Goal: Task Accomplishment & Management: Use online tool/utility

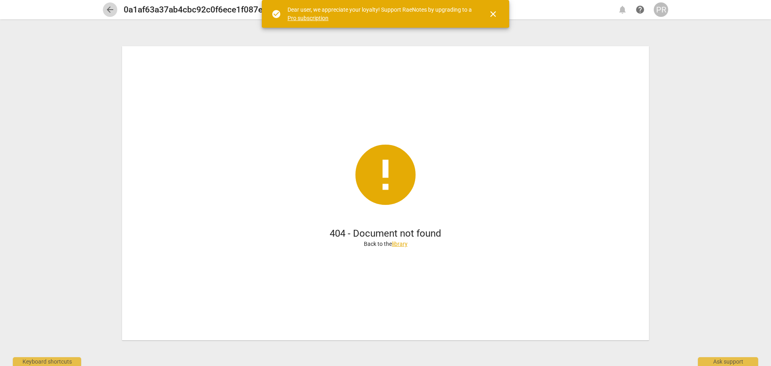
click at [108, 7] on span "arrow_back" at bounding box center [110, 10] width 10 height 10
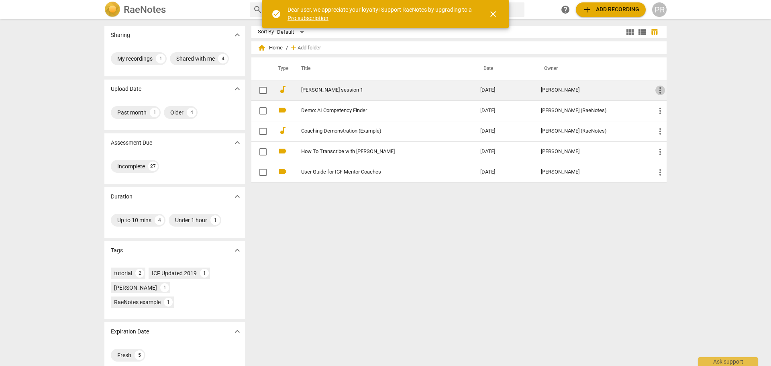
click at [658, 94] on span "more_vert" at bounding box center [660, 91] width 10 height 10
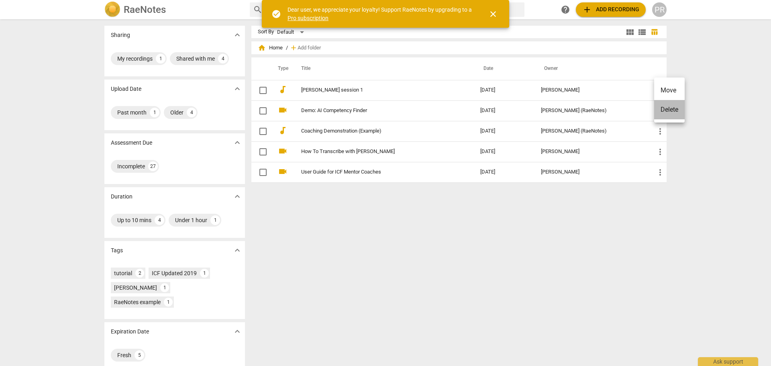
click at [673, 110] on li "Delete" at bounding box center [669, 109] width 31 height 19
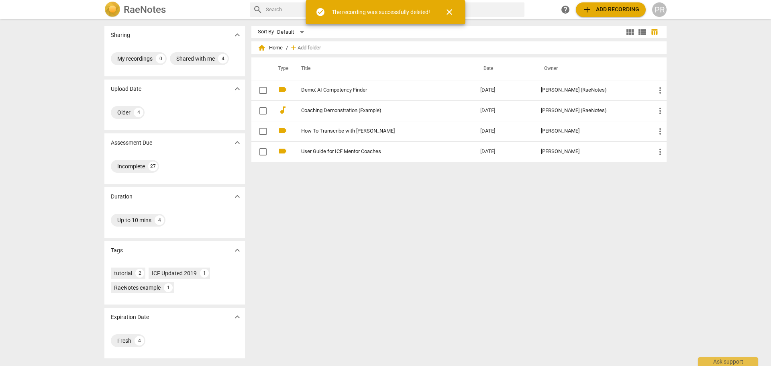
click at [450, 9] on span "close" at bounding box center [449, 12] width 10 height 10
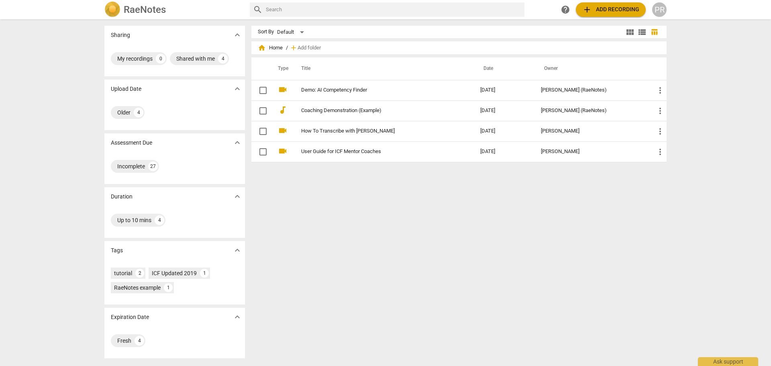
click at [594, 9] on span "add Add recording" at bounding box center [610, 10] width 57 height 10
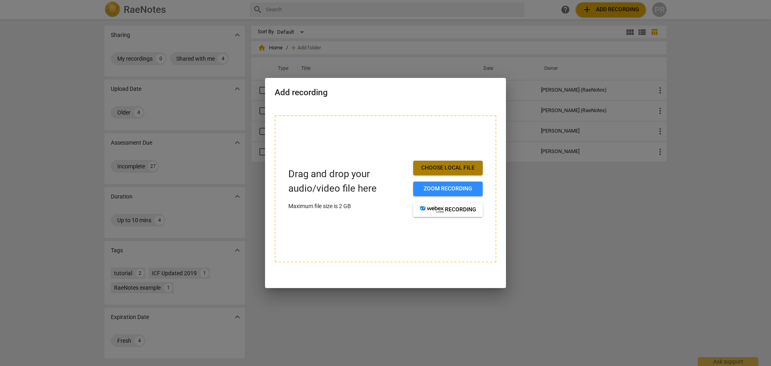
click at [463, 164] on span "Choose local file" at bounding box center [448, 168] width 57 height 8
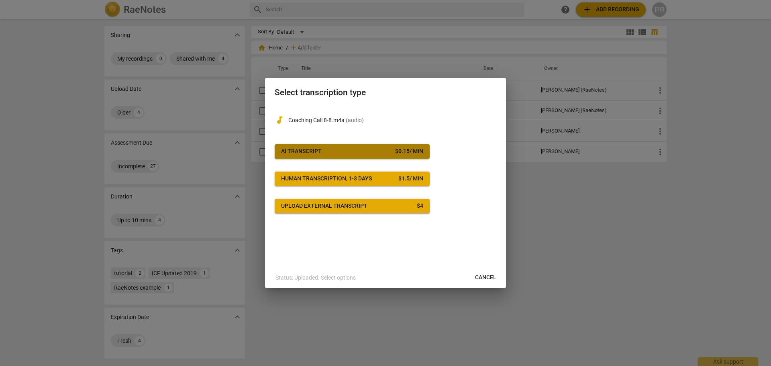
click at [391, 149] on span "AI Transcript $ 0.15 / min" at bounding box center [352, 151] width 142 height 8
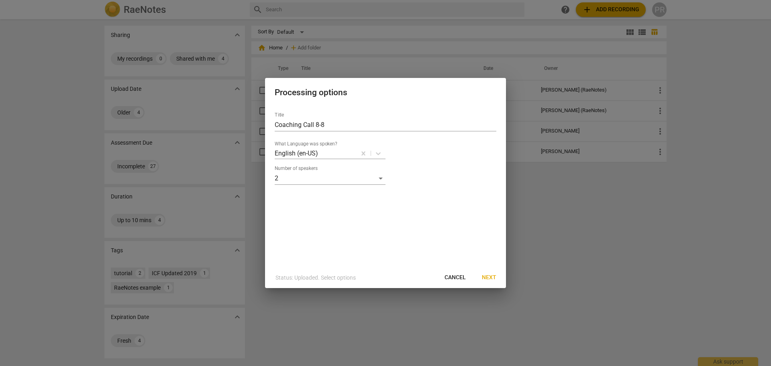
click at [493, 276] on span "Next" at bounding box center [489, 277] width 14 height 8
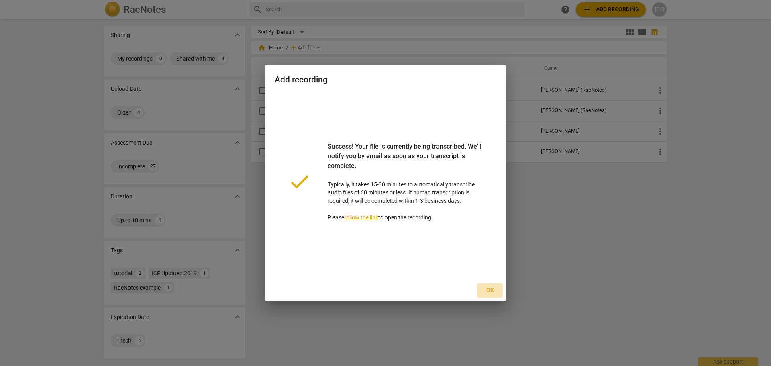
click at [491, 288] on span "Ok" at bounding box center [489, 290] width 13 height 8
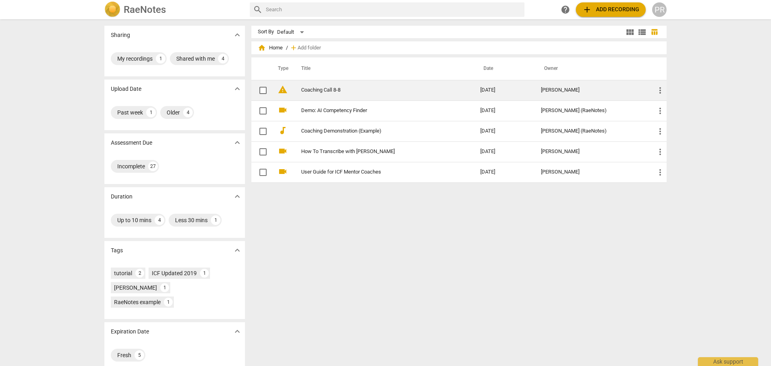
click at [324, 91] on link "Coaching Call 8-8" at bounding box center [376, 90] width 150 height 6
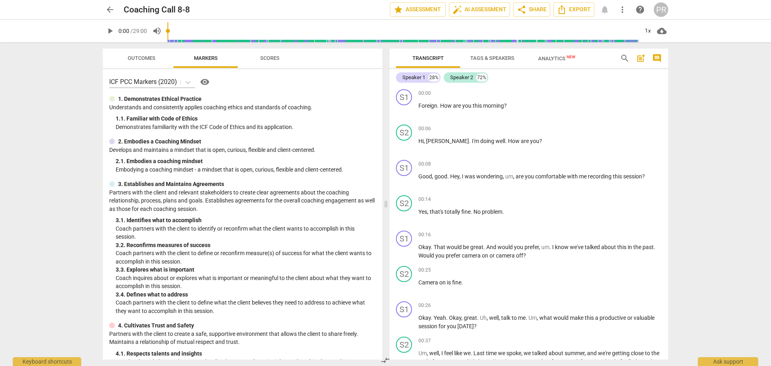
click at [479, 60] on span "Tags & Speakers" at bounding box center [492, 58] width 44 height 6
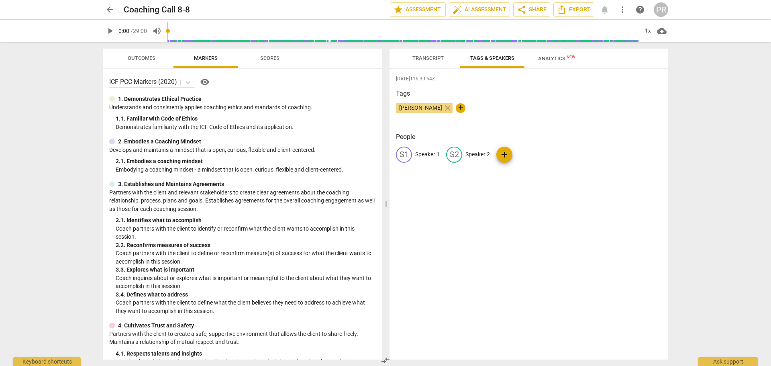
click at [427, 153] on p "Speaker 1" at bounding box center [427, 154] width 24 height 8
type input "Coach [PERSON_NAME]"
click at [525, 152] on p "Speaker 2" at bounding box center [529, 154] width 24 height 8
type input "Client"
click at [475, 198] on div "[DATE]T16:30:54Z Tags [PERSON_NAME] close + People CH Coach [PERSON_NAME] edit …" at bounding box center [528, 214] width 279 height 290
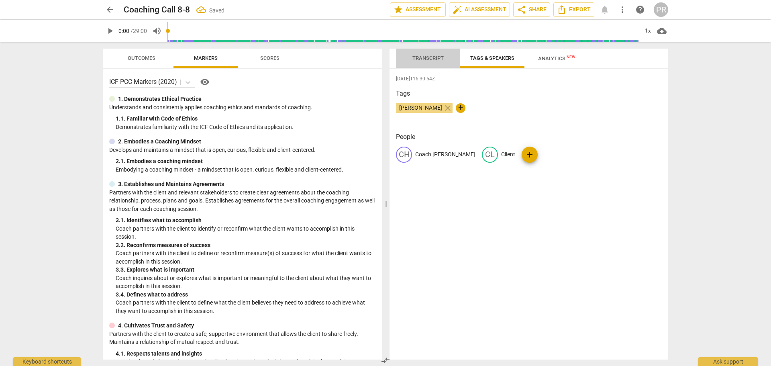
click at [434, 55] on span "Transcript" at bounding box center [427, 58] width 31 height 6
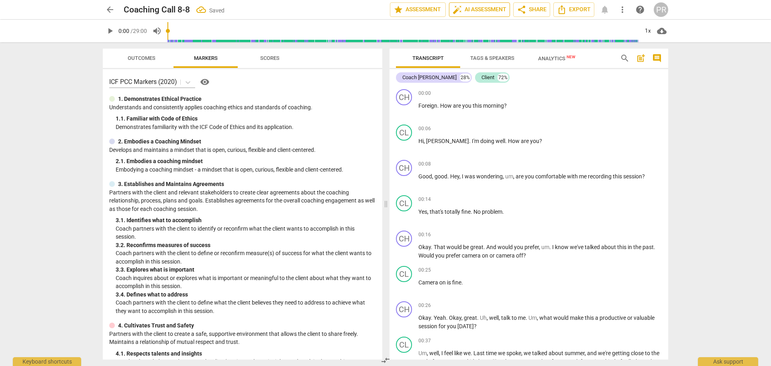
click at [475, 6] on span "auto_fix_high AI Assessment" at bounding box center [479, 10] width 54 height 10
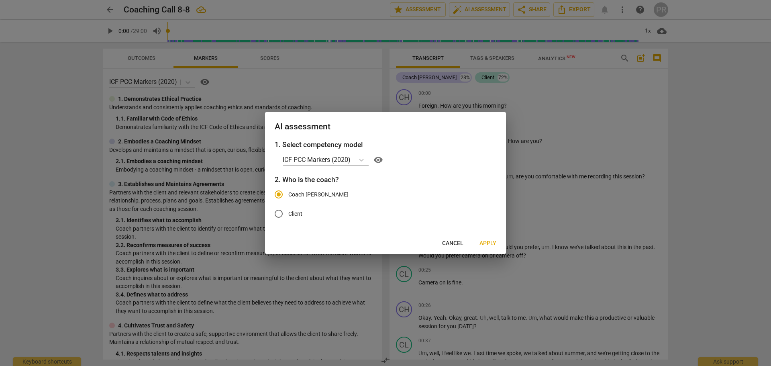
click at [492, 243] on span "Apply" at bounding box center [487, 243] width 17 height 8
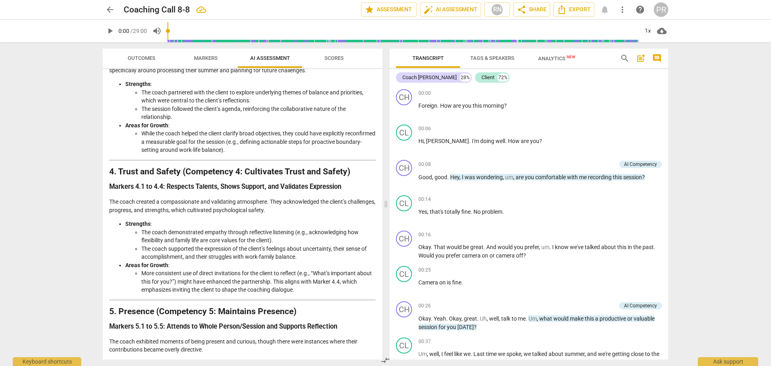
scroll to position [234, 0]
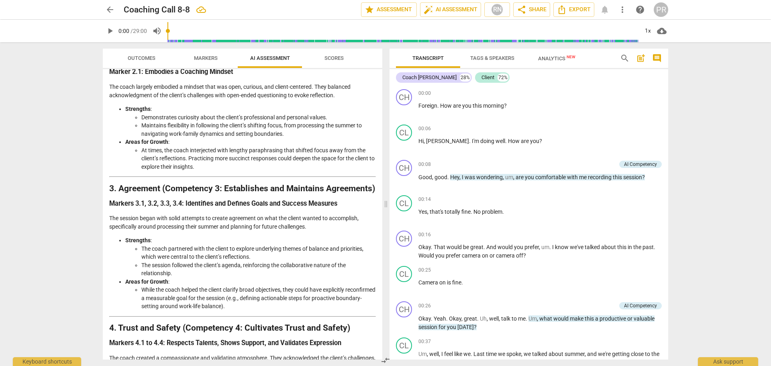
click at [206, 60] on span "Markers" at bounding box center [206, 58] width 24 height 6
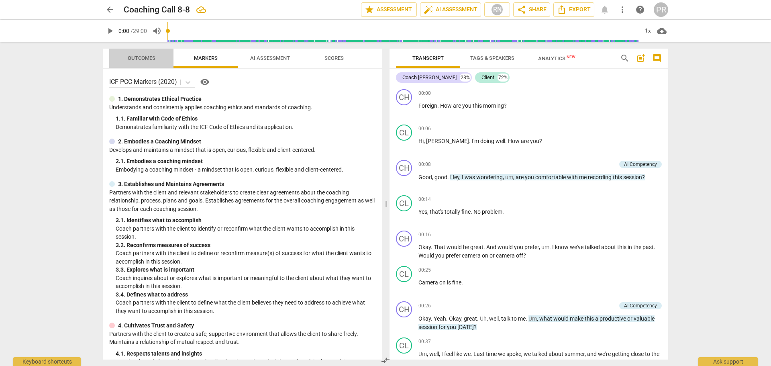
click at [138, 59] on span "Outcomes" at bounding box center [142, 58] width 28 height 6
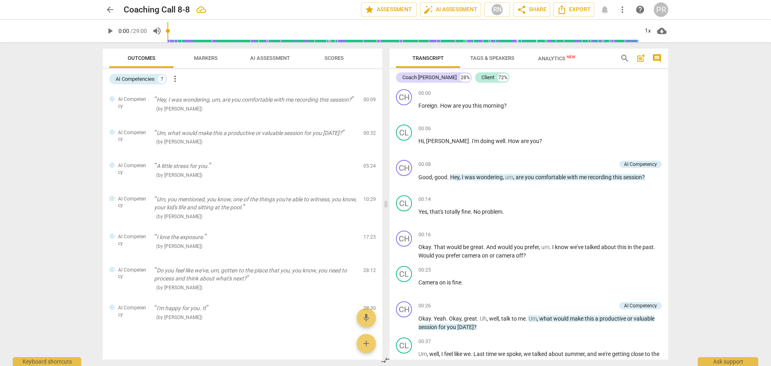
click at [211, 59] on span "Markers" at bounding box center [206, 58] width 24 height 6
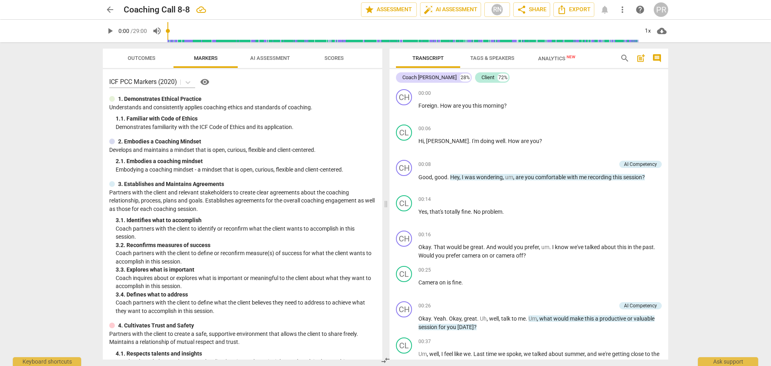
click at [264, 59] on span "AI Assessment" at bounding box center [270, 58] width 40 height 6
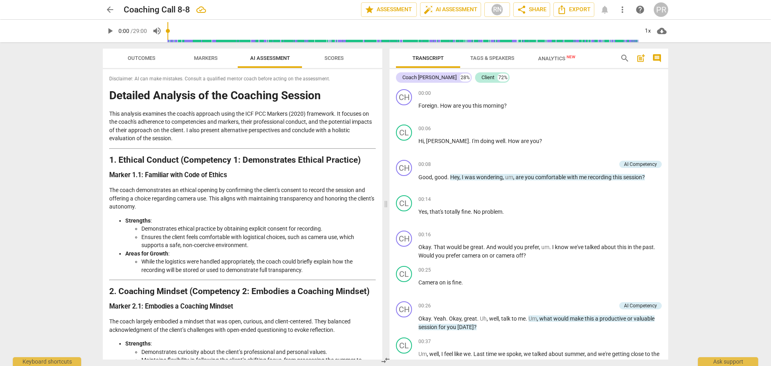
click at [337, 56] on span "Scores" at bounding box center [333, 58] width 19 height 6
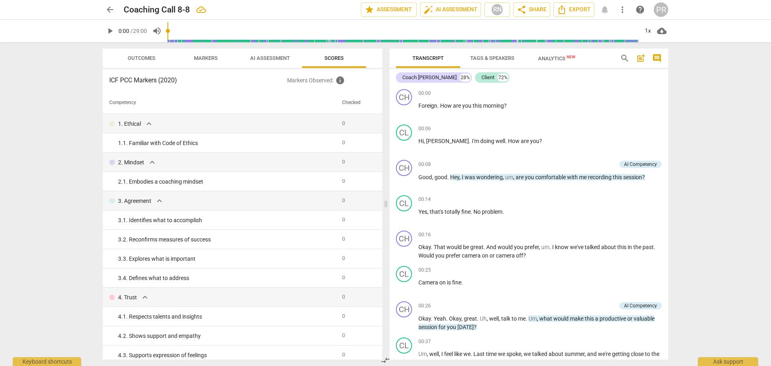
click at [277, 58] on span "AI Assessment" at bounding box center [270, 58] width 40 height 6
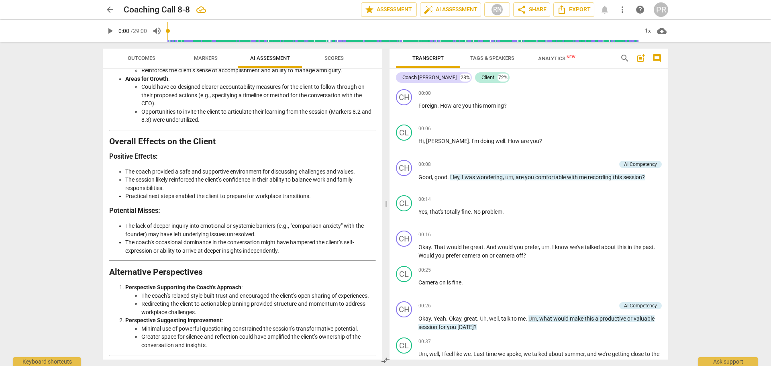
scroll to position [1037, 0]
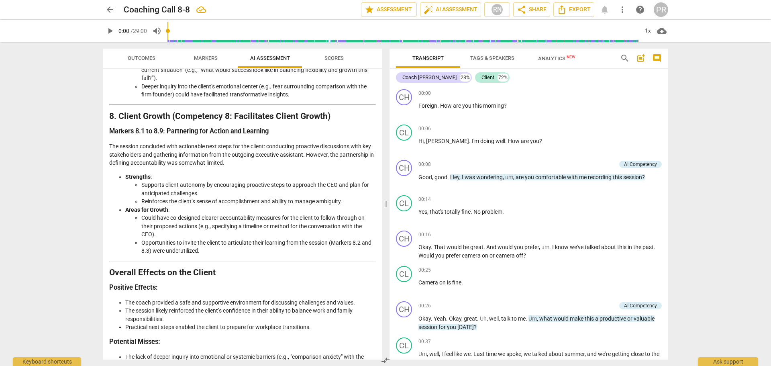
click at [145, 60] on span "Outcomes" at bounding box center [142, 58] width 28 height 6
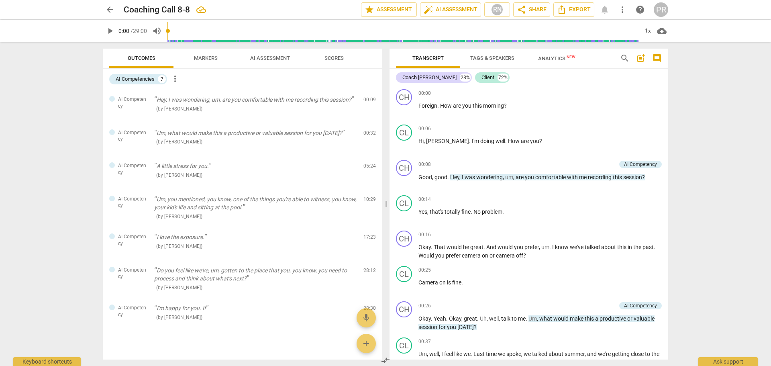
click at [199, 57] on span "Markers" at bounding box center [206, 58] width 24 height 6
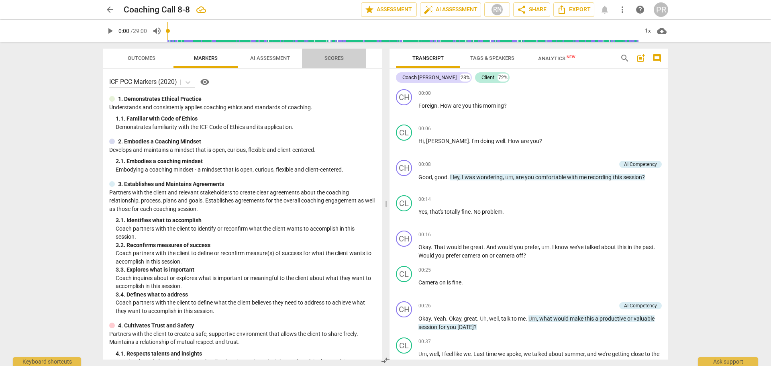
click at [336, 57] on span "Scores" at bounding box center [333, 58] width 19 height 6
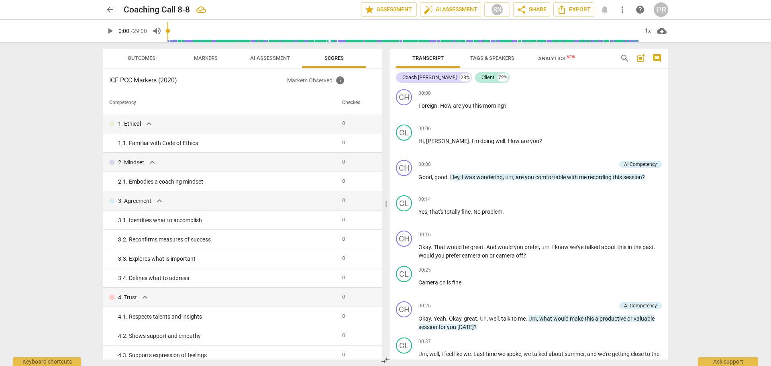
click at [299, 58] on span "AI Assessment" at bounding box center [269, 58] width 59 height 11
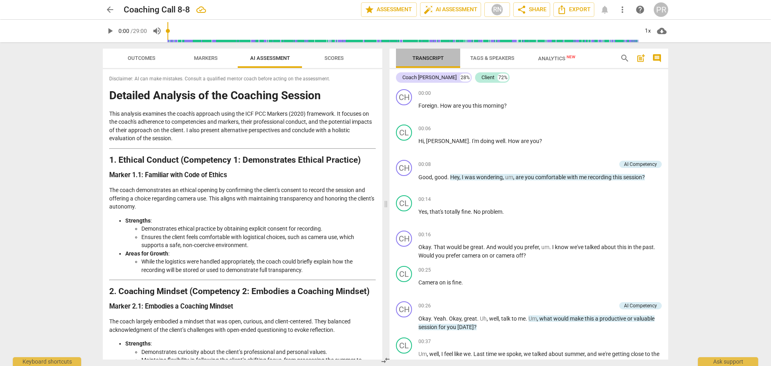
click at [416, 58] on span "Transcript" at bounding box center [427, 58] width 31 height 6
click at [110, 30] on span "play_arrow" at bounding box center [110, 31] width 10 height 10
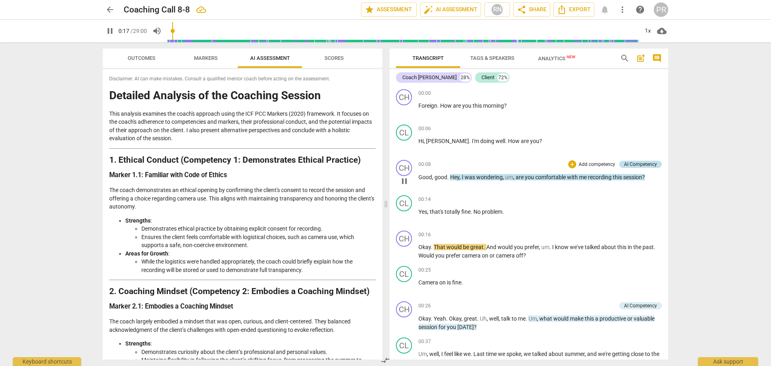
click at [634, 165] on div "AI Competency" at bounding box center [640, 164] width 33 height 7
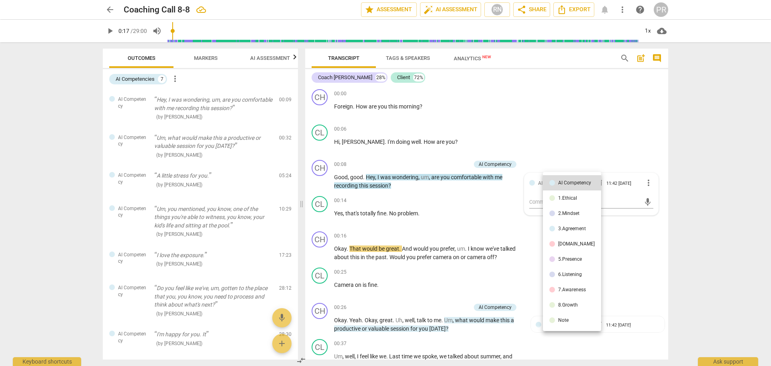
click at [605, 142] on div at bounding box center [385, 183] width 771 height 366
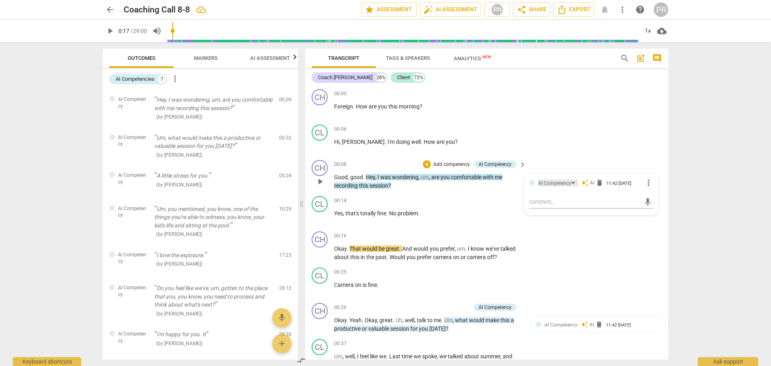
click at [574, 183] on div "AI Competency" at bounding box center [558, 182] width 40 height 7
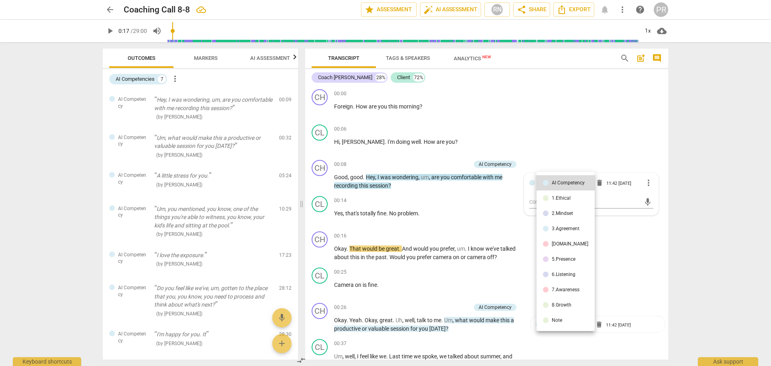
click at [563, 198] on div "1.Ethical" at bounding box center [561, 198] width 19 height 5
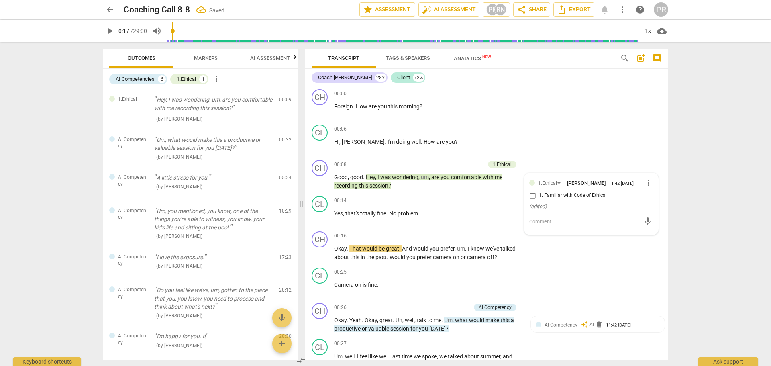
click at [210, 61] on span "Markers" at bounding box center [205, 58] width 43 height 11
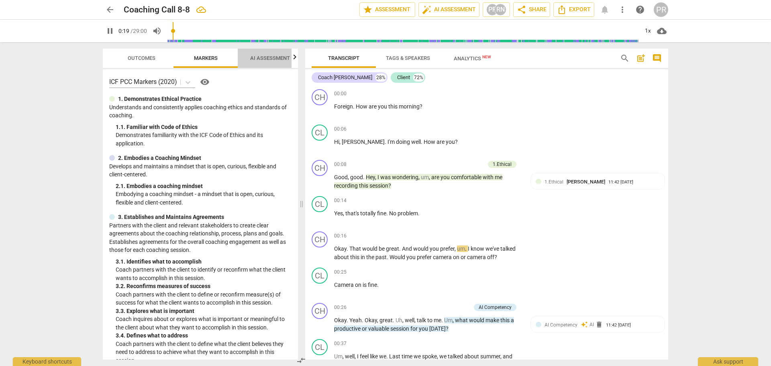
click at [271, 61] on span "AI Assessment" at bounding box center [269, 58] width 59 height 11
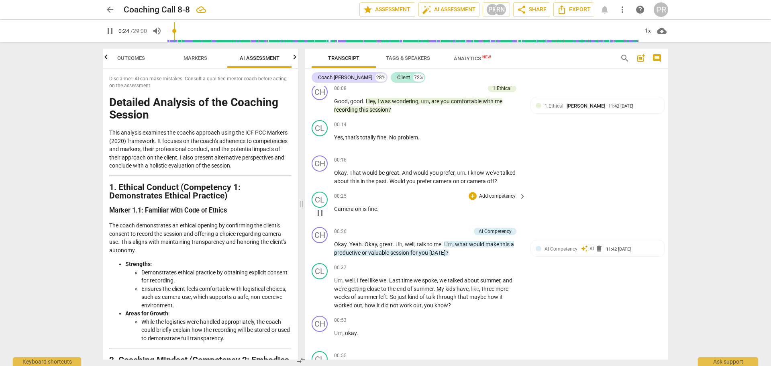
scroll to position [80, 0]
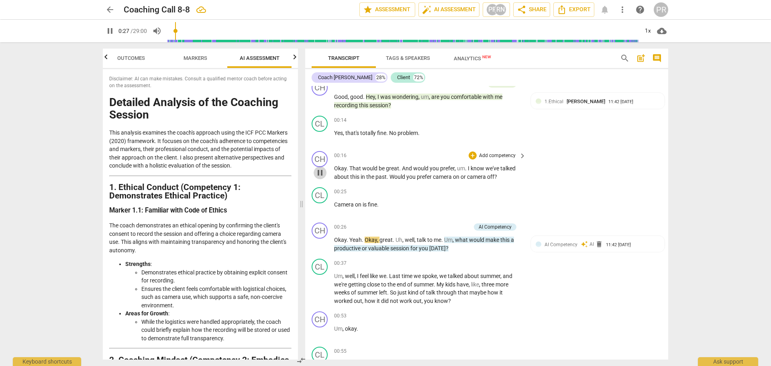
click at [321, 174] on span "pause" at bounding box center [320, 173] width 10 height 10
type input "28"
drag, startPoint x: 498, startPoint y: 175, endPoint x: 391, endPoint y: 178, distance: 107.6
click at [391, 178] on p "Okay . That would be great . And would you prefer , um . I know we've talked ab…" at bounding box center [428, 172] width 188 height 16
click at [505, 166] on div "+" at bounding box center [505, 166] width 8 height 8
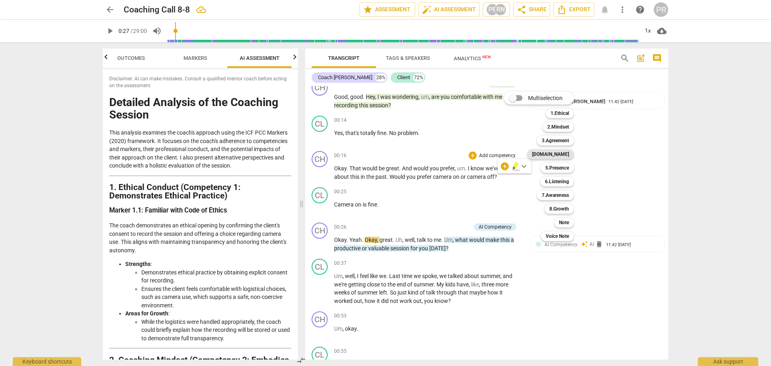
click at [563, 155] on b "[DOMAIN_NAME]" at bounding box center [550, 154] width 37 height 10
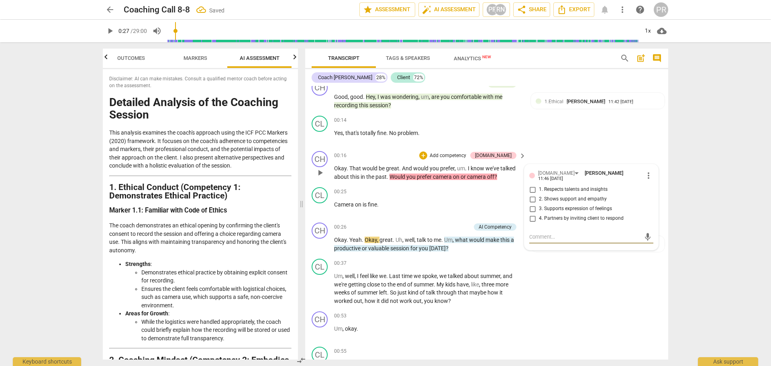
click at [581, 196] on span "2. Shows support and empathy" at bounding box center [573, 199] width 68 height 7
click at [539, 196] on input "2. Shows support and empathy" at bounding box center [532, 199] width 13 height 10
checkbox input "true"
click at [580, 134] on div "CL play_arrow pause 00:14 + Add competency keyboard_arrow_right Yes , that's to…" at bounding box center [486, 129] width 363 height 35
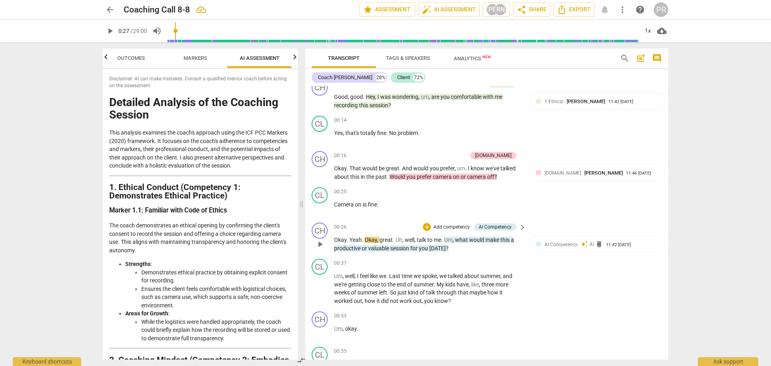
click at [320, 244] on span "play_arrow" at bounding box center [320, 244] width 10 height 10
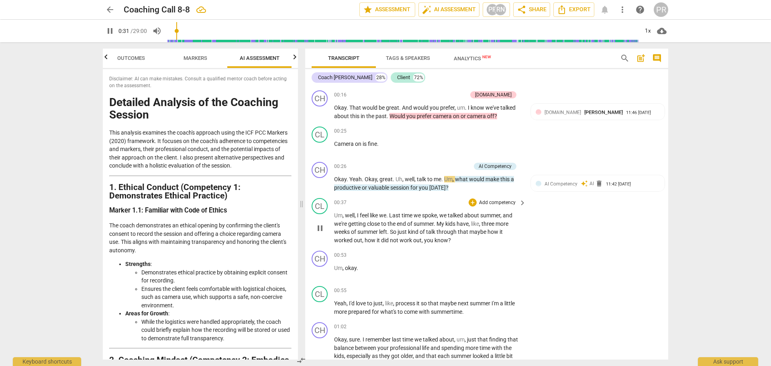
scroll to position [161, 0]
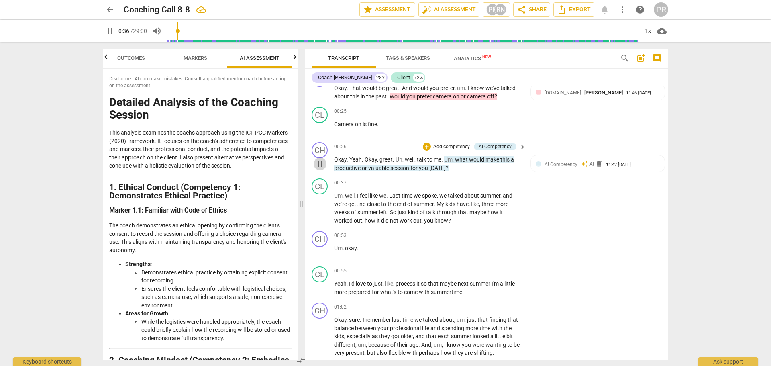
click at [320, 164] on span "pause" at bounding box center [320, 164] width 10 height 10
type input "37"
click at [562, 165] on span "AI Competency" at bounding box center [560, 164] width 33 height 6
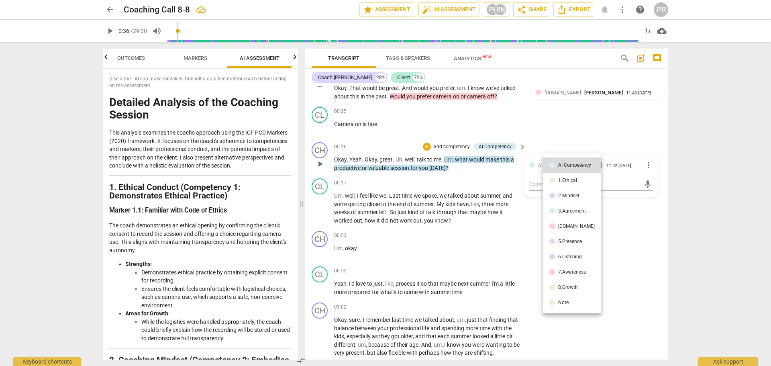
click at [572, 213] on div "3.Agreement" at bounding box center [572, 210] width 28 height 5
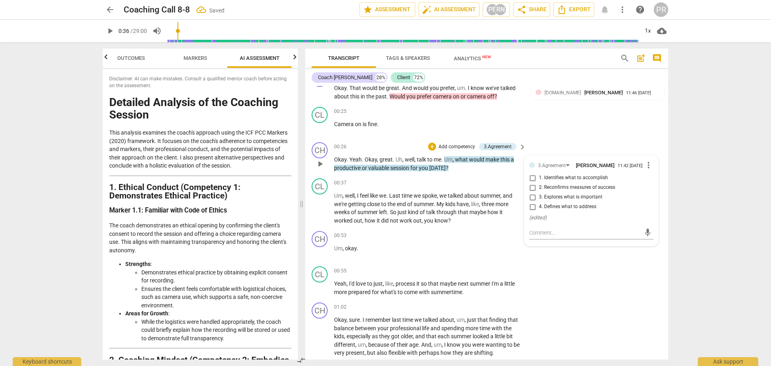
click at [582, 178] on span "1. Identifies what to accomplish" at bounding box center [573, 177] width 69 height 7
click at [539, 178] on input "1. Identifies what to accomplish" at bounding box center [532, 178] width 13 height 10
checkbox input "true"
drag, startPoint x: 656, startPoint y: 143, endPoint x: 644, endPoint y: 143, distance: 12.5
click at [656, 143] on div "CH play_arrow pause 00:26 + Add competency 3.Agreement keyboard_arrow_right Oka…" at bounding box center [486, 157] width 363 height 36
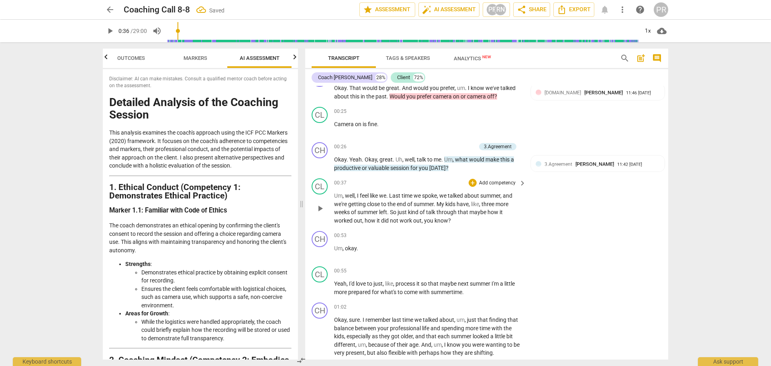
click at [321, 210] on span "play_arrow" at bounding box center [320, 209] width 10 height 10
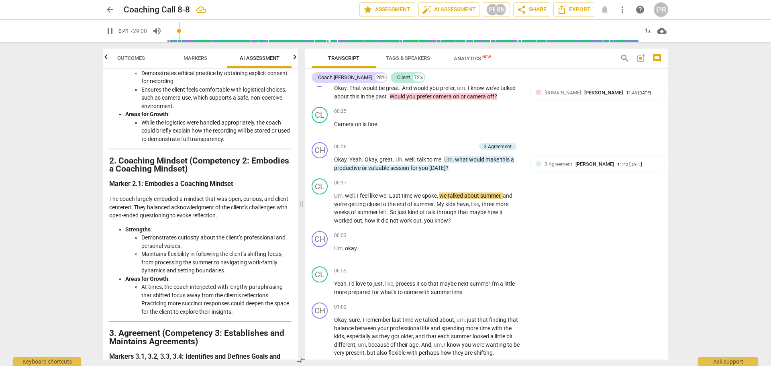
scroll to position [201, 0]
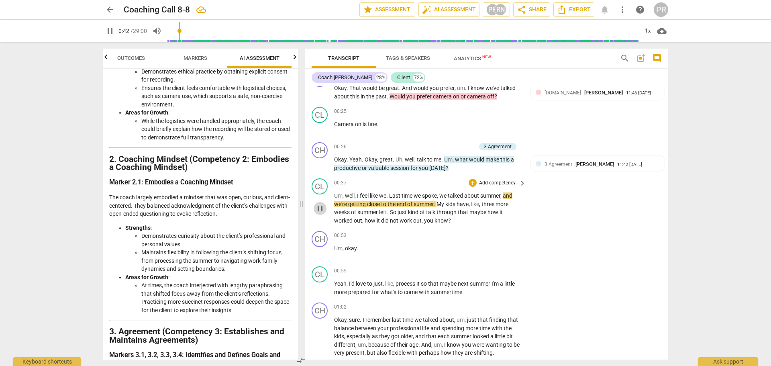
click at [324, 210] on span "pause" at bounding box center [320, 209] width 10 height 10
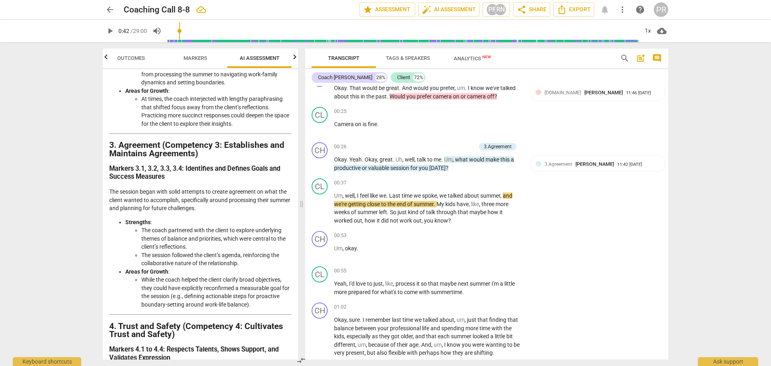
scroll to position [401, 0]
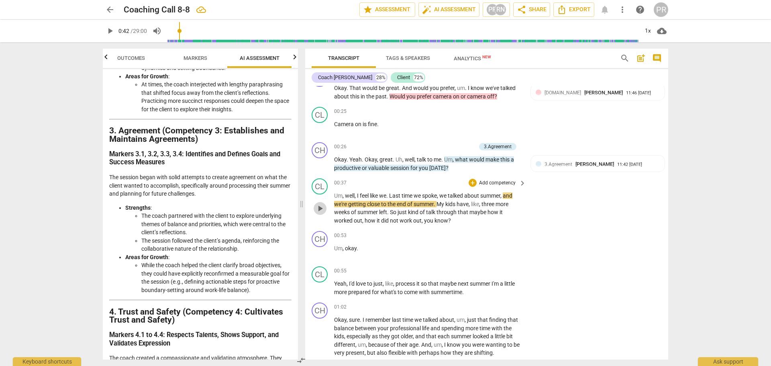
click at [320, 210] on span "play_arrow" at bounding box center [320, 209] width 10 height 10
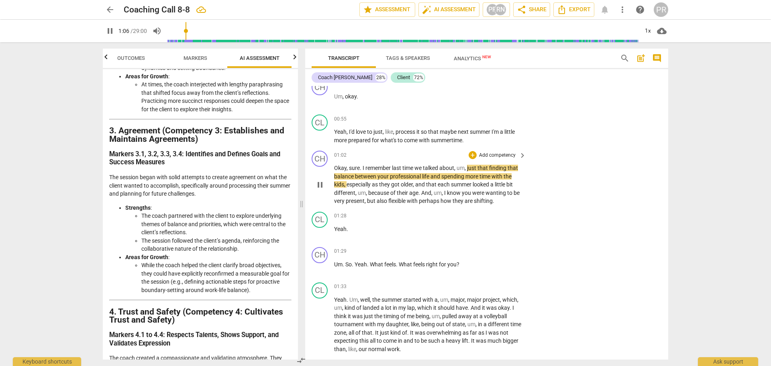
scroll to position [321, 0]
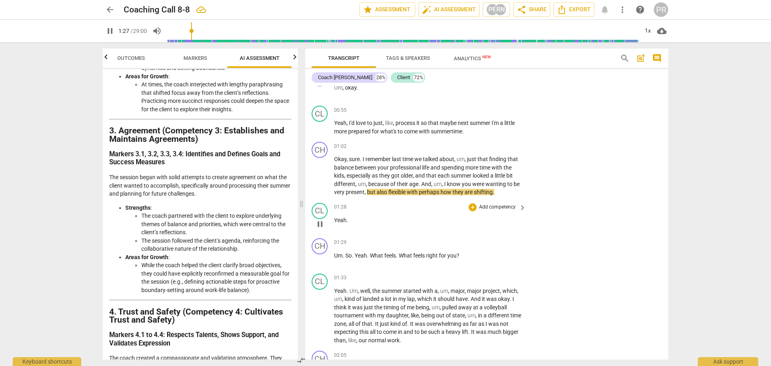
click at [319, 225] on span "pause" at bounding box center [320, 224] width 10 height 10
click at [318, 225] on span "play_arrow" at bounding box center [320, 224] width 10 height 10
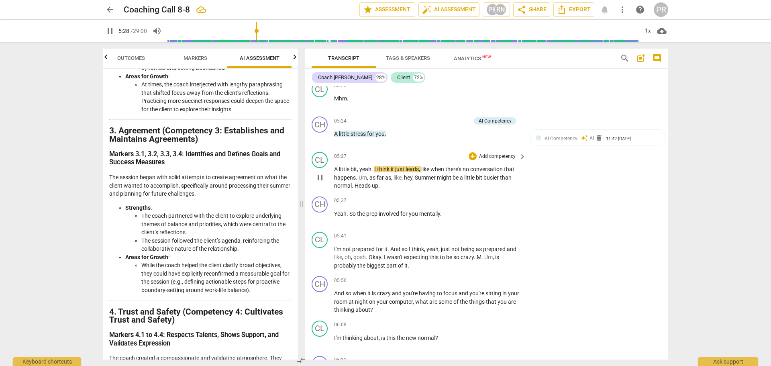
scroll to position [1247, 0]
click at [596, 138] on span "delete" at bounding box center [599, 139] width 8 height 8
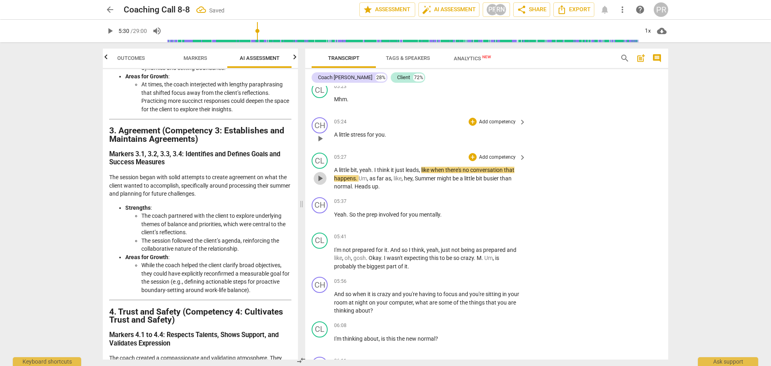
click at [324, 175] on span "play_arrow" at bounding box center [320, 178] width 10 height 10
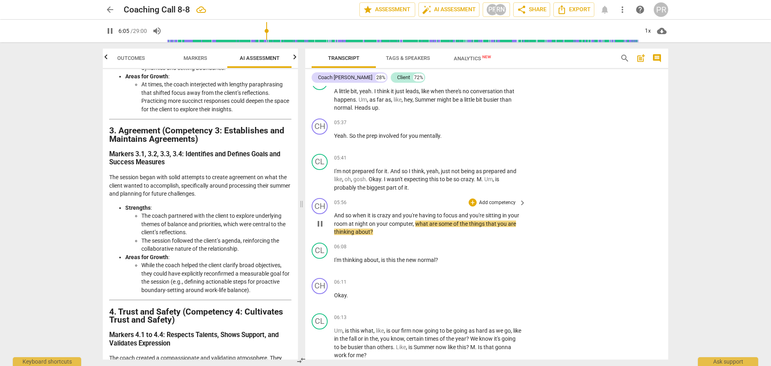
scroll to position [1328, 0]
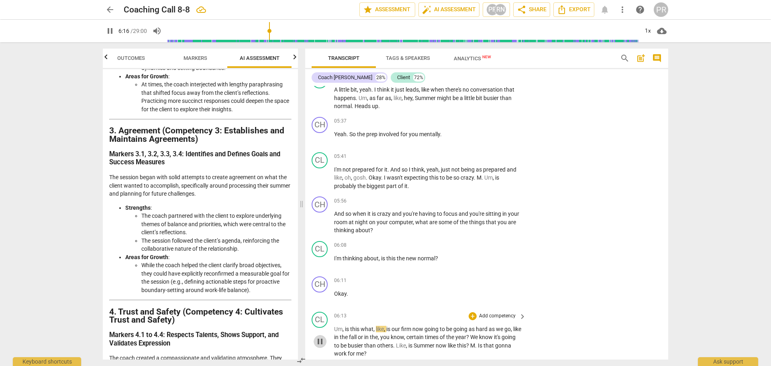
click at [320, 340] on span "pause" at bounding box center [320, 341] width 10 height 10
type input "376"
drag, startPoint x: 415, startPoint y: 220, endPoint x: 417, endPoint y: 227, distance: 7.1
click at [417, 227] on p "And so when it is crazy and you're having to focus and you're sitting in your r…" at bounding box center [428, 222] width 188 height 25
click at [379, 217] on div "+" at bounding box center [379, 220] width 8 height 8
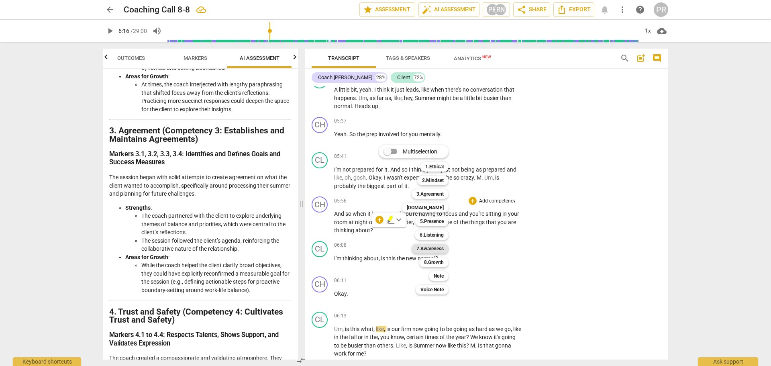
click at [438, 248] on b "7.Awareness" at bounding box center [429, 249] width 27 height 10
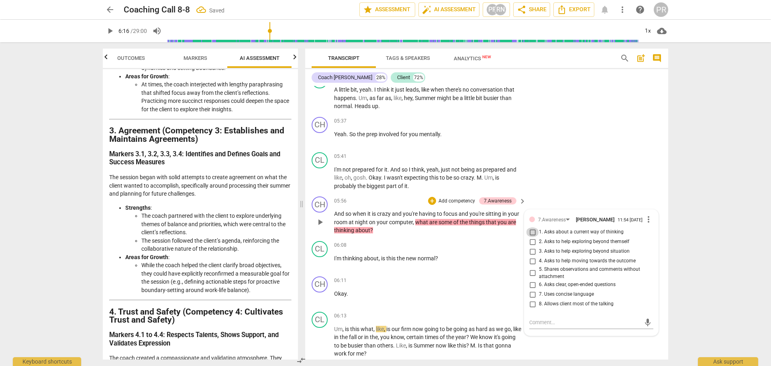
click at [531, 234] on input "1. Asks about a current way of thinking" at bounding box center [532, 232] width 13 height 10
checkbox input "true"
click at [564, 175] on div "CL play_arrow pause 05:41 + Add competency keyboard_arrow_right I'm not prepare…" at bounding box center [486, 171] width 363 height 45
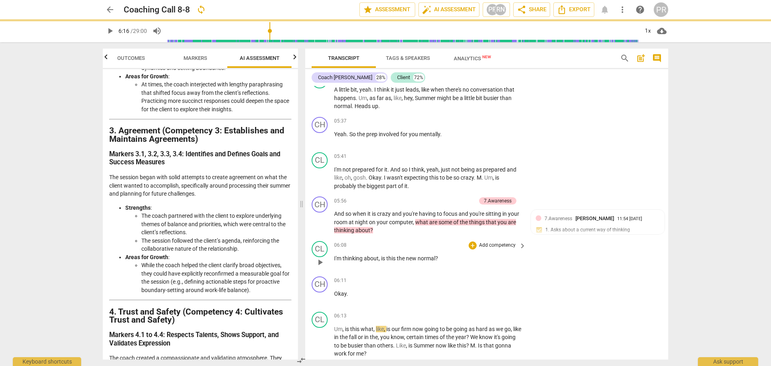
click at [320, 263] on span "play_arrow" at bounding box center [320, 262] width 10 height 10
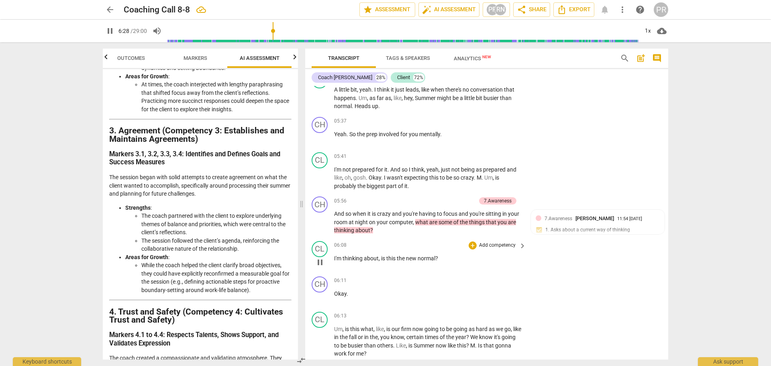
scroll to position [1619, 0]
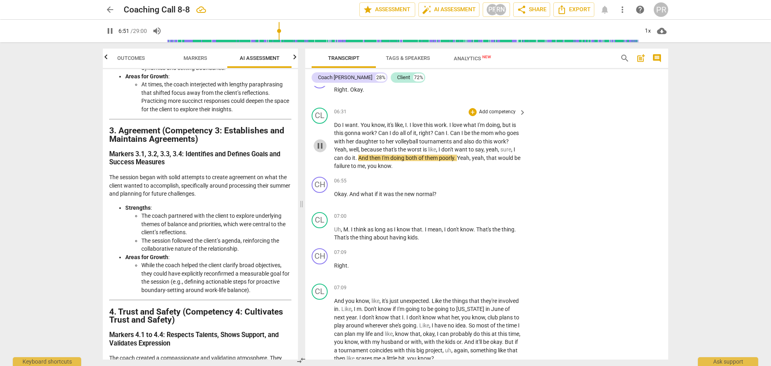
click at [322, 144] on span "pause" at bounding box center [320, 146] width 10 height 10
type input "412"
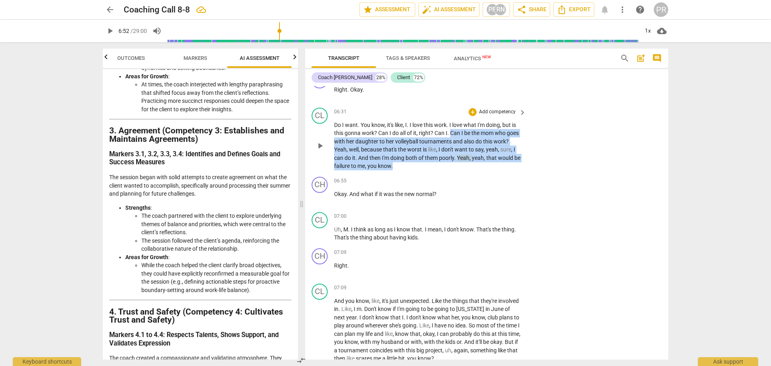
drag, startPoint x: 450, startPoint y: 132, endPoint x: 517, endPoint y: 162, distance: 73.1
click at [517, 162] on p "Do I want . You know , it's like , I . I love this work . I love what I'm doing…" at bounding box center [428, 145] width 188 height 49
click at [408, 155] on div "+" at bounding box center [407, 155] width 8 height 8
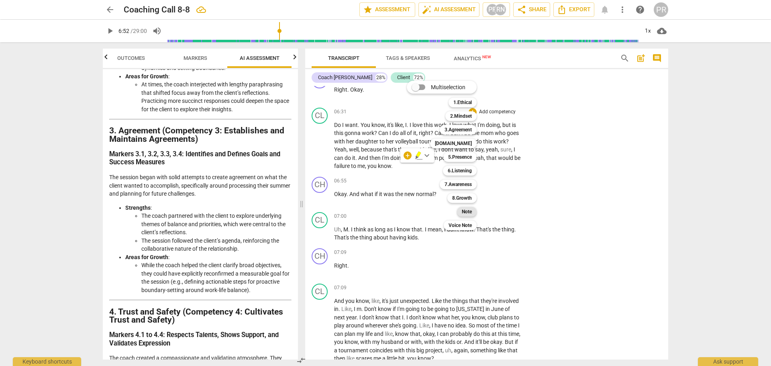
click at [470, 215] on b "Note" at bounding box center [467, 212] width 10 height 10
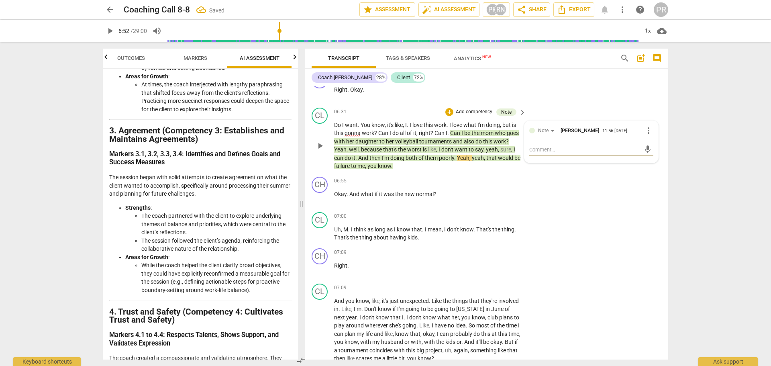
type textarea "Y"
type textarea "Yo"
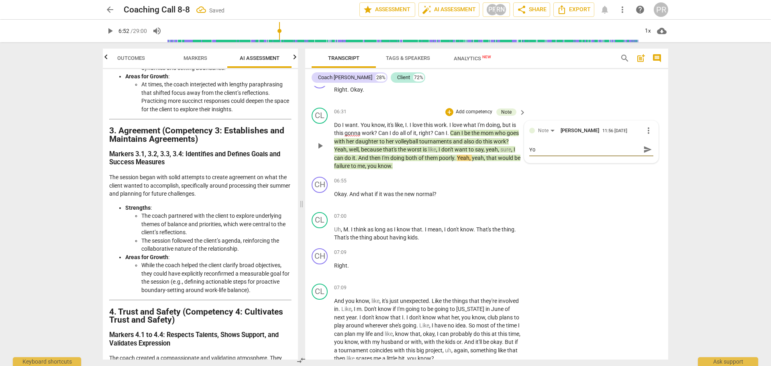
type textarea "Yo"
type textarea "You"
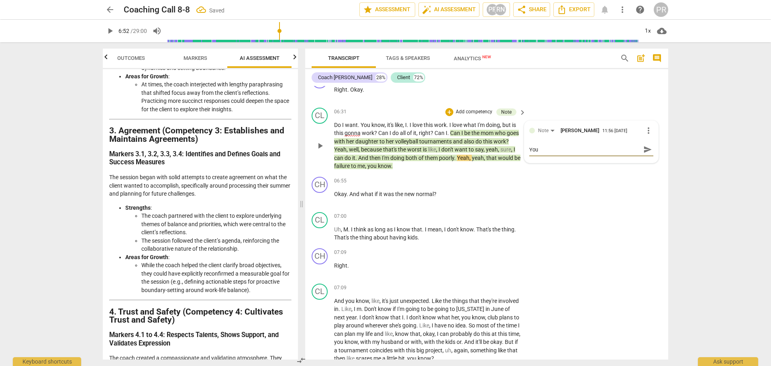
type textarea "You"
type textarea "You n"
type textarea "You no"
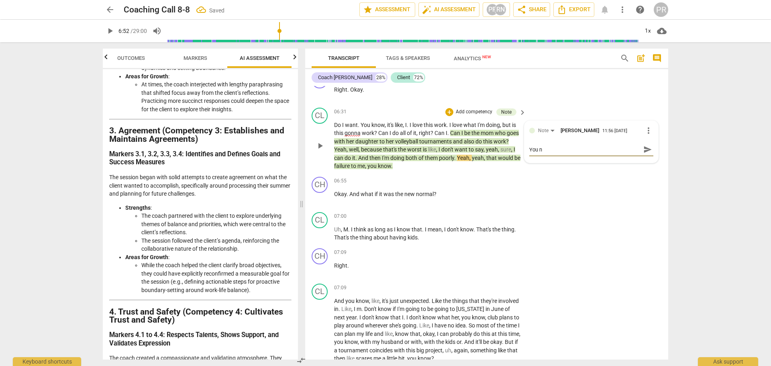
type textarea "You no"
type textarea "You not"
type textarea "You noti"
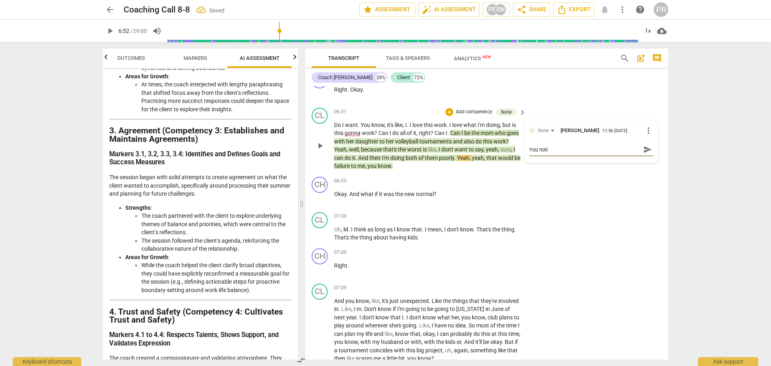
type textarea "You notic"
type textarea "You notice"
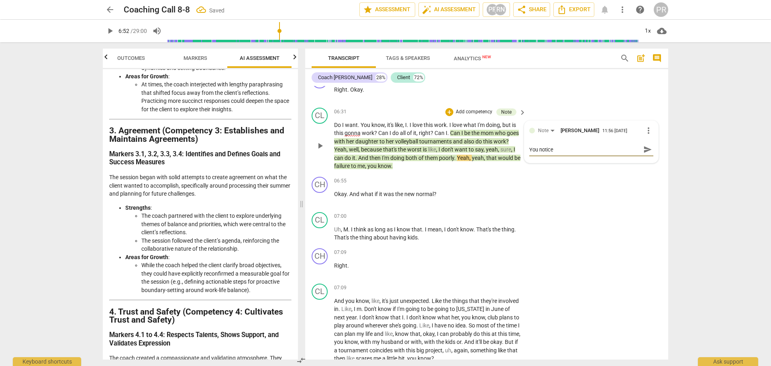
type textarea "You notice"
type textarea "You notice a"
type textarea "You notice an"
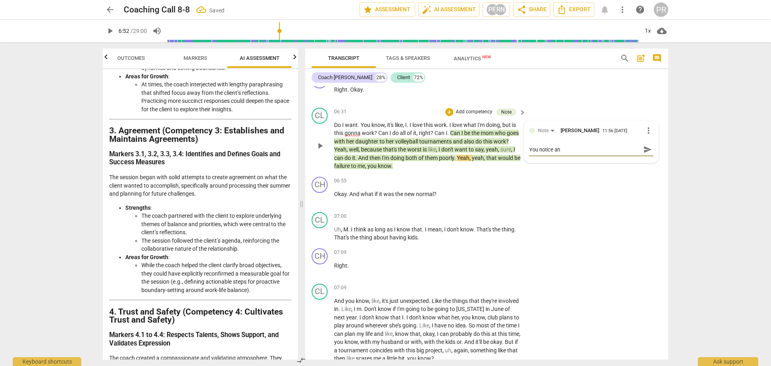
type textarea "You notice any"
type textarea "You notice anyt"
type textarea "You notice anyth"
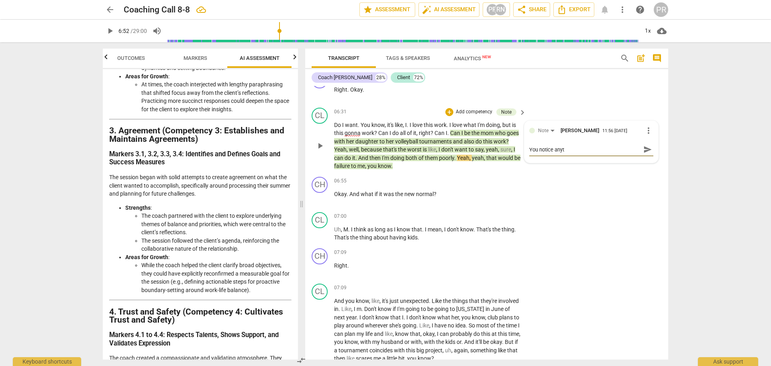
type textarea "You notice anyth"
type textarea "You notice anythi"
type textarea "You notice anythin"
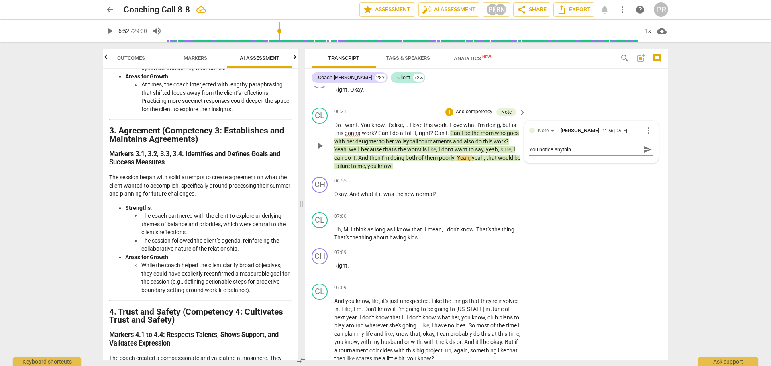
type textarea "You notice anythin"
type textarea "You notice anything"
type textarea "You notice anything h"
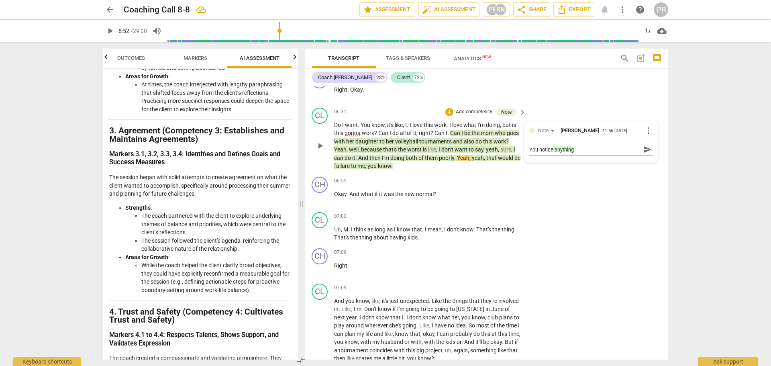
type textarea "You notice anything h"
type textarea "You notice anything he"
type textarea "You notice anything her"
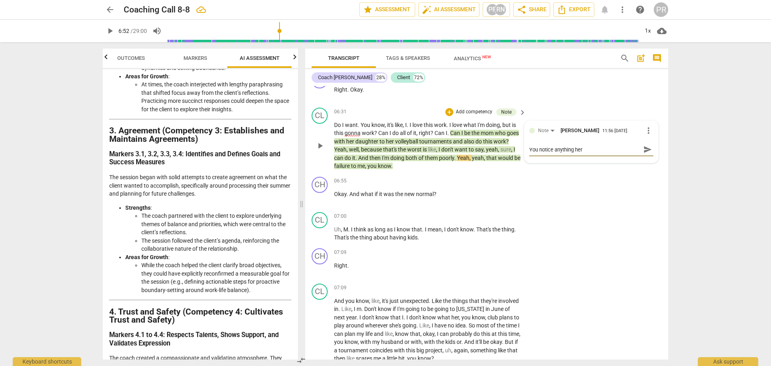
type textarea "You notice anything here"
type textarea "You notice anything here?"
click at [647, 151] on span "send" at bounding box center [647, 149] width 9 height 9
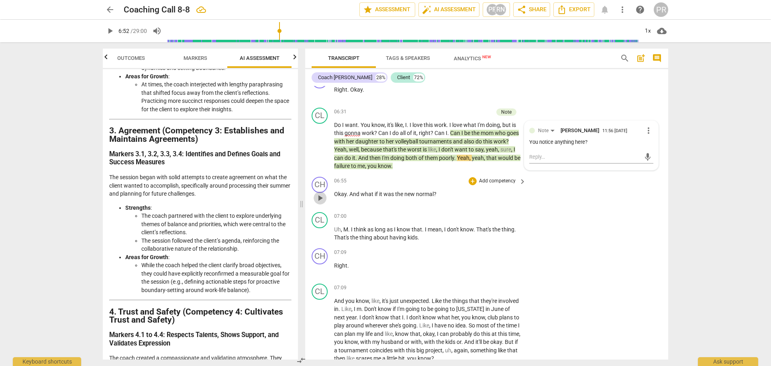
click at [321, 200] on span "play_arrow" at bounding box center [320, 198] width 10 height 10
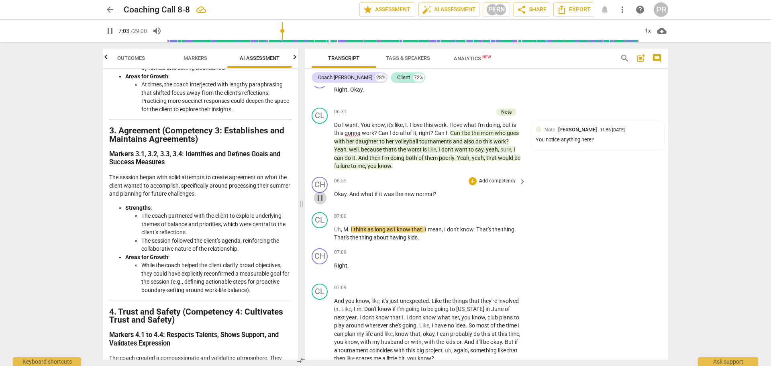
click at [323, 199] on span "pause" at bounding box center [320, 198] width 10 height 10
type input "424"
drag, startPoint x: 361, startPoint y: 192, endPoint x: 442, endPoint y: 193, distance: 80.7
click at [442, 193] on p "Okay . And what if it was the new normal ?" at bounding box center [428, 194] width 188 height 8
click at [443, 185] on div "+" at bounding box center [443, 183] width 8 height 8
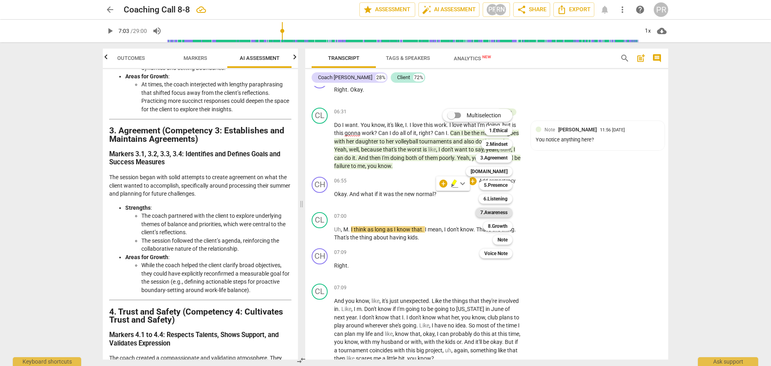
click at [507, 209] on b "7.Awareness" at bounding box center [493, 213] width 27 height 10
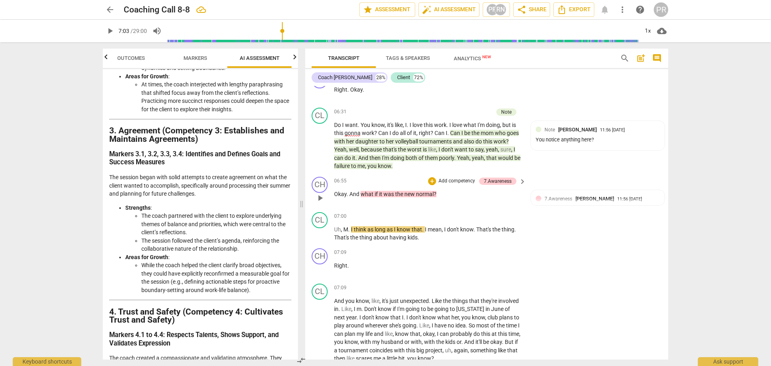
drag, startPoint x: 382, startPoint y: 191, endPoint x: 413, endPoint y: 204, distance: 34.0
click at [405, 209] on div "CL play_arrow pause 07:00 + Add competency keyboard_arrow_right Uh , M . I thin…" at bounding box center [486, 227] width 363 height 36
drag, startPoint x: 437, startPoint y: 191, endPoint x: 370, endPoint y: 192, distance: 66.6
click at [363, 192] on p "Okay . And what if it was the new normal ?" at bounding box center [428, 194] width 188 height 8
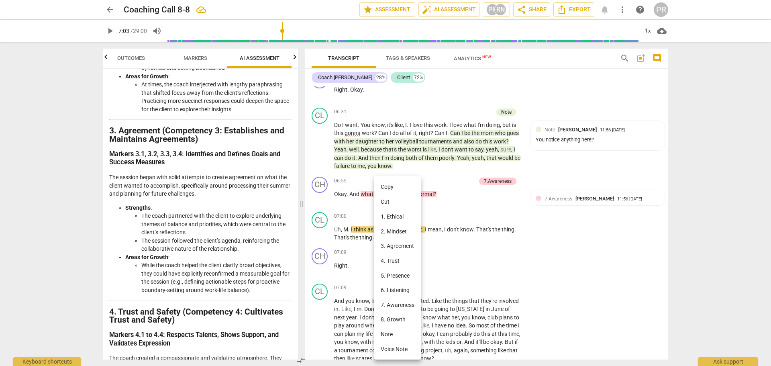
drag, startPoint x: 363, startPoint y: 203, endPoint x: 367, endPoint y: 200, distance: 4.3
click at [363, 203] on div at bounding box center [385, 183] width 771 height 366
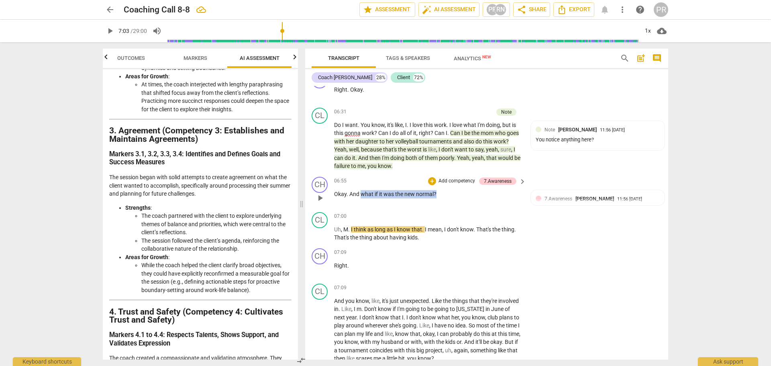
drag, startPoint x: 362, startPoint y: 193, endPoint x: 440, endPoint y: 193, distance: 78.3
click at [440, 193] on p "Okay . And what if it was the new normal ?" at bounding box center [428, 194] width 188 height 8
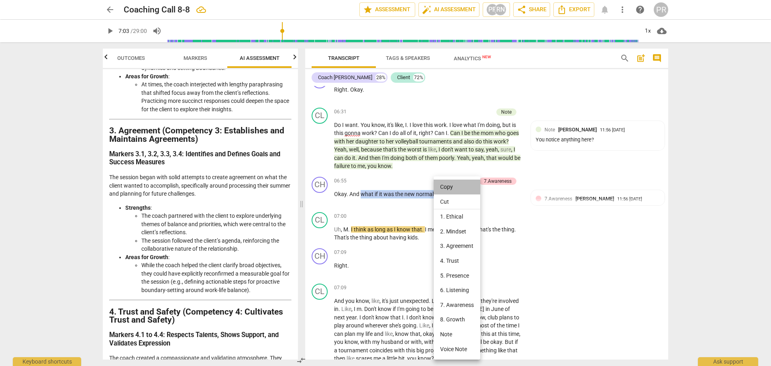
click at [448, 185] on li "Copy" at bounding box center [457, 186] width 47 height 15
copy p "what if it was the new normal ?"
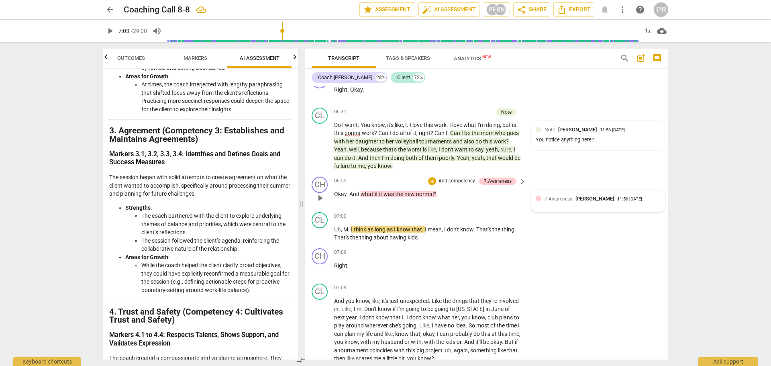
click at [564, 195] on div "7.Awareness [PERSON_NAME]" at bounding box center [580, 199] width 73 height 8
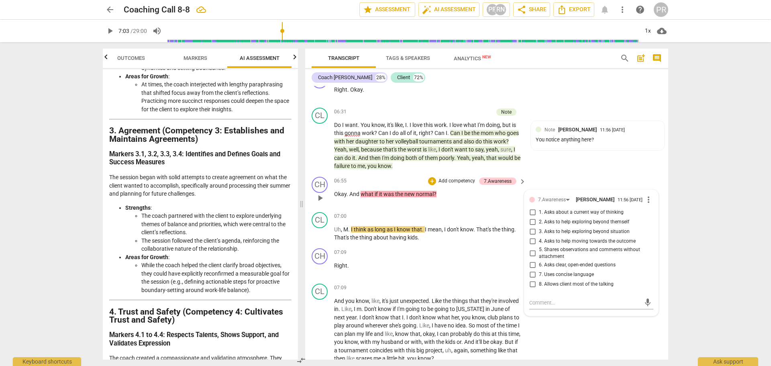
click at [550, 232] on span "3. Asks to help exploring beyond situation" at bounding box center [584, 231] width 91 height 7
click at [539, 232] on input "3. Asks to help exploring beyond situation" at bounding box center [532, 232] width 13 height 10
checkbox input "true"
click at [560, 165] on div "CL play_arrow pause 06:31 + Add competency Note keyboard_arrow_right Do I want …" at bounding box center [486, 138] width 363 height 69
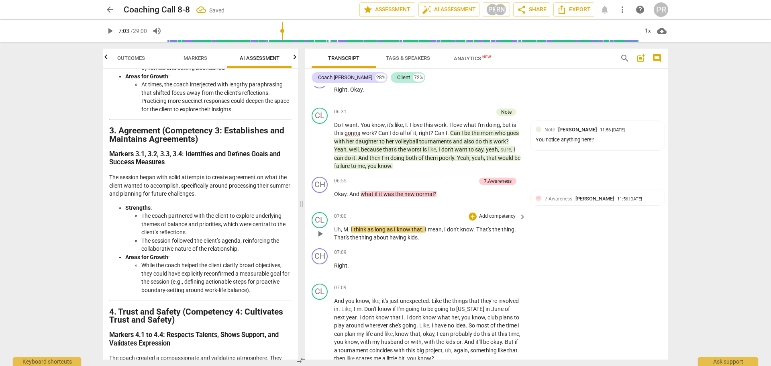
click at [322, 232] on span "play_arrow" at bounding box center [320, 234] width 10 height 10
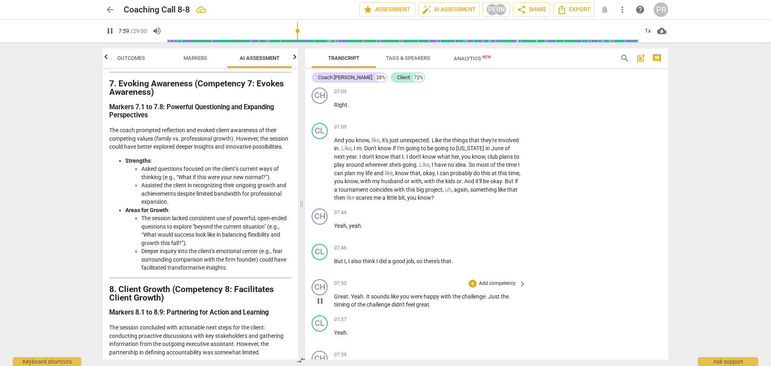
scroll to position [2058, 0]
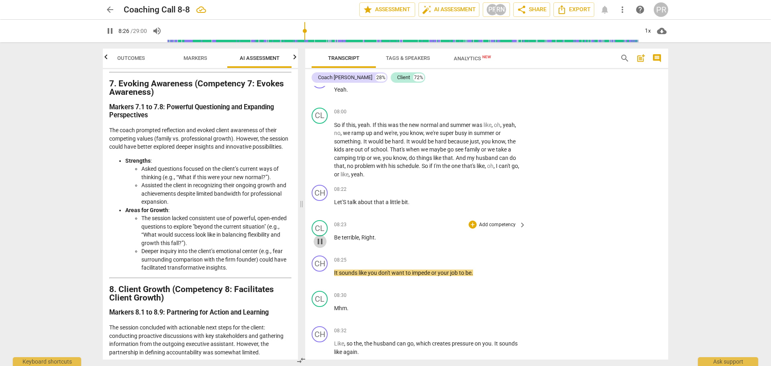
click at [318, 241] on span "pause" at bounding box center [320, 241] width 10 height 10
type input "506"
drag, startPoint x: 413, startPoint y: 203, endPoint x: 330, endPoint y: 203, distance: 82.7
click at [330, 203] on div "CH play_arrow pause 08:22 + Add competency keyboard_arrow_right Let'S talk abou…" at bounding box center [486, 198] width 363 height 35
click at [417, 189] on div "+" at bounding box center [417, 191] width 8 height 8
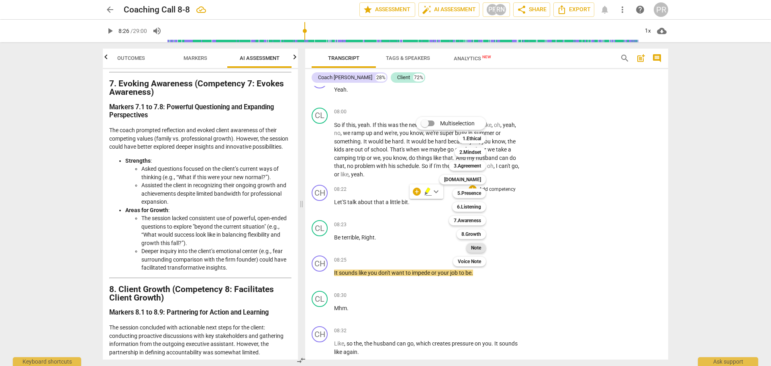
click at [479, 247] on b "Note" at bounding box center [476, 248] width 10 height 10
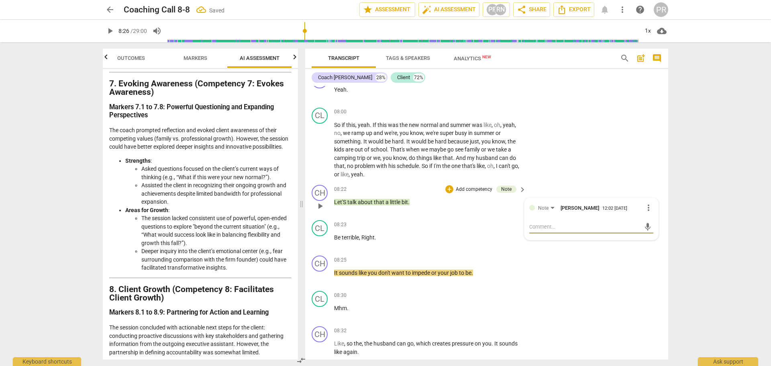
click at [563, 223] on textarea at bounding box center [584, 227] width 111 height 8
type textarea "W"
type textarea "Wg"
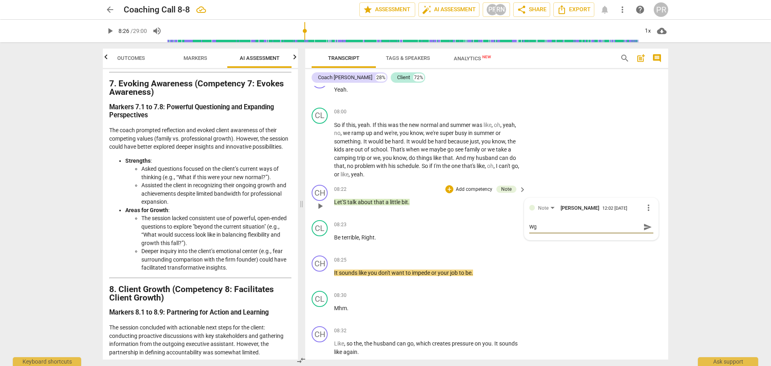
type textarea "W"
type textarea "Wh"
type textarea "Wha"
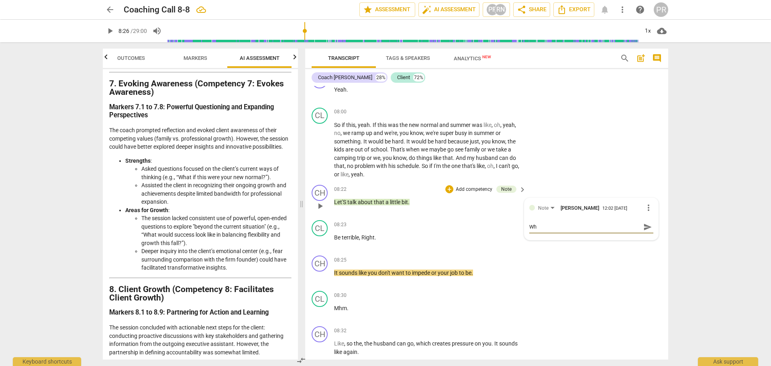
type textarea "Wha"
type textarea "What"
type textarea "What'"
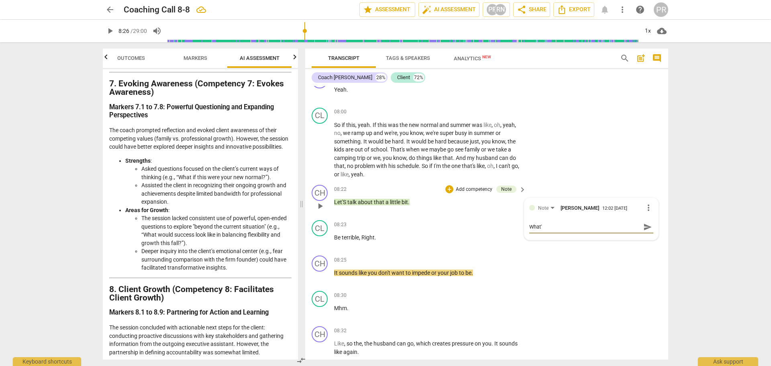
type textarea "What's"
type textarea "What's h"
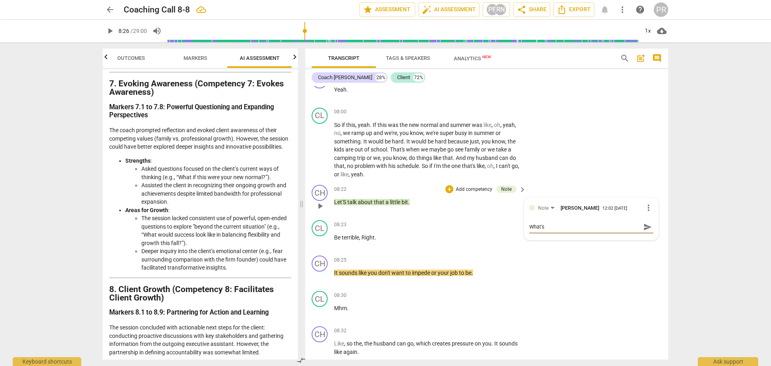
type textarea "What's h"
type textarea "What's ha"
type textarea "What's hap"
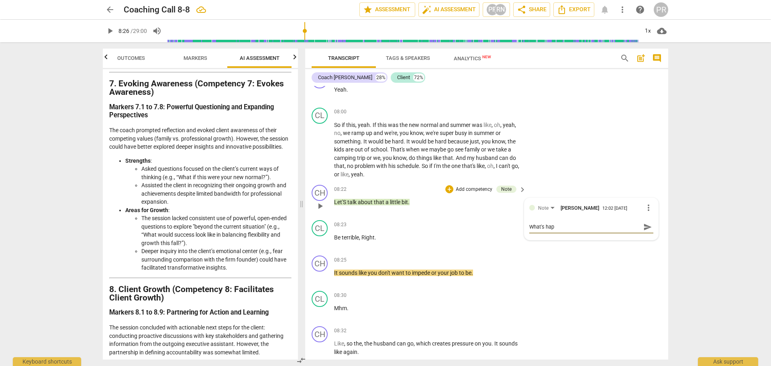
type textarea "What's happ"
type textarea "What's [PERSON_NAME]"
type textarea "What's happen"
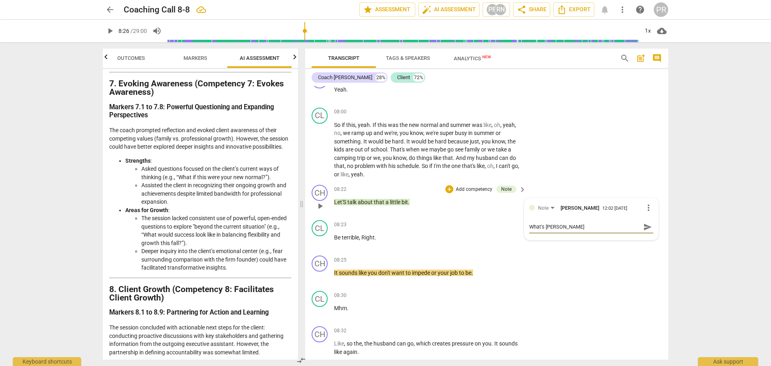
type textarea "What's happen"
type textarea "What's happeni"
type textarea "What's happenin"
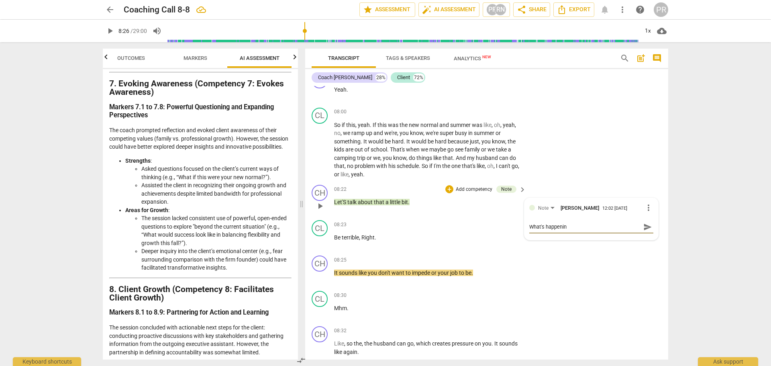
type textarea "What's happening"
type textarea "What's happening h"
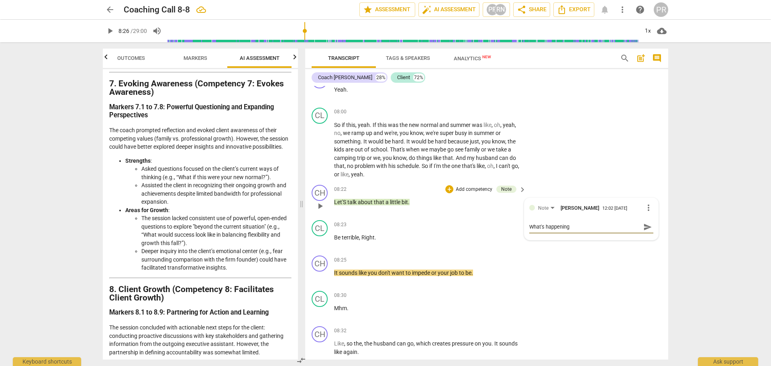
type textarea "What's happening h"
type textarea "What's happening he"
type textarea "What's happening her"
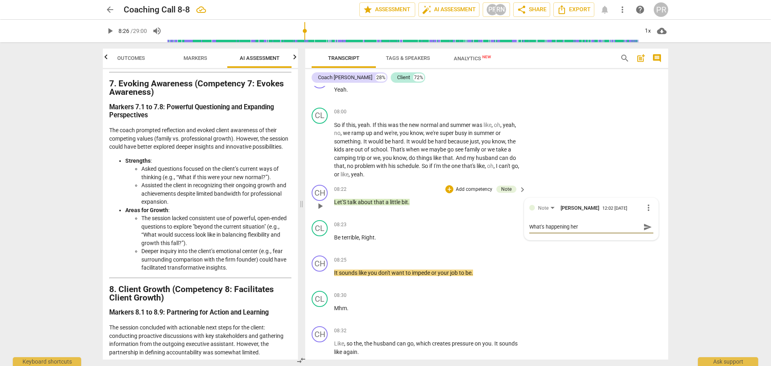
type textarea "What's happening here"
type textarea "What's happening here?"
click at [643, 227] on span "send" at bounding box center [647, 226] width 9 height 9
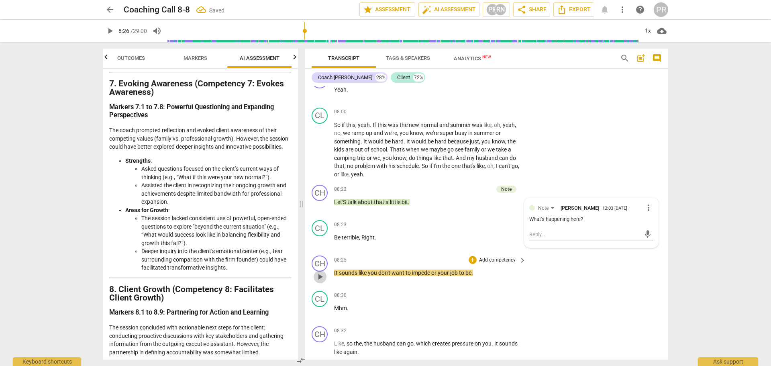
click at [322, 278] on span "play_arrow" at bounding box center [320, 277] width 10 height 10
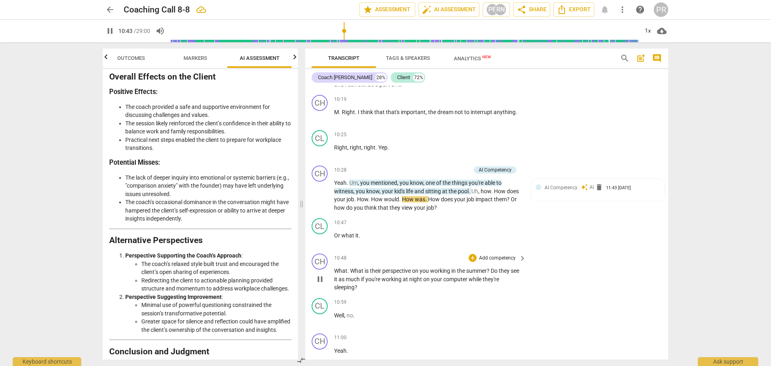
scroll to position [2888, 0]
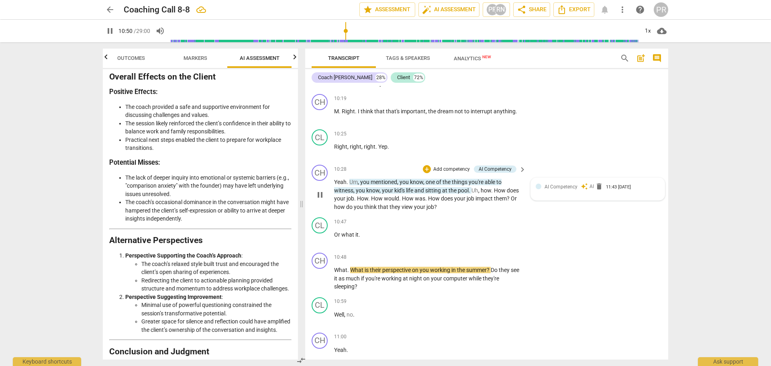
click at [576, 190] on div "AI Competency auto_awesome AI delete 11:43 [DATE]" at bounding box center [601, 187] width 115 height 8
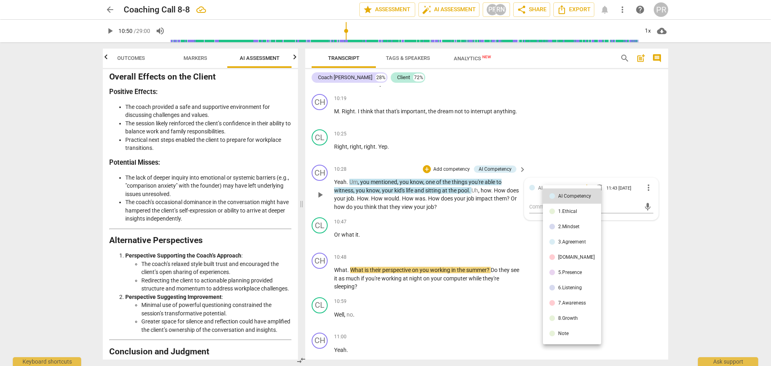
type input "651"
click at [571, 288] on div "6.Listening" at bounding box center [570, 287] width 24 height 5
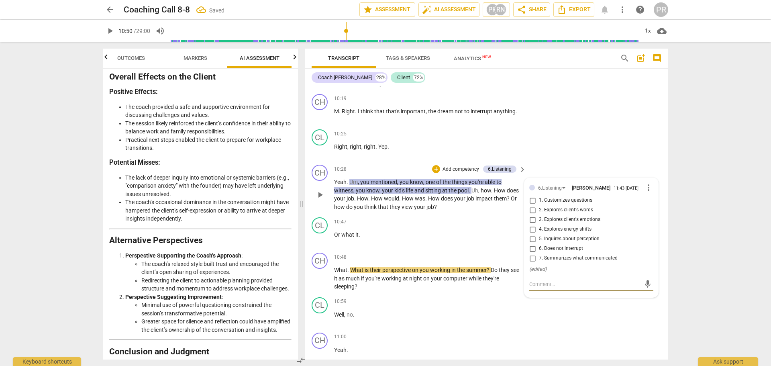
click at [566, 262] on span "7. Summarizes what communicated" at bounding box center [578, 258] width 79 height 7
click at [539, 263] on input "7. Summarizes what communicated" at bounding box center [532, 258] width 13 height 10
checkbox input "true"
click at [601, 150] on div "CL play_arrow pause 10:25 + Add competency keyboard_arrow_right Right , right ,…" at bounding box center [486, 143] width 363 height 35
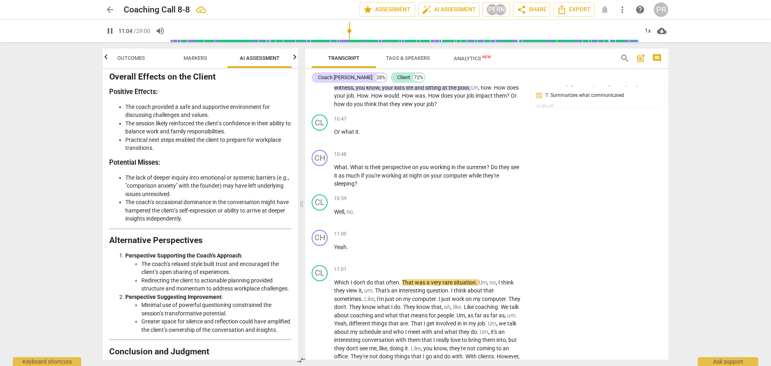
scroll to position [2910, 0]
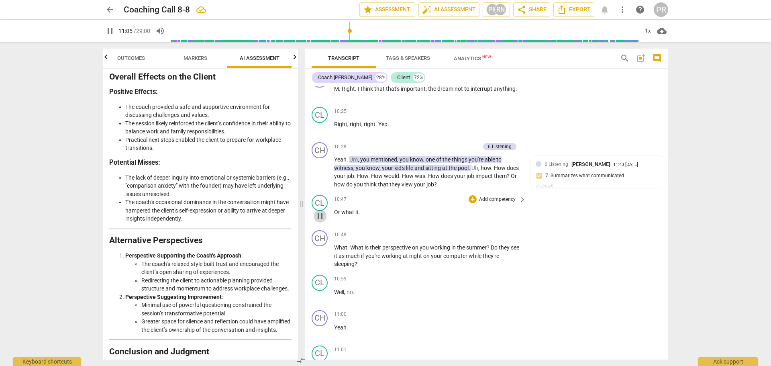
click at [321, 221] on span "pause" at bounding box center [320, 216] width 10 height 10
click at [323, 221] on span "play_arrow" at bounding box center [320, 216] width 10 height 10
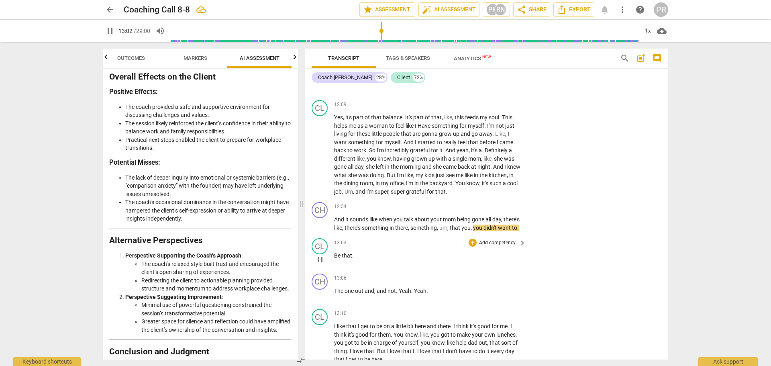
scroll to position [3392, 0]
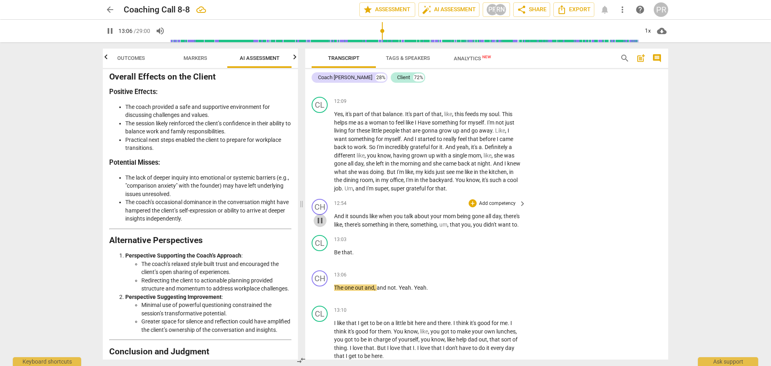
click at [322, 225] on span "pause" at bounding box center [320, 221] width 10 height 10
type input "787"
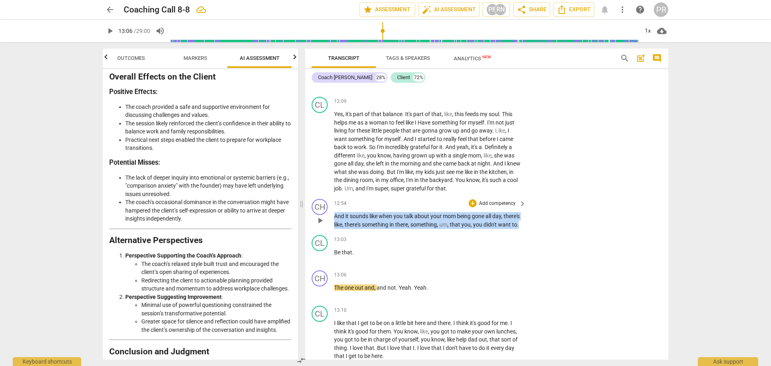
drag, startPoint x: 335, startPoint y: 225, endPoint x: 356, endPoint y: 238, distance: 25.0
click at [356, 228] on p "And it sounds like when you talk about your mom being gone all day , there's li…" at bounding box center [428, 220] width 188 height 16
click at [361, 229] on div "+" at bounding box center [361, 230] width 8 height 8
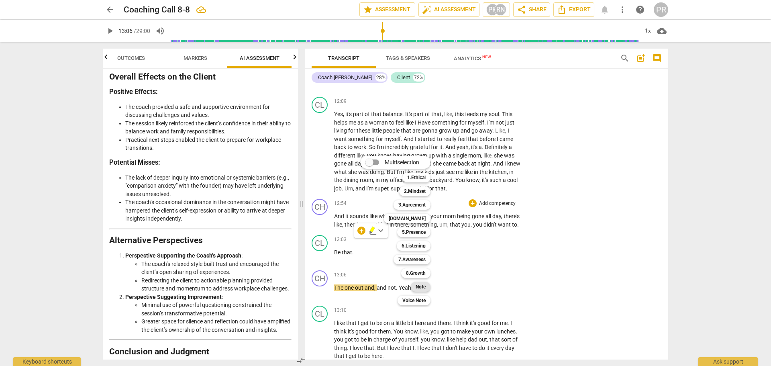
click at [424, 285] on b "Note" at bounding box center [420, 287] width 10 height 10
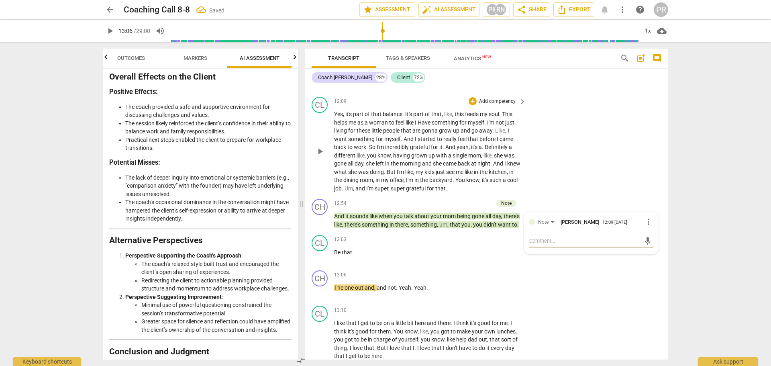
type textarea "G"
type textarea "Go"
type textarea "Goo"
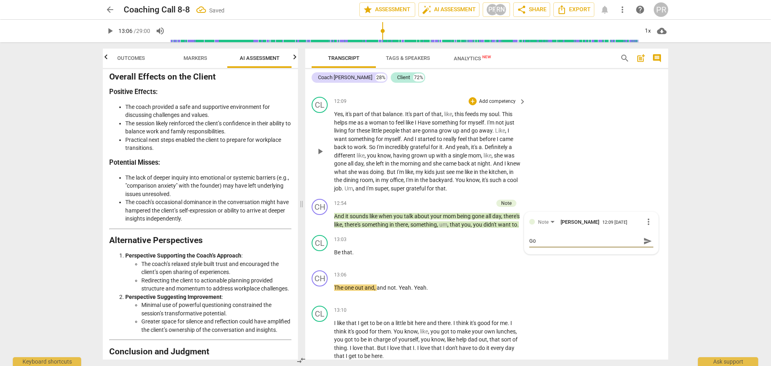
type textarea "Goo"
type textarea "Good"
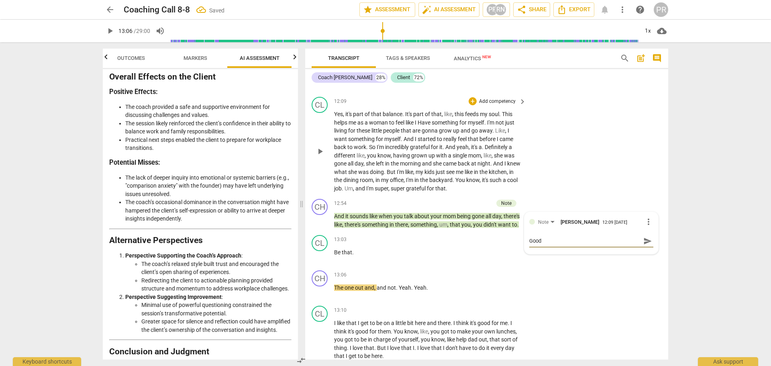
type textarea "Good c"
type textarea "Good ca"
type textarea "Good cat"
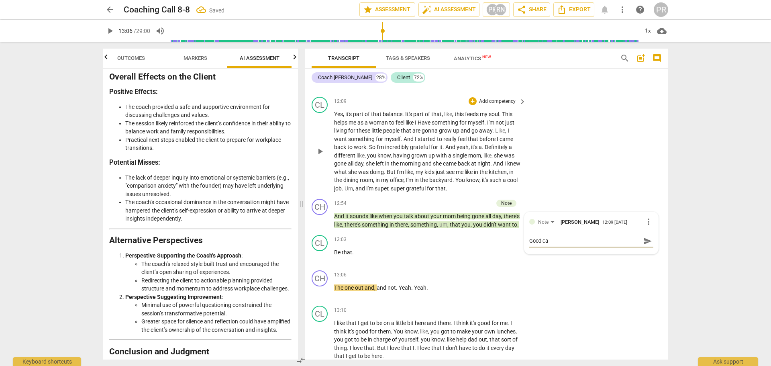
type textarea "Good cat"
type textarea "Good catc"
type textarea "Good catch"
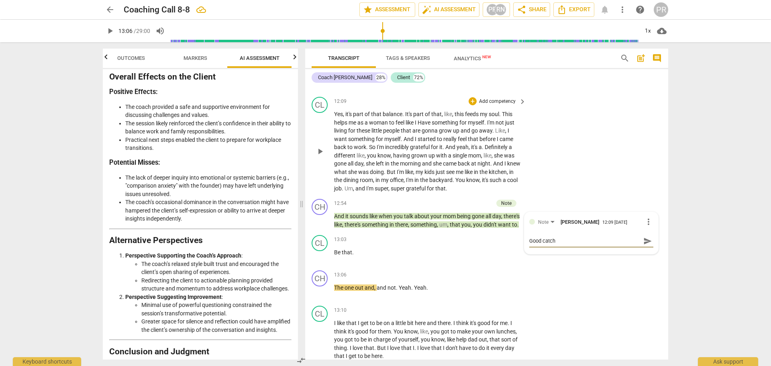
type textarea "Good catch"
type textarea "Good catch i"
type textarea "Good catch in"
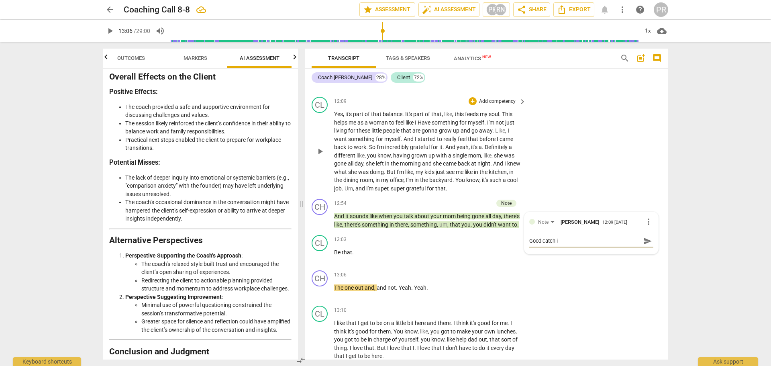
type textarea "Good catch in"
type textarea "Good catch in n"
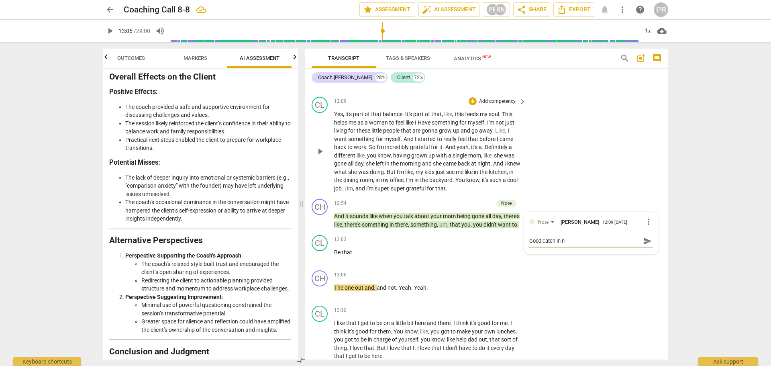
type textarea "Good catch in no"
type textarea "Good catch in noi"
type textarea "Good catch in noic"
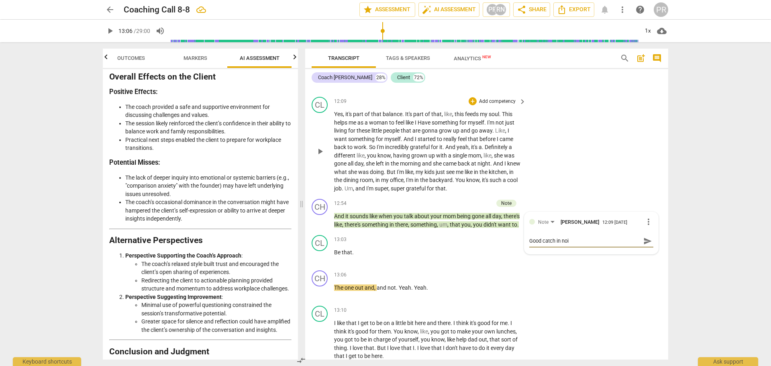
type textarea "Good catch in noic"
type textarea "Good catch in noi"
type textarea "Good catch in no"
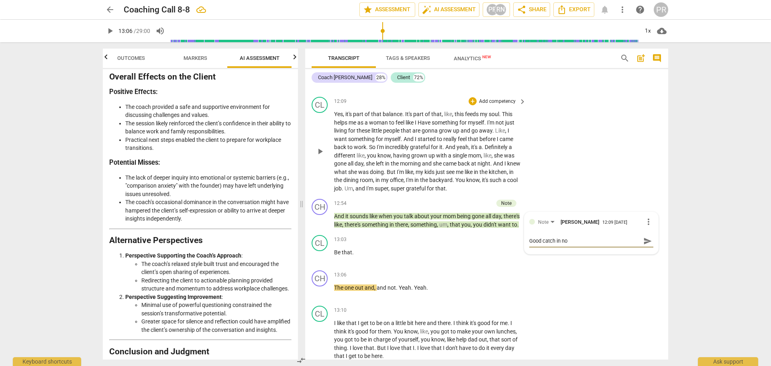
type textarea "Good catch in not"
type textarea "Good catch in noti"
type textarea "Good catch in notic"
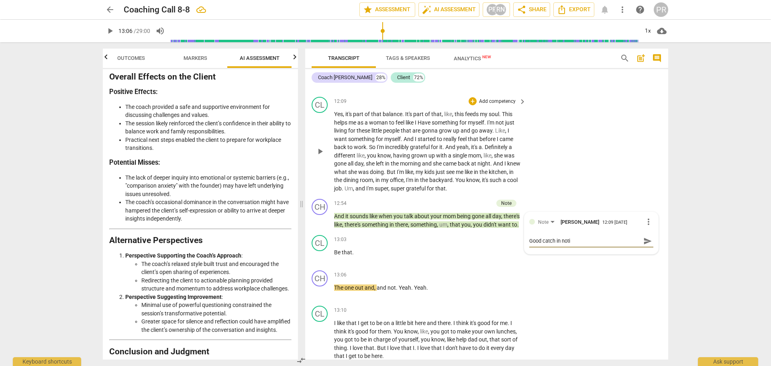
type textarea "Good catch in notic"
type textarea "Good catch in notici"
type textarea "Good catch in noticin"
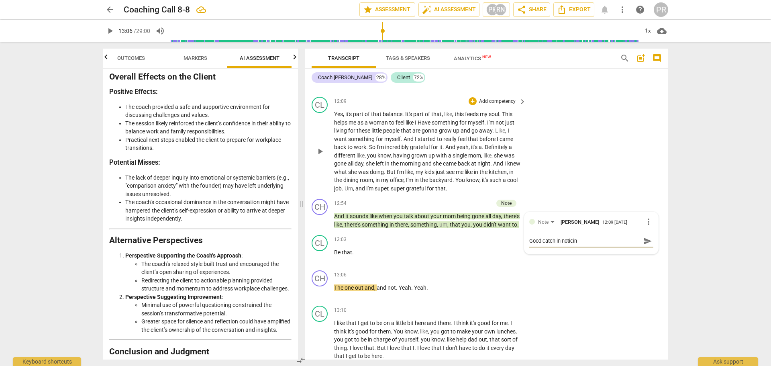
type textarea "Good catch in noticing"
type textarea "Good catch in noticing t"
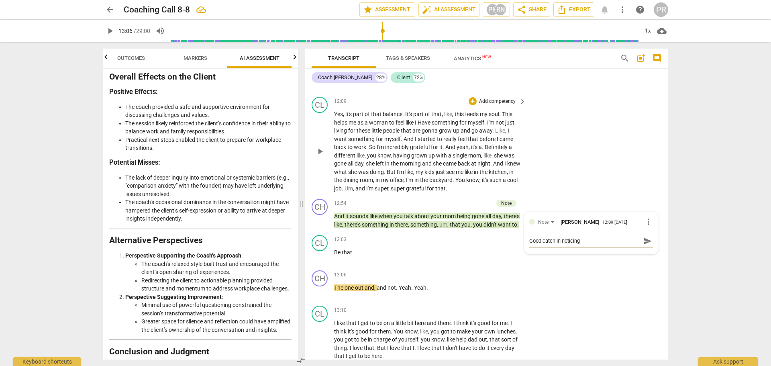
type textarea "Good catch in noticing t"
type textarea "Good catch in noticing th"
type textarea "Good catch in noticing the"
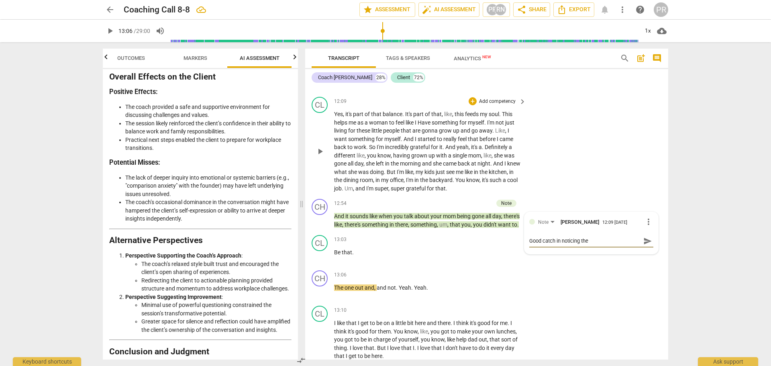
type textarea "Good catch in noticing thes"
type textarea "Good catch in noticing the"
type textarea "Good catch in noticing th"
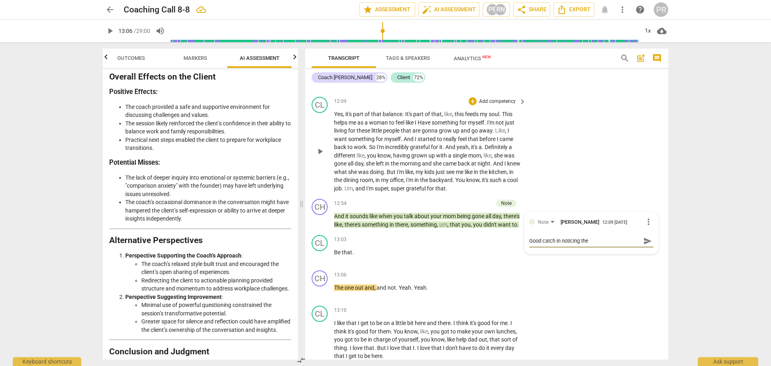
type textarea "Good catch in noticing th"
type textarea "Good catch in noticing t"
type textarea "Good catch in noticing"
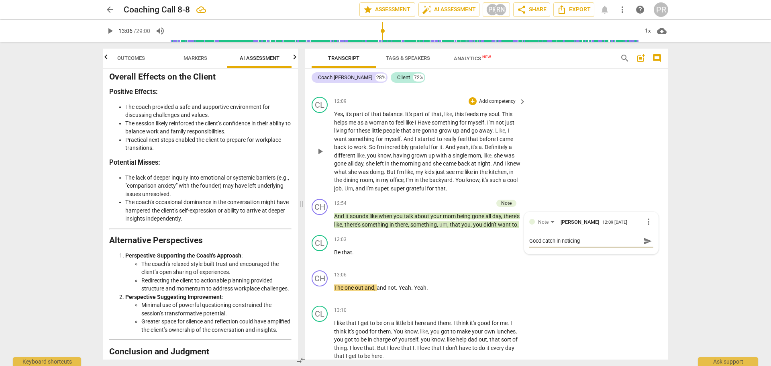
type textarea "Good catch in noticing t"
type textarea "Good catch in noticing th"
type textarea "Good catch in noticing the"
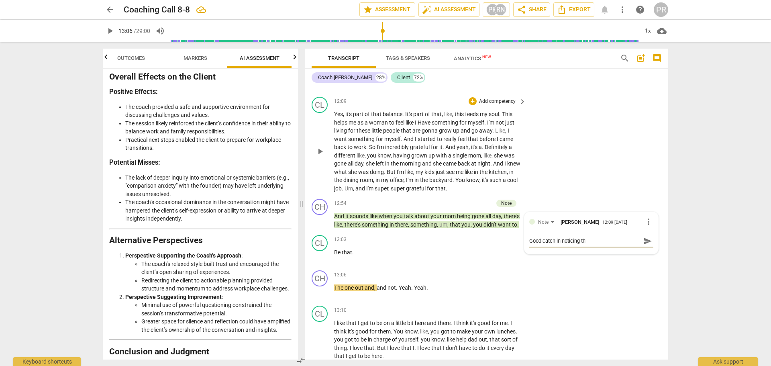
type textarea "Good catch in noticing the"
type textarea "Good catch in noticing thee"
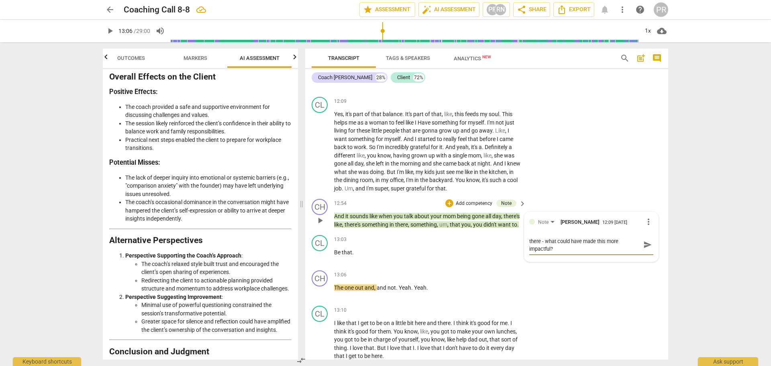
click at [643, 249] on span "send" at bounding box center [647, 244] width 9 height 9
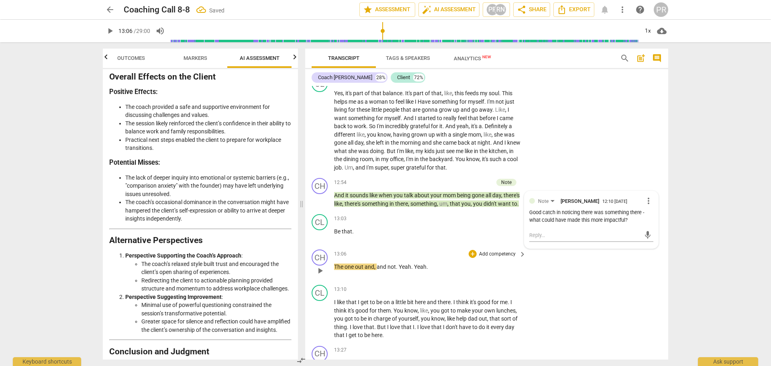
scroll to position [3472, 0]
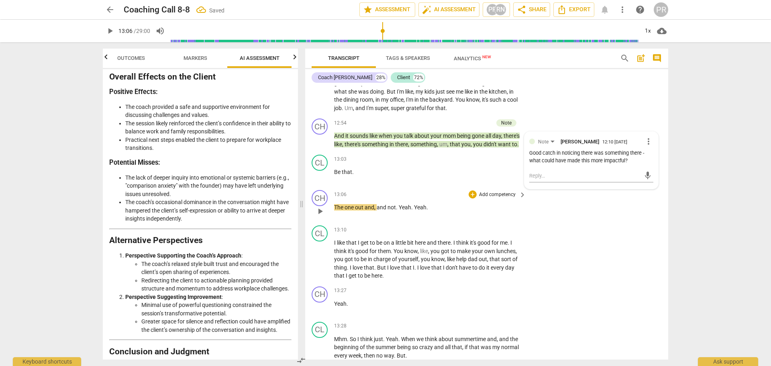
click at [320, 216] on span "play_arrow" at bounding box center [320, 211] width 10 height 10
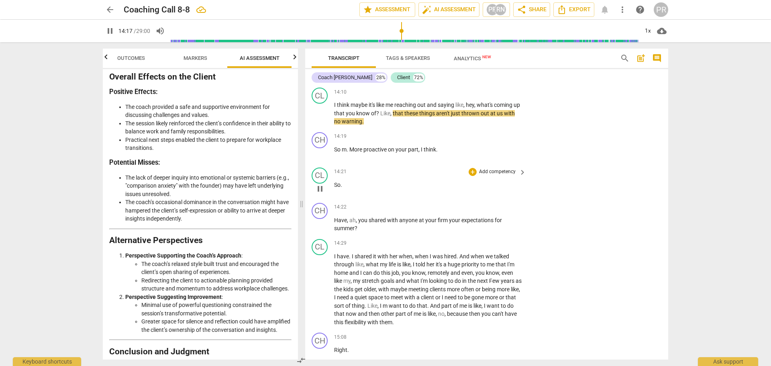
scroll to position [3947, 0]
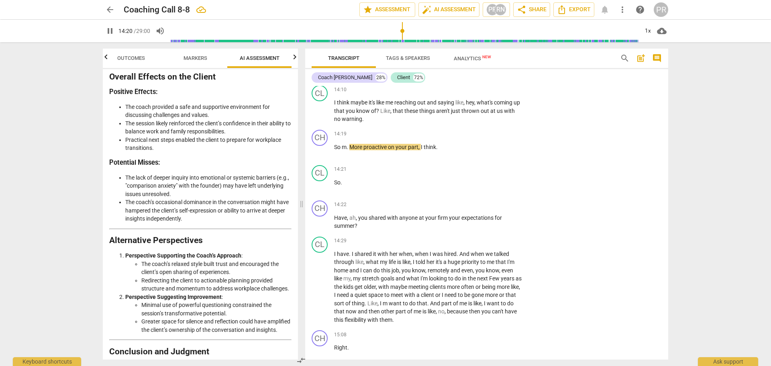
click at [295, 58] on icon "button" at bounding box center [295, 57] width 10 height 10
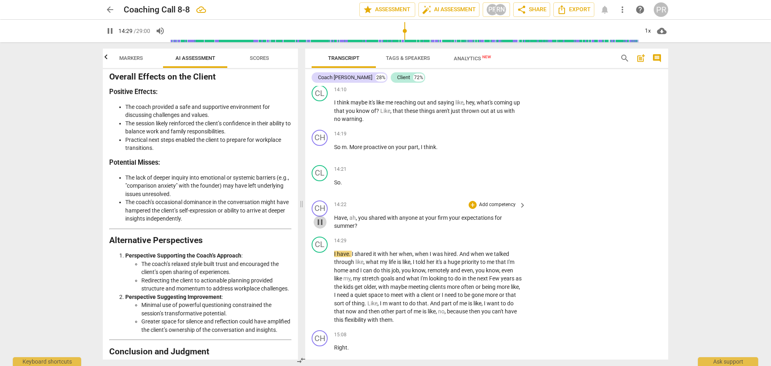
click at [321, 227] on span "pause" at bounding box center [320, 222] width 10 height 10
drag, startPoint x: 335, startPoint y: 232, endPoint x: 357, endPoint y: 240, distance: 23.0
click at [357, 230] on p "Have , ah , you shared with anyone at your firm your expectations for summer ?" at bounding box center [428, 222] width 188 height 16
copy p "Have , ah , you shared with anyone at your firm your expectations for summer ?"
click at [364, 230] on div "+" at bounding box center [364, 232] width 8 height 8
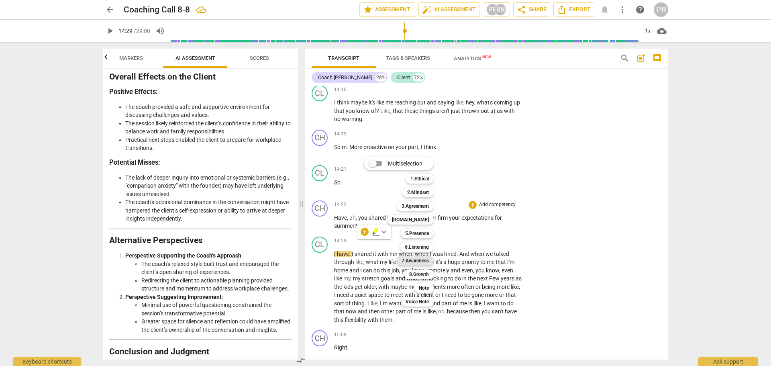
click at [427, 263] on b "7.Awareness" at bounding box center [414, 261] width 27 height 10
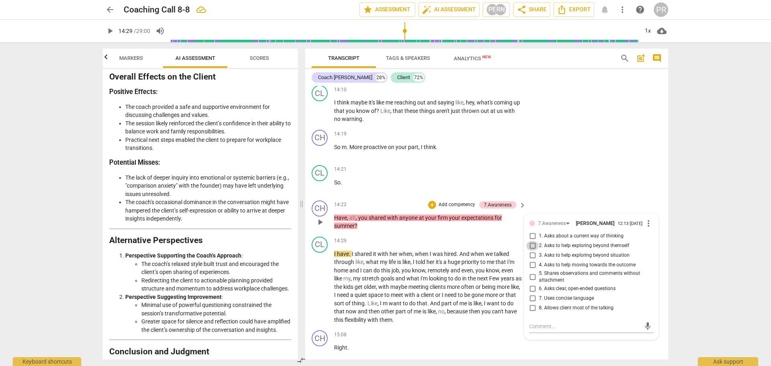
click at [532, 251] on input "2. Asks to help exploring beyond themself" at bounding box center [532, 246] width 13 height 10
click at [550, 330] on textarea at bounding box center [584, 326] width 111 height 8
click at [648, 334] on span "send" at bounding box center [647, 330] width 9 height 9
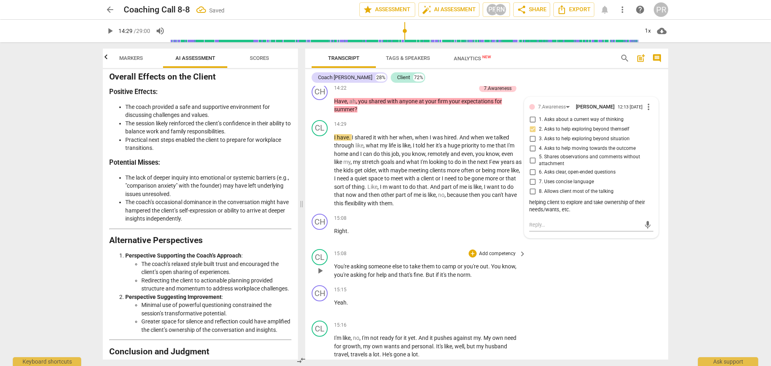
scroll to position [4067, 0]
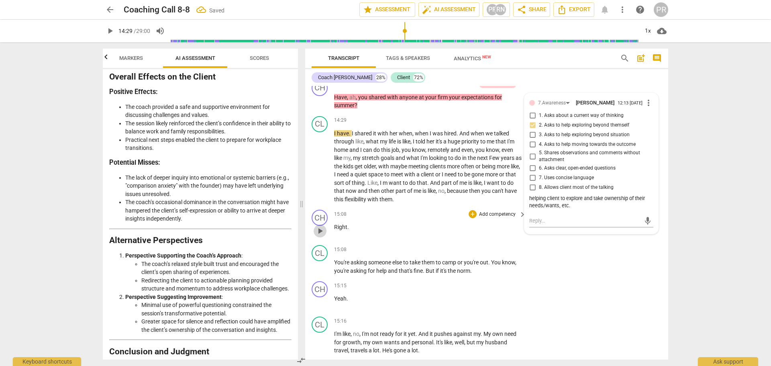
click at [319, 236] on span "play_arrow" at bounding box center [320, 231] width 10 height 10
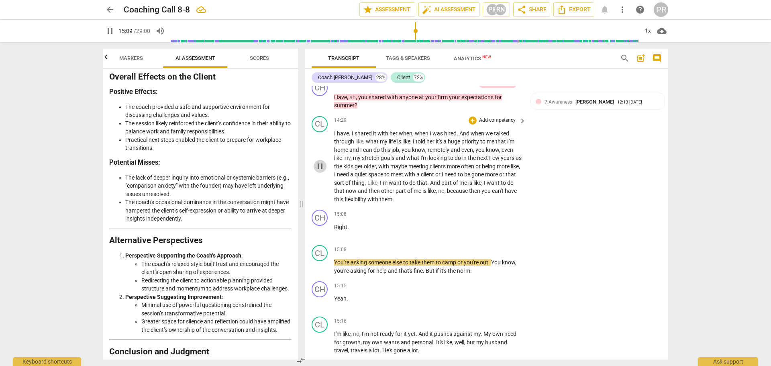
click at [318, 171] on span "pause" at bounding box center [320, 166] width 10 height 10
click at [318, 171] on span "play_arrow" at bounding box center [320, 166] width 10 height 10
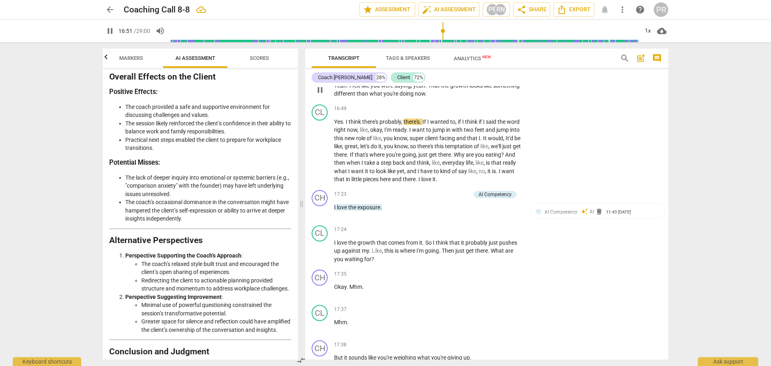
scroll to position [4826, 0]
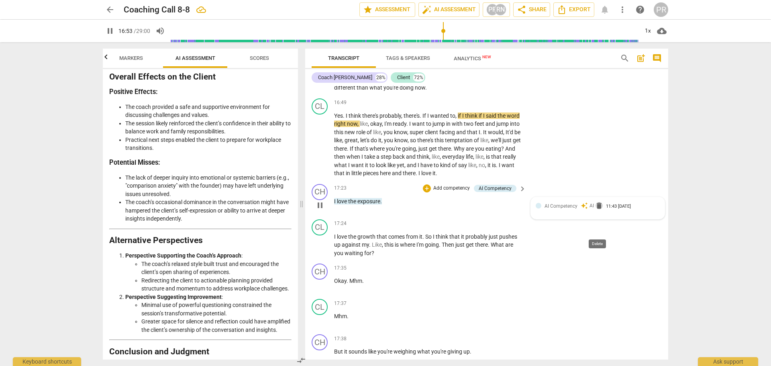
click at [598, 210] on span "delete" at bounding box center [599, 206] width 8 height 8
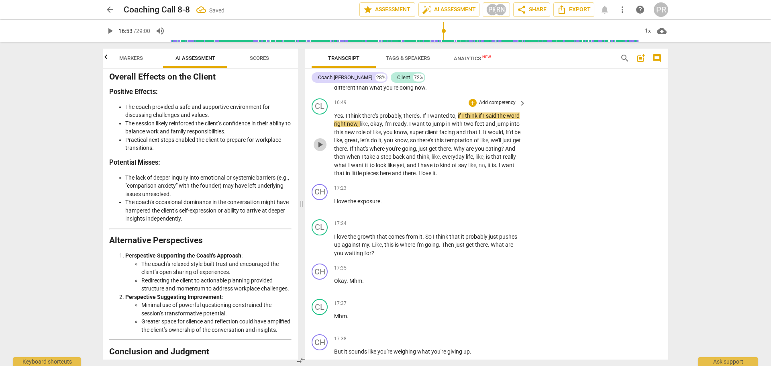
click at [318, 149] on span "play_arrow" at bounding box center [320, 145] width 10 height 10
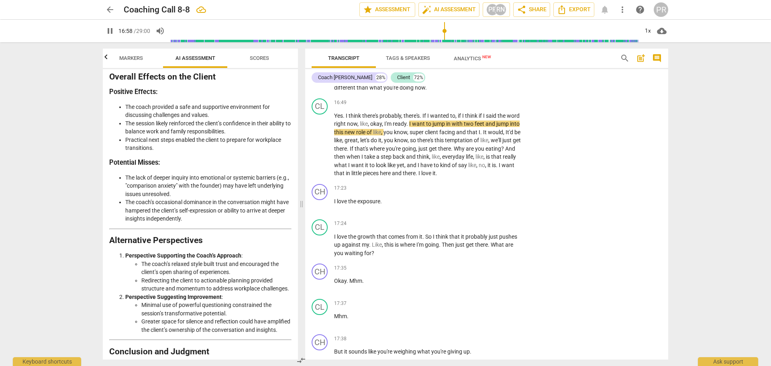
click at [137, 58] on span "Markers" at bounding box center [131, 58] width 24 height 6
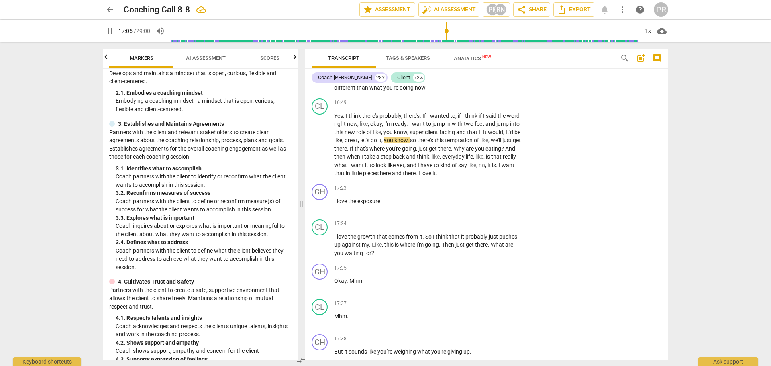
scroll to position [0, 0]
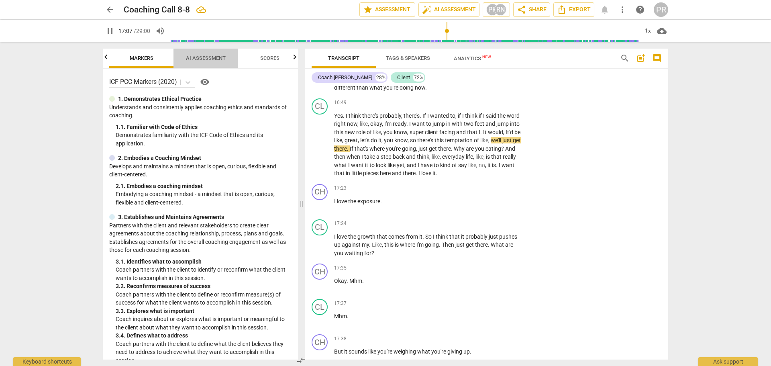
click at [212, 55] on span "AI Assessment" at bounding box center [206, 58] width 40 height 6
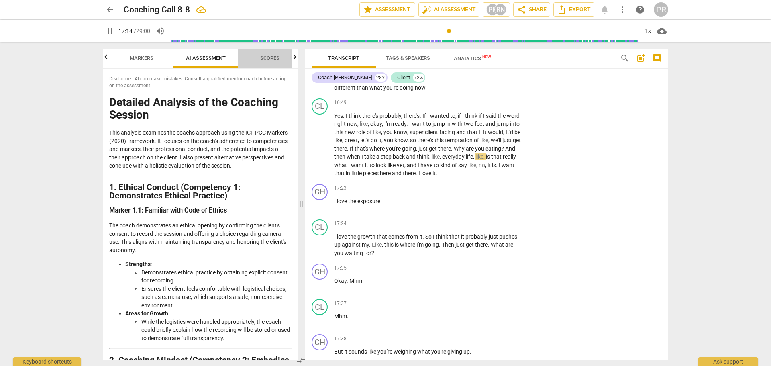
click at [272, 57] on span "Scores" at bounding box center [269, 58] width 19 height 6
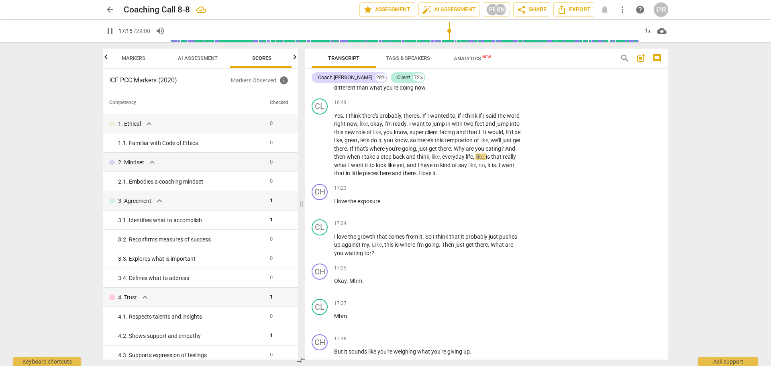
scroll to position [0, 75]
click at [256, 55] on span "Scores" at bounding box center [259, 58] width 19 height 6
click at [203, 64] on button "AI Assessment" at bounding box center [195, 58] width 64 height 19
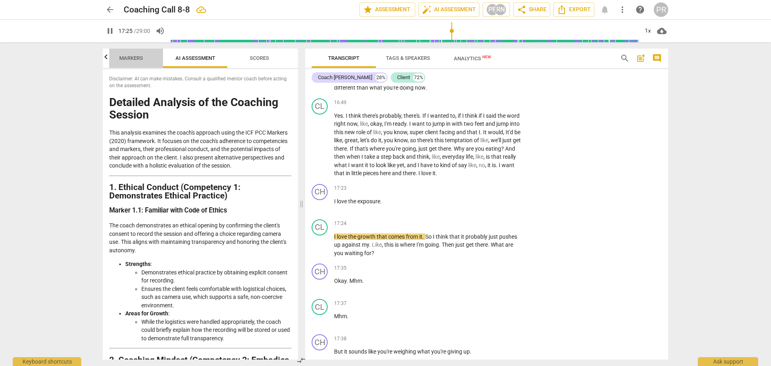
click at [137, 55] on span "Markers" at bounding box center [131, 58] width 24 height 6
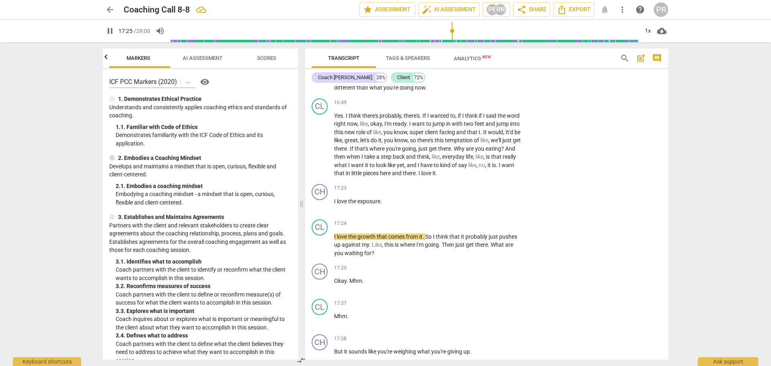
scroll to position [0, 64]
click at [105, 58] on icon "button" at bounding box center [105, 56] width 3 height 5
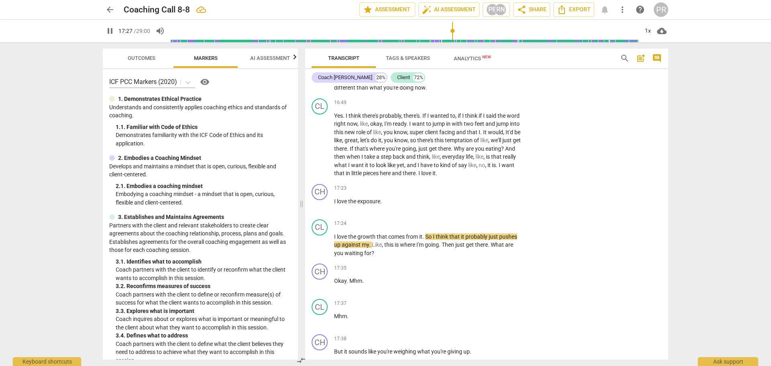
click at [141, 56] on span "Outcomes" at bounding box center [142, 58] width 28 height 6
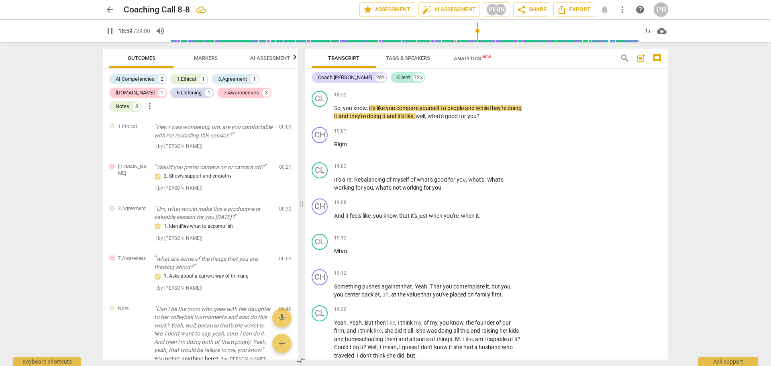
scroll to position [5750, 0]
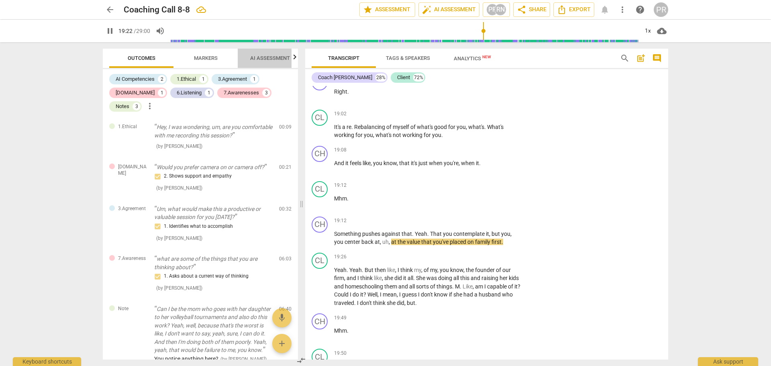
drag, startPoint x: 277, startPoint y: 57, endPoint x: 272, endPoint y: 58, distance: 5.1
click at [277, 56] on span "AI Assessment" at bounding box center [270, 58] width 40 height 6
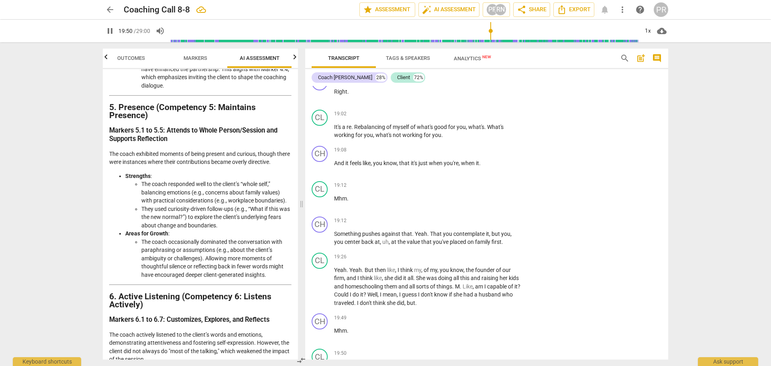
scroll to position [6051, 0]
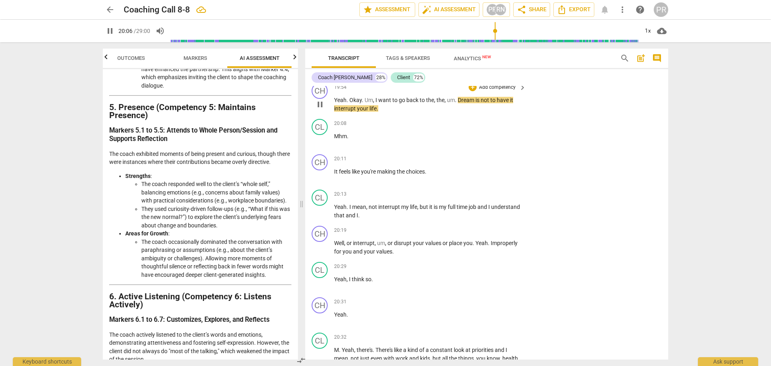
click at [322, 109] on span "pause" at bounding box center [320, 105] width 10 height 10
drag, startPoint x: 375, startPoint y: 123, endPoint x: 398, endPoint y: 131, distance: 24.5
click at [398, 112] on p "Yeah . Okay . Um , I want to go back to the , the , um . Dream is not to have i…" at bounding box center [428, 104] width 188 height 16
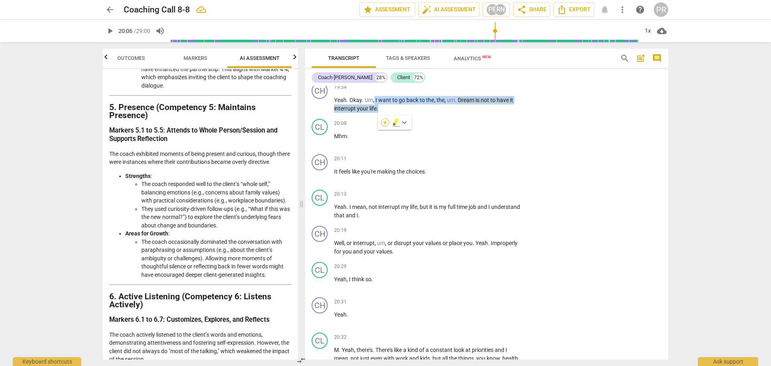
click at [385, 123] on div "+" at bounding box center [385, 122] width 8 height 8
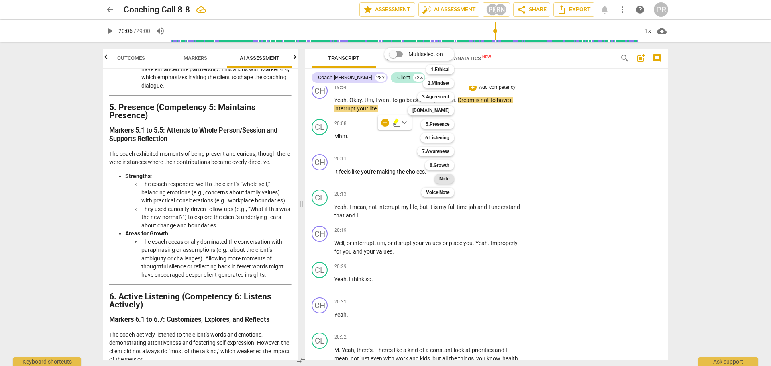
click at [448, 179] on b "Note" at bounding box center [444, 179] width 10 height 10
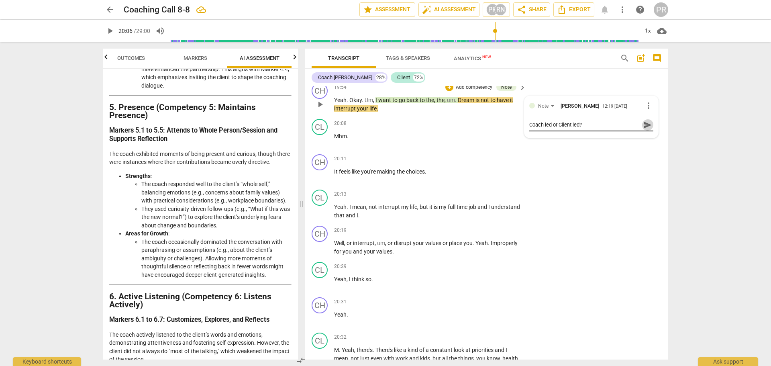
click at [646, 129] on span "send" at bounding box center [647, 124] width 9 height 9
click at [321, 145] on span "play_arrow" at bounding box center [320, 140] width 10 height 10
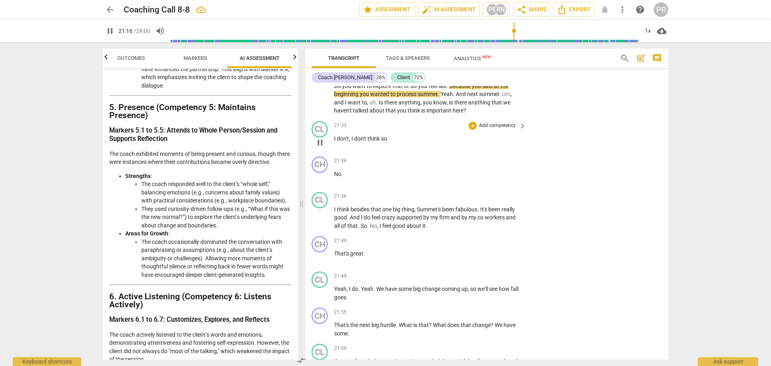
scroll to position [6428, 0]
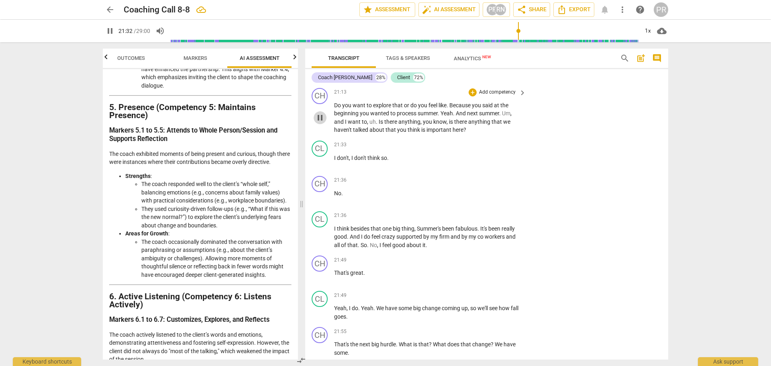
drag, startPoint x: 321, startPoint y: 144, endPoint x: 325, endPoint y: 143, distance: 4.1
click at [321, 122] on span "pause" at bounding box center [320, 118] width 10 height 10
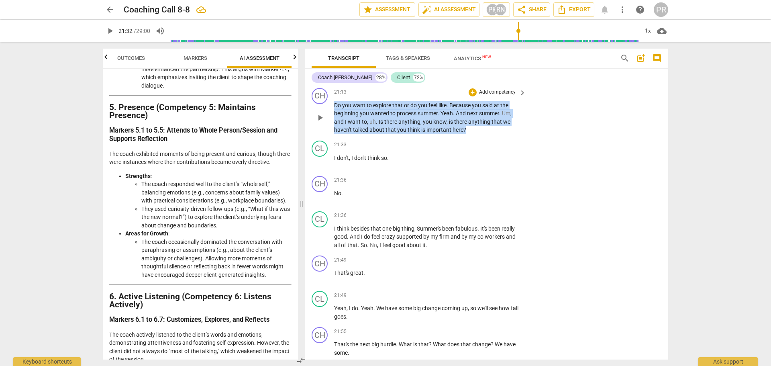
drag, startPoint x: 334, startPoint y: 128, endPoint x: 466, endPoint y: 153, distance: 133.6
click at [466, 134] on p "Do you want to explore that or do you feel like . Because you said at the begin…" at bounding box center [428, 117] width 188 height 33
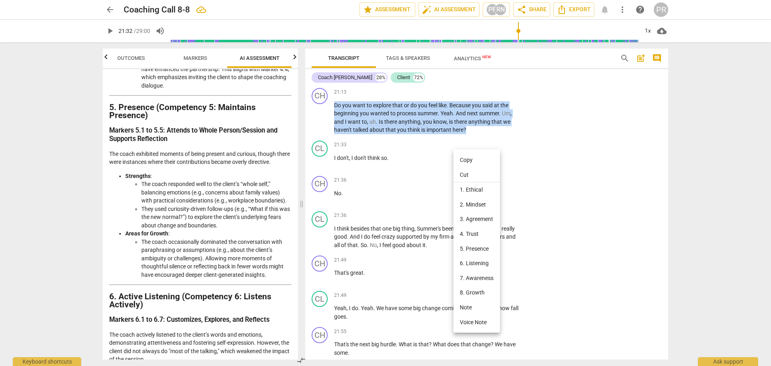
click at [469, 161] on li "Copy" at bounding box center [476, 160] width 47 height 15
copy p "Do you want to explore that or do you feel like . Because you said at the begin…"
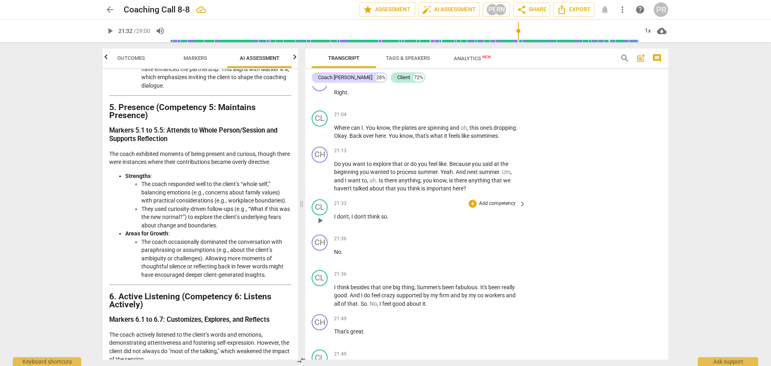
scroll to position [6348, 0]
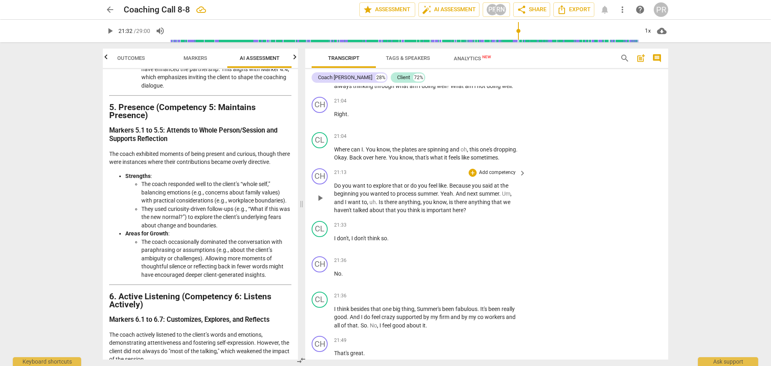
drag, startPoint x: 333, startPoint y: 210, endPoint x: 416, endPoint y: 209, distance: 82.7
click at [416, 209] on div "CH play_arrow pause 21:13 + Add competency keyboard_arrow_right Do you want to …" at bounding box center [486, 191] width 363 height 53
click at [333, 210] on div "play_arrow pause" at bounding box center [324, 198] width 20 height 28
drag, startPoint x: 334, startPoint y: 208, endPoint x: 405, endPoint y: 210, distance: 70.7
click at [403, 210] on p "Do you want to explore that or do you feel like . Because you said at the begin…" at bounding box center [428, 197] width 188 height 33
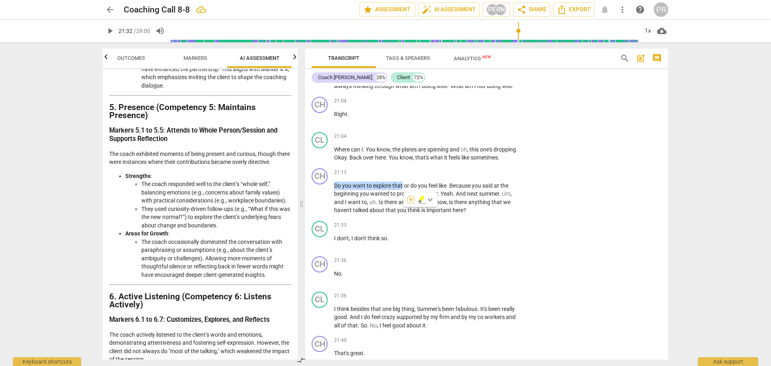
click at [408, 201] on div "+" at bounding box center [411, 200] width 8 height 8
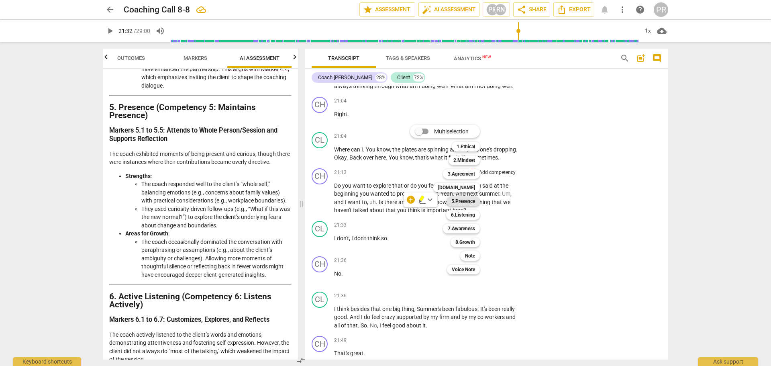
click at [469, 202] on b "5.Presence" at bounding box center [463, 201] width 24 height 10
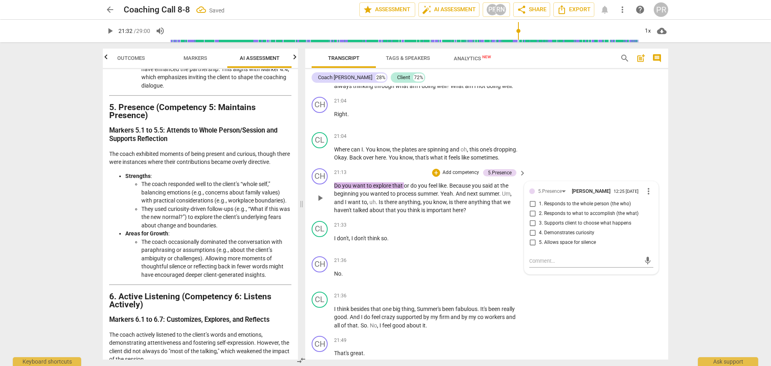
click at [572, 227] on span "3. Supports client to choose what happens" at bounding box center [585, 223] width 92 height 7
click at [539, 228] on input "3. Supports client to choose what happens" at bounding box center [532, 223] width 13 height 10
click at [544, 191] on div "CH play_arrow pause 21:13 + Add competency 5.Presence keyboard_arrow_right Do y…" at bounding box center [486, 191] width 363 height 53
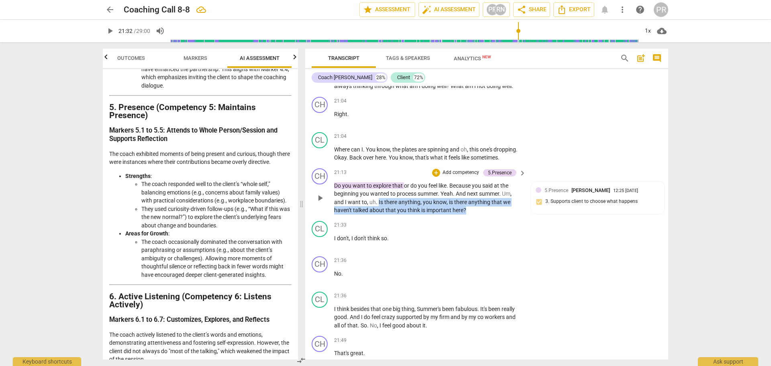
drag, startPoint x: 377, startPoint y: 226, endPoint x: 465, endPoint y: 232, distance: 88.1
click at [465, 214] on p "Do you want to explore that or do you feel like . Because you said at the begin…" at bounding box center [428, 197] width 188 height 33
click at [472, 224] on div "+" at bounding box center [473, 224] width 8 height 8
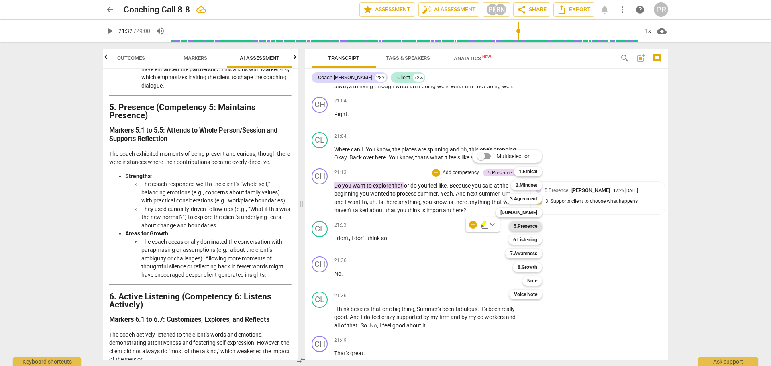
click at [526, 227] on b "5.Presence" at bounding box center [525, 226] width 24 height 10
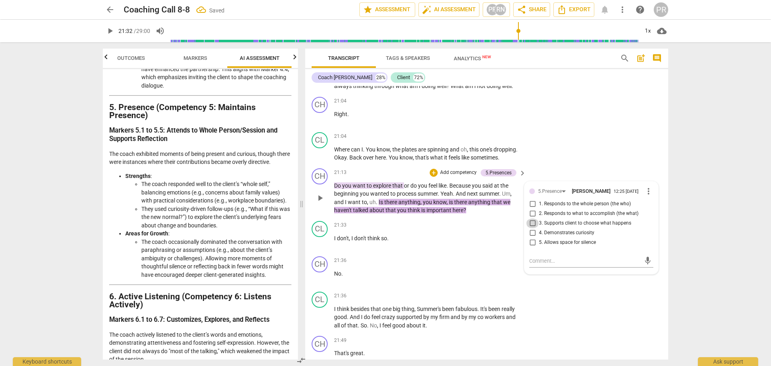
click at [532, 228] on input "3. Supports client to choose what happens" at bounding box center [532, 223] width 13 height 10
click at [557, 165] on div "CL play_arrow pause 21:04 + Add competency keyboard_arrow_right Where can I . Y…" at bounding box center [486, 147] width 363 height 36
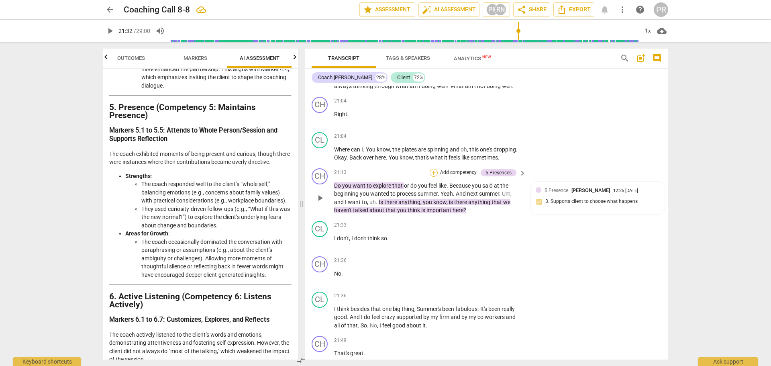
click at [430, 177] on div "+" at bounding box center [434, 173] width 8 height 8
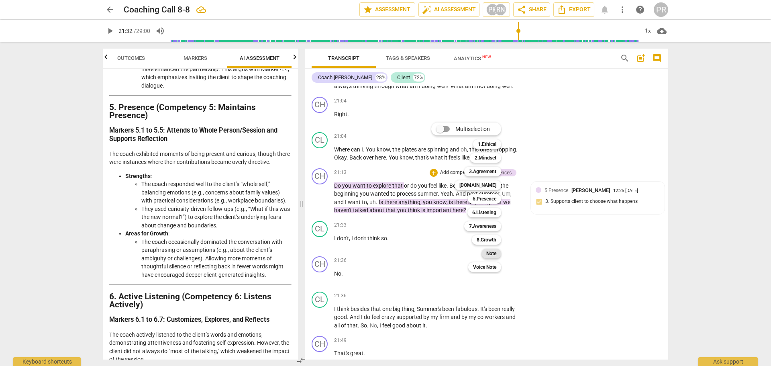
click at [487, 254] on b "Note" at bounding box center [491, 253] width 10 height 10
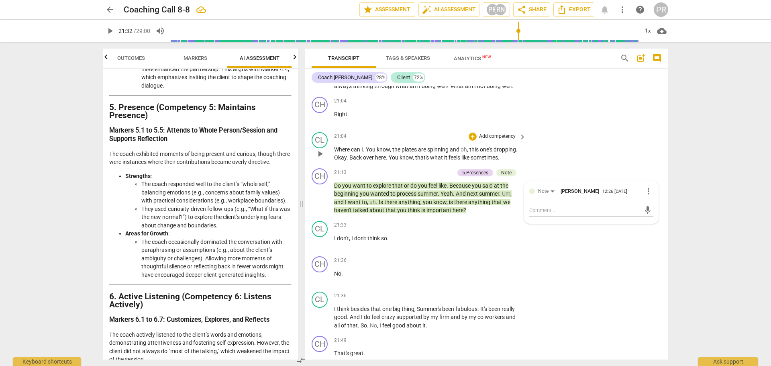
click at [609, 165] on div "CL play_arrow pause 21:04 + Add competency keyboard_arrow_right Where can I . Y…" at bounding box center [486, 147] width 363 height 36
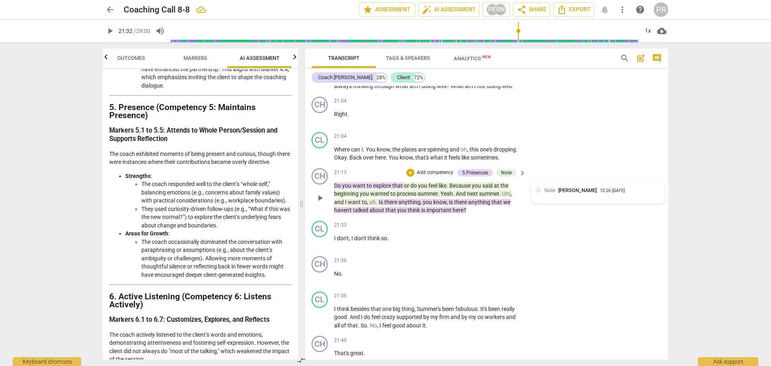
click at [618, 204] on div "Note [PERSON_NAME] 12:26 [DATE]" at bounding box center [598, 192] width 134 height 22
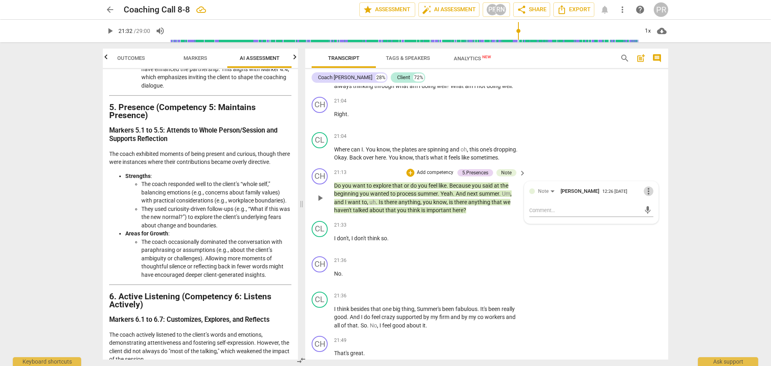
click at [647, 196] on span "more_vert" at bounding box center [649, 191] width 10 height 10
click at [653, 232] on li "Delete" at bounding box center [655, 230] width 28 height 15
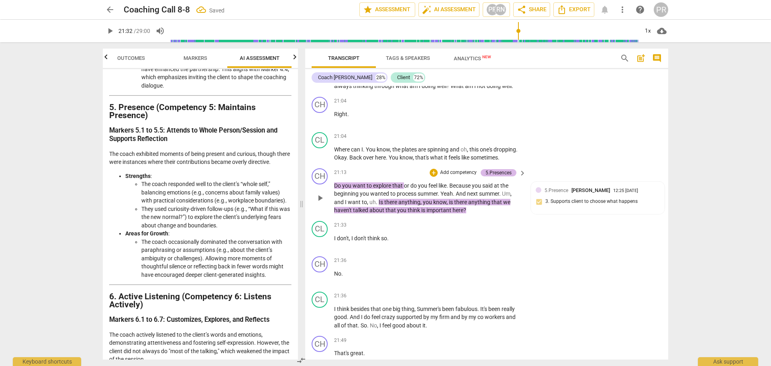
click at [487, 176] on div "5.Presences" at bounding box center [498, 172] width 26 height 7
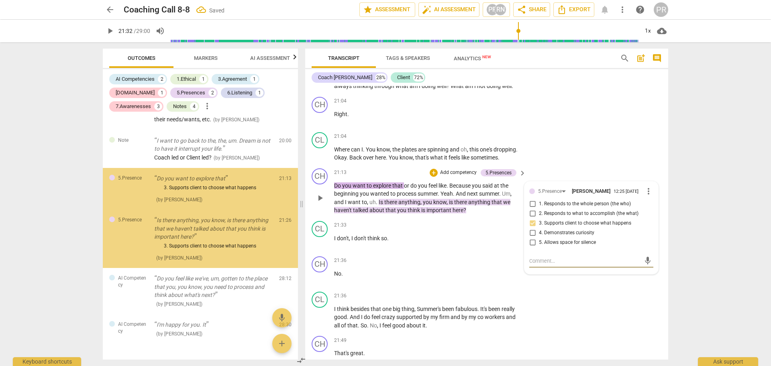
scroll to position [507, 0]
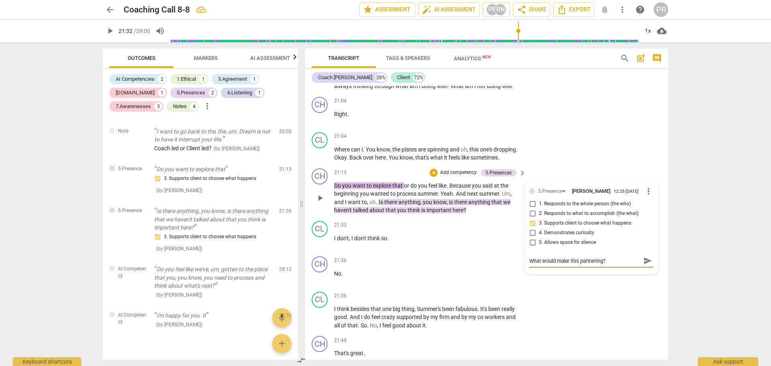
click at [644, 265] on span "send" at bounding box center [647, 260] width 9 height 9
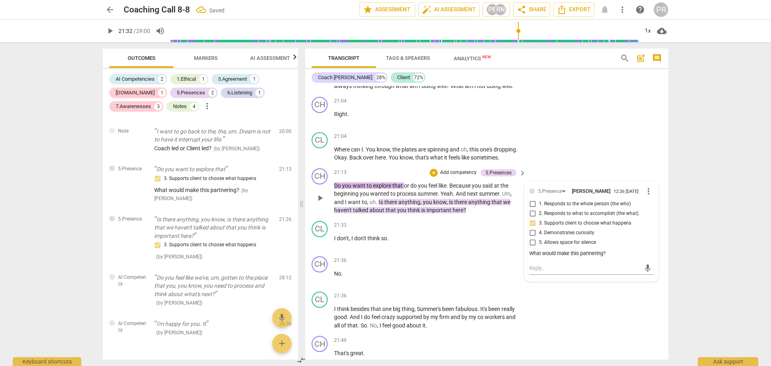
click at [452, 214] on p "Do you want to explore that or do you feel like . Because you said at the begin…" at bounding box center [428, 197] width 188 height 33
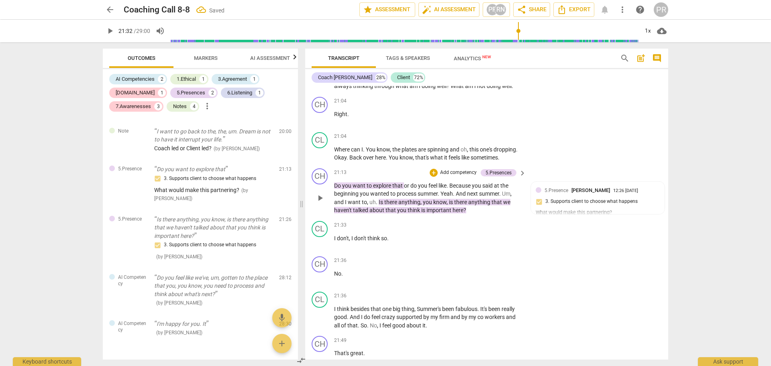
click at [453, 205] on span "is" at bounding box center [451, 202] width 5 height 6
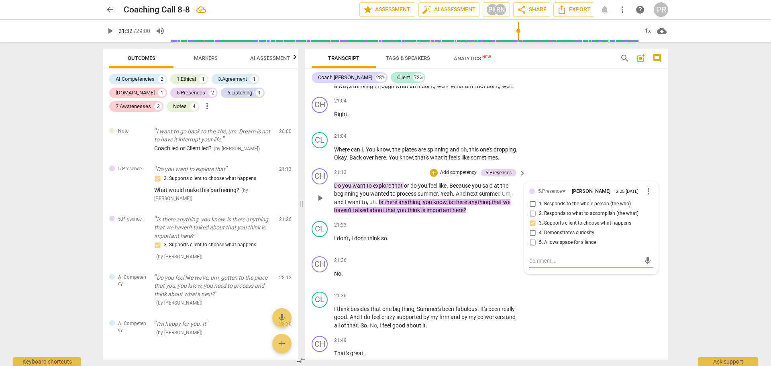
click at [534, 265] on textarea at bounding box center [584, 261] width 111 height 8
click at [643, 265] on span "send" at bounding box center [647, 260] width 9 height 9
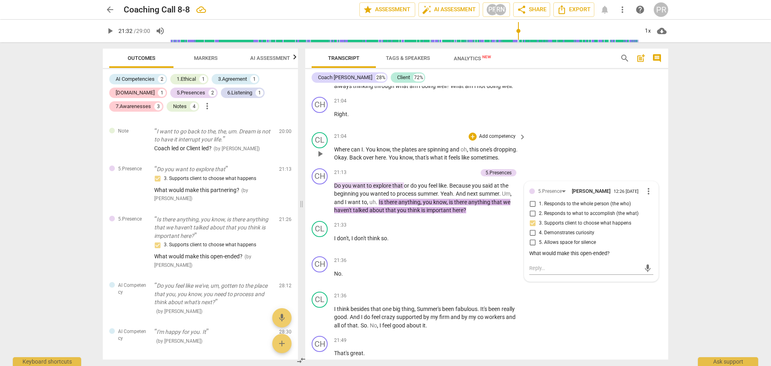
click at [593, 165] on div "CL play_arrow pause 21:04 + Add competency keyboard_arrow_right Where can I . Y…" at bounding box center [486, 147] width 363 height 36
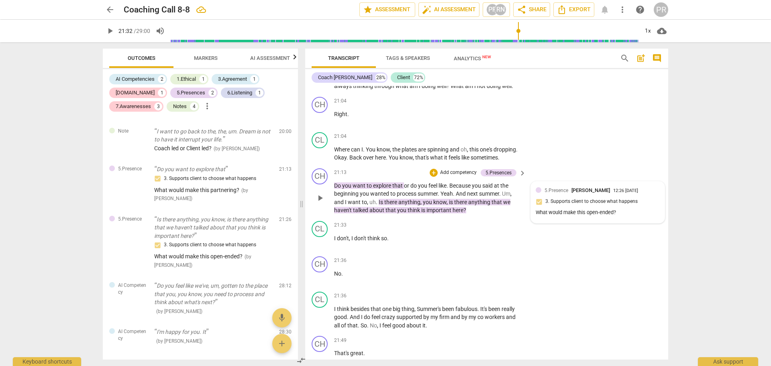
click at [570, 216] on div "What would make this open-ended?" at bounding box center [598, 213] width 124 height 8
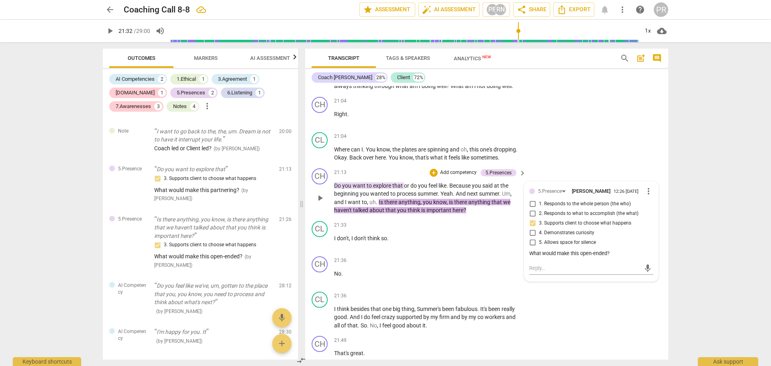
click at [606, 257] on div "What would make this open-ended?" at bounding box center [591, 254] width 124 height 8
click at [646, 196] on span "more_vert" at bounding box center [649, 191] width 10 height 10
click at [654, 216] on li "Edit" at bounding box center [655, 215] width 28 height 15
click at [580, 265] on textarea "What would make this open-ended?" at bounding box center [591, 261] width 124 height 8
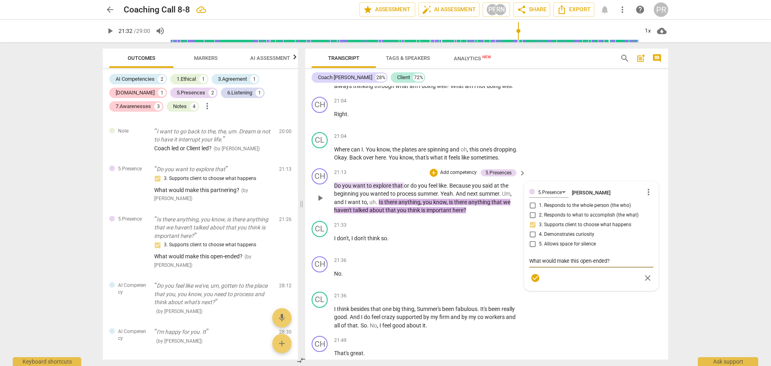
drag, startPoint x: 618, startPoint y: 285, endPoint x: 526, endPoint y: 279, distance: 92.6
click at [524, 276] on div "5.Presence [PERSON_NAME] more_vert 1. Responds to the whole person (the who) 2.…" at bounding box center [591, 236] width 134 height 110
click at [535, 290] on span "check_circle" at bounding box center [535, 286] width 10 height 10
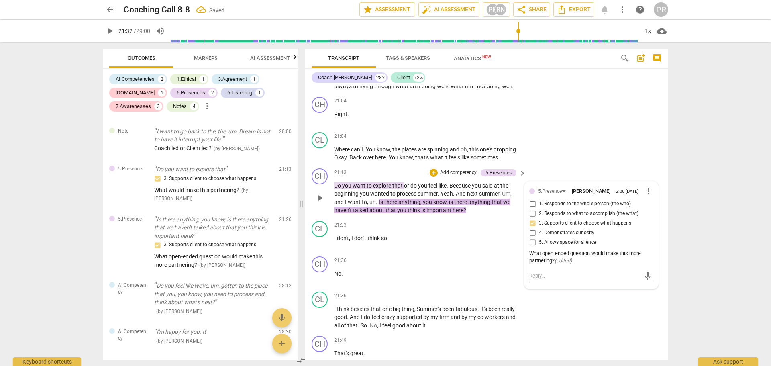
click at [379, 189] on span "explore" at bounding box center [382, 185] width 19 height 6
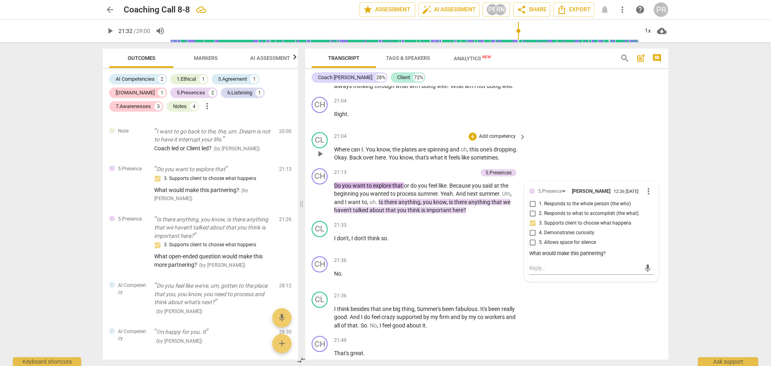
click at [576, 159] on div "CL play_arrow pause 21:04 + Add competency keyboard_arrow_right Where can I . Y…" at bounding box center [486, 147] width 363 height 36
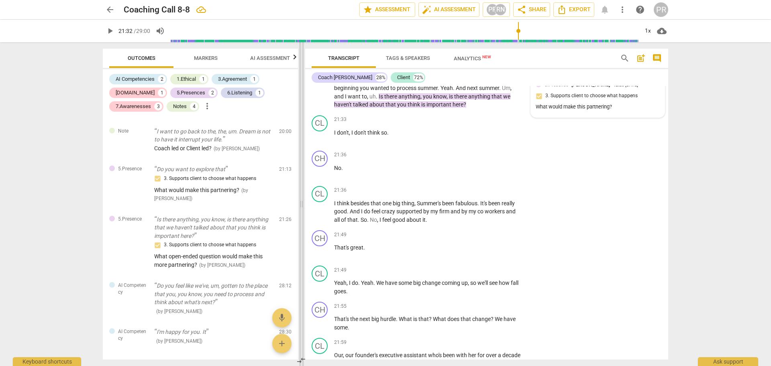
scroll to position [6468, 0]
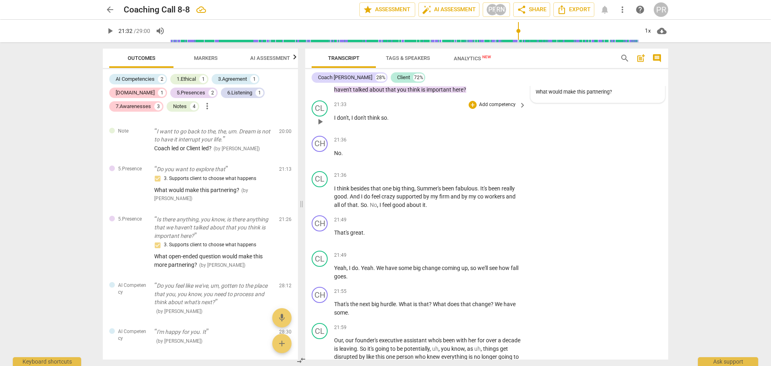
click at [320, 126] on span "play_arrow" at bounding box center [320, 122] width 10 height 10
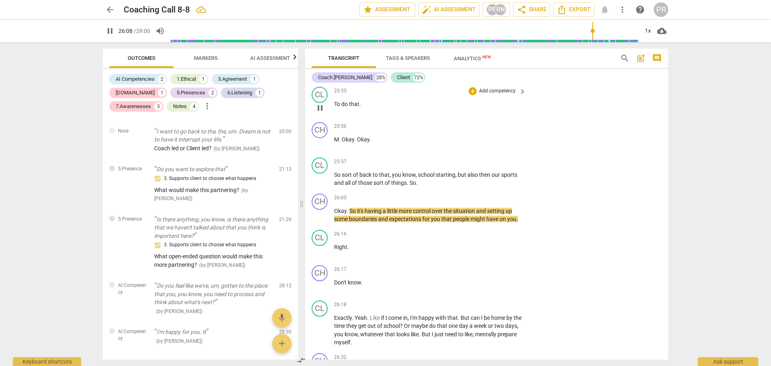
scroll to position [8118, 0]
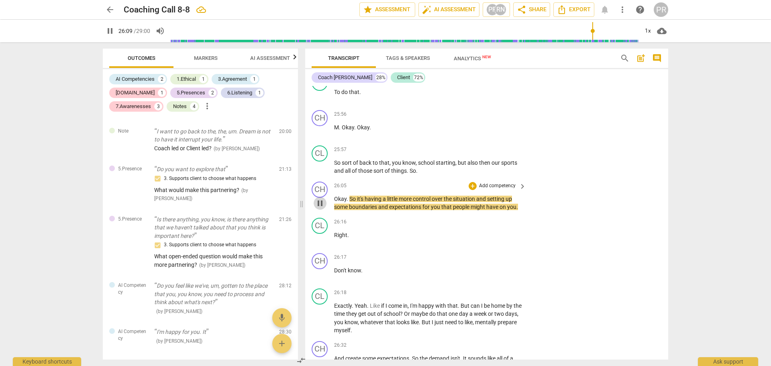
drag, startPoint x: 319, startPoint y: 227, endPoint x: 363, endPoint y: 229, distance: 43.8
click at [319, 208] on span "pause" at bounding box center [320, 203] width 10 height 10
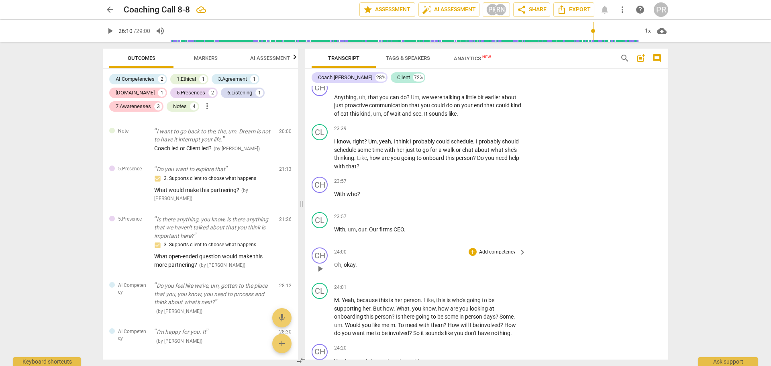
scroll to position [7235, 0]
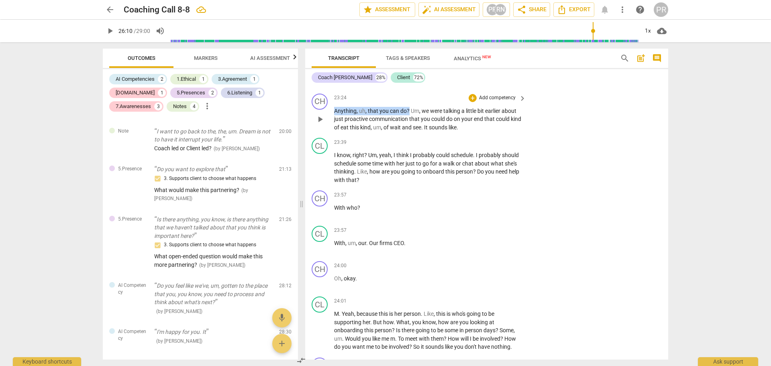
drag, startPoint x: 408, startPoint y: 132, endPoint x: 344, endPoint y: 135, distance: 64.3
click at [332, 133] on div "CH play_arrow pause 23:24 + Add competency keyboard_arrow_right Anything , uh ,…" at bounding box center [486, 112] width 363 height 45
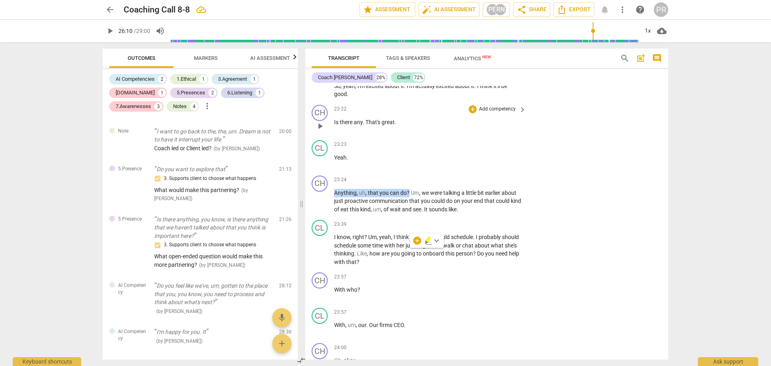
scroll to position [7195, 0]
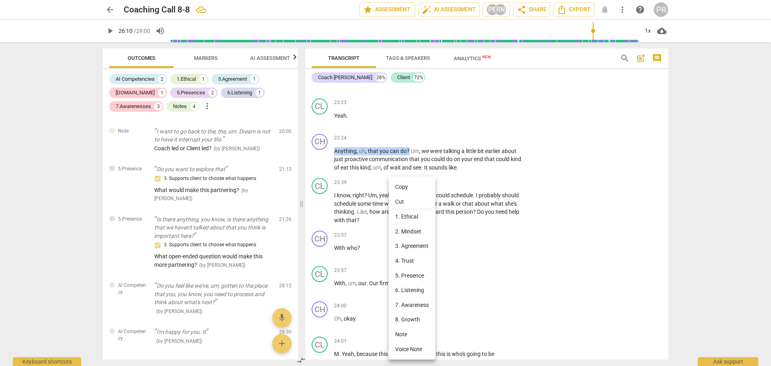
click at [400, 185] on li "Copy" at bounding box center [412, 186] width 47 height 15
copy p "Anything , uh , that you can do ?"
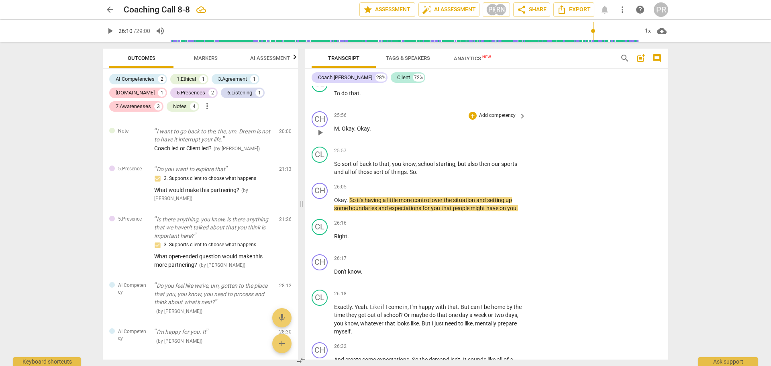
scroll to position [8118, 0]
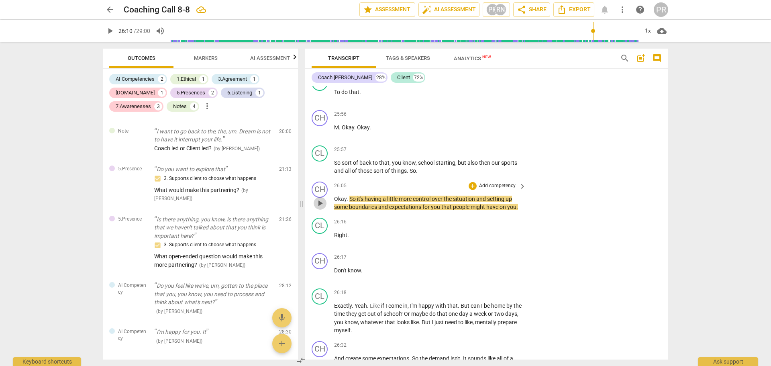
click at [322, 208] on span "play_arrow" at bounding box center [320, 203] width 10 height 10
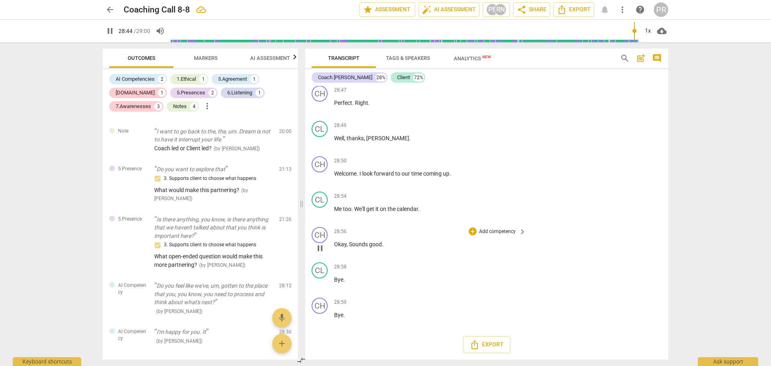
scroll to position [9592, 0]
click at [112, 31] on span "pause" at bounding box center [110, 31] width 10 height 10
click at [254, 60] on span "AI Assessment" at bounding box center [270, 58] width 40 height 6
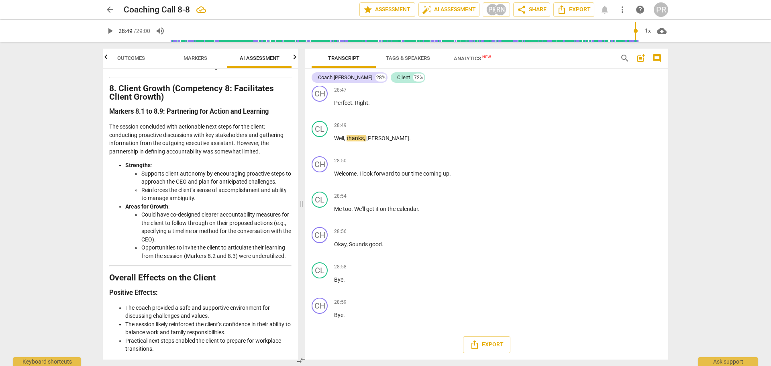
scroll to position [1445, 0]
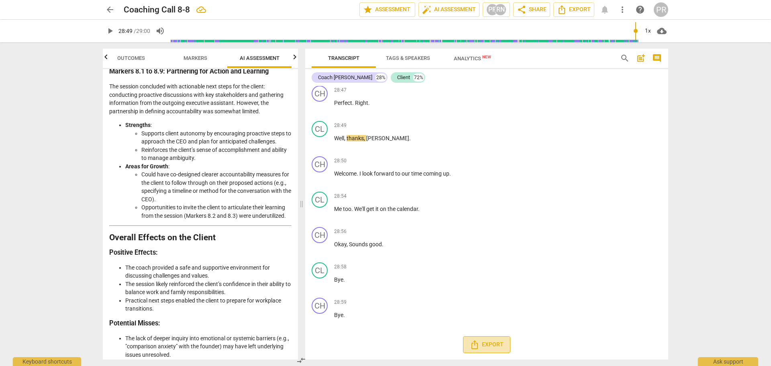
click at [495, 345] on span "Export" at bounding box center [487, 345] width 34 height 10
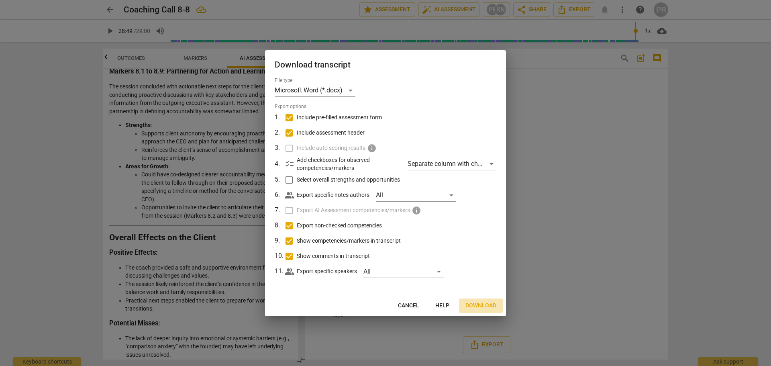
click at [487, 304] on span "Download" at bounding box center [480, 305] width 31 height 8
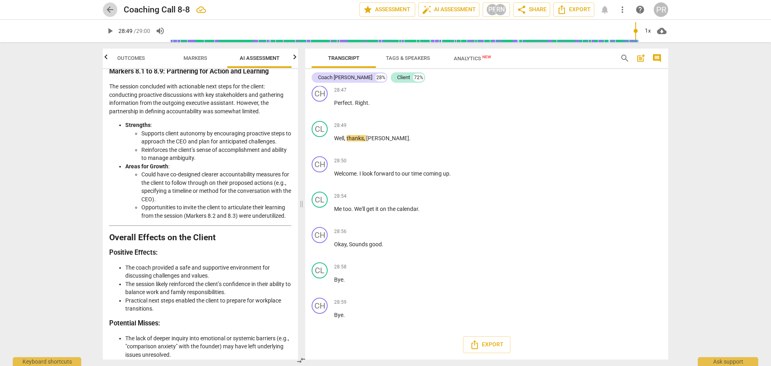
click at [114, 9] on span "arrow_back" at bounding box center [110, 10] width 10 height 10
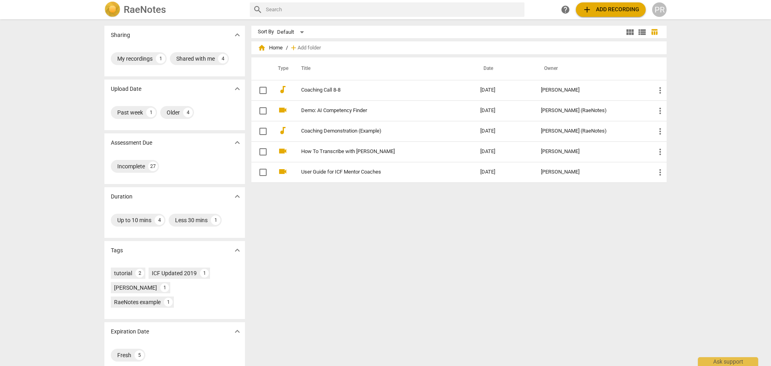
click at [604, 8] on span "add Add recording" at bounding box center [610, 10] width 57 height 10
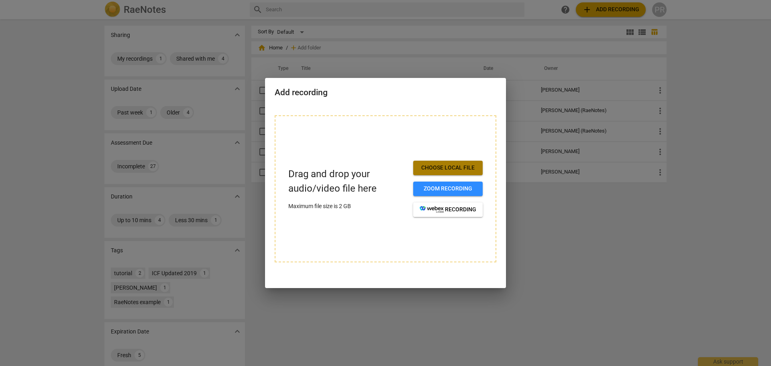
click at [450, 166] on span "Choose local file" at bounding box center [448, 168] width 57 height 8
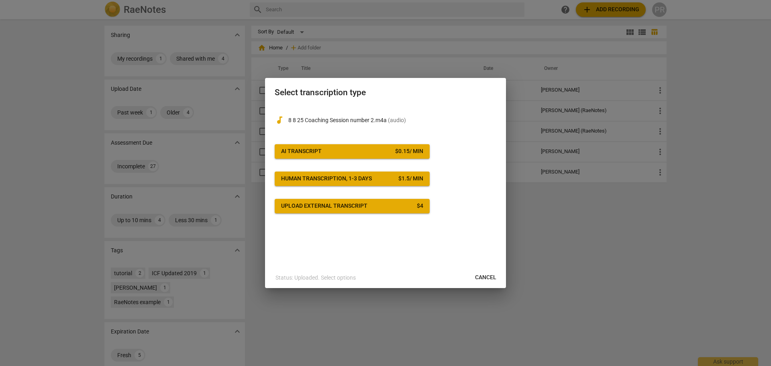
click at [403, 149] on div "$ 0.15 / min" at bounding box center [409, 151] width 28 height 8
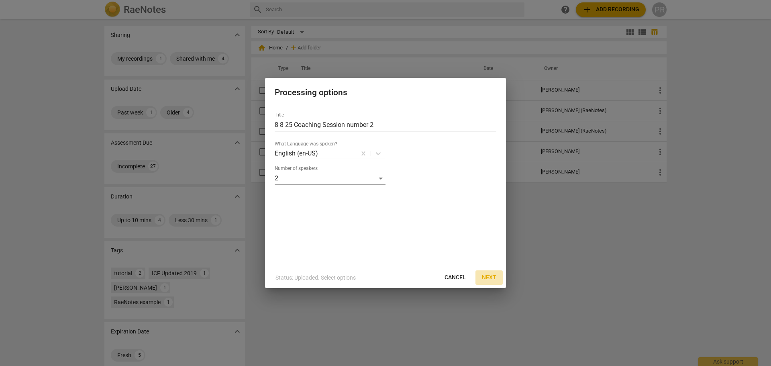
click at [491, 279] on span "Next" at bounding box center [489, 277] width 14 height 8
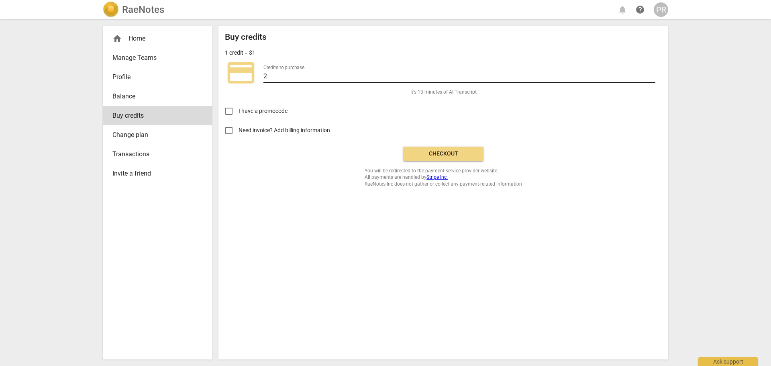
click at [271, 74] on input "2" at bounding box center [459, 77] width 392 height 12
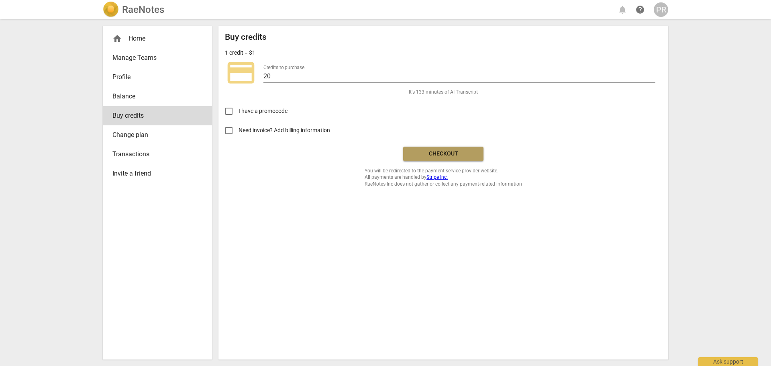
click at [452, 157] on span "Checkout" at bounding box center [442, 154] width 67 height 8
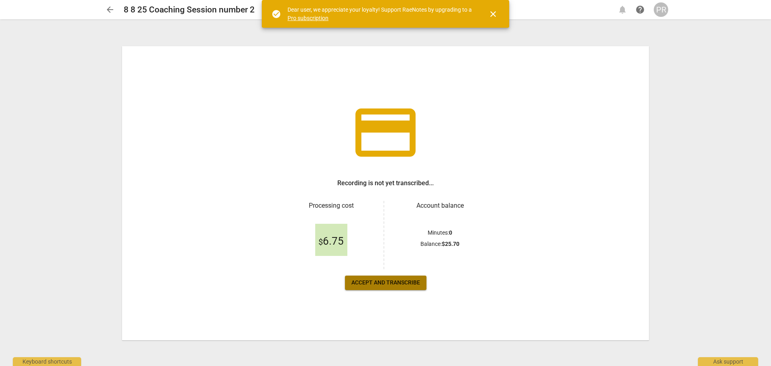
click at [391, 283] on span "Accept and transcribe" at bounding box center [385, 283] width 69 height 8
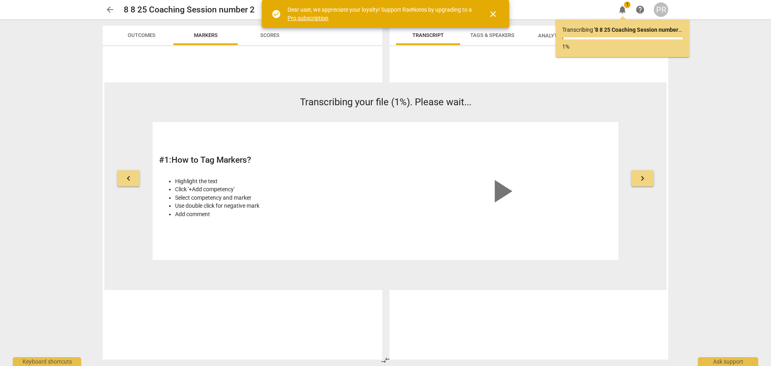
click at [497, 13] on span "close" at bounding box center [493, 14] width 10 height 10
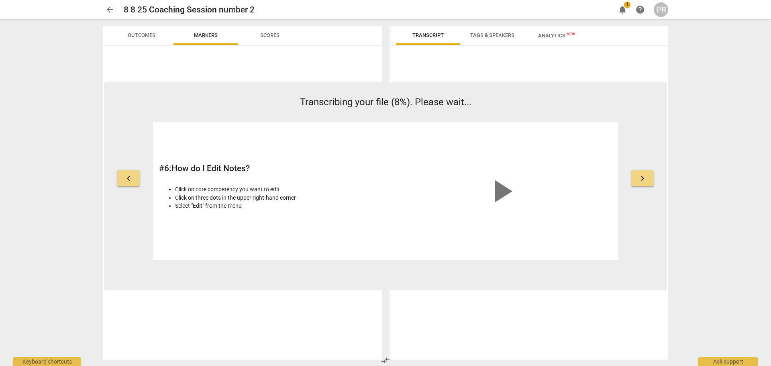
click at [108, 9] on span "arrow_back" at bounding box center [110, 10] width 10 height 10
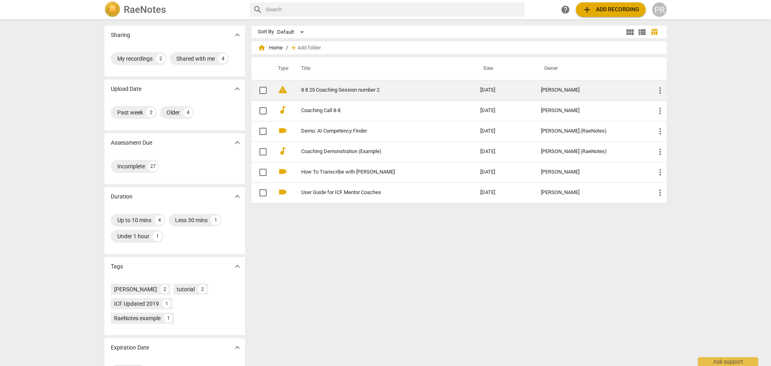
click at [378, 89] on link "8 8 25 Coaching Session number 2" at bounding box center [376, 90] width 150 height 6
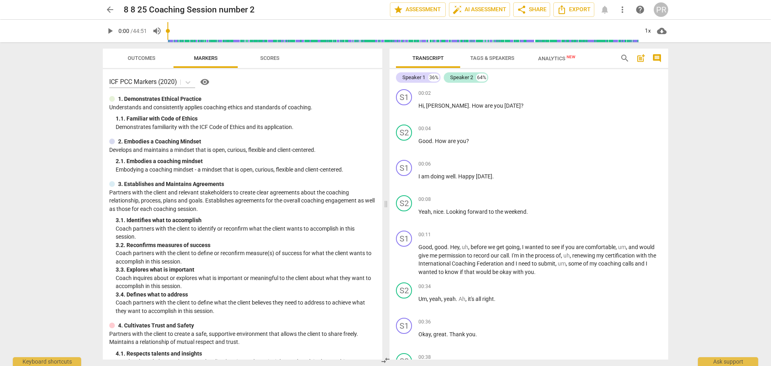
click at [480, 56] on span "Tags & Speakers" at bounding box center [492, 58] width 44 height 6
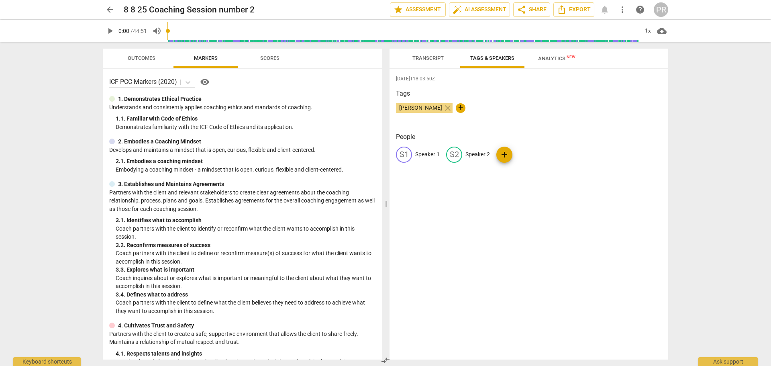
click at [421, 155] on p "Speaker 1" at bounding box center [427, 154] width 24 height 8
type input "H"
type input "Coach [PERSON_NAME]"
click at [530, 154] on p "Speaker 2" at bounding box center [529, 154] width 24 height 8
type input "Client"
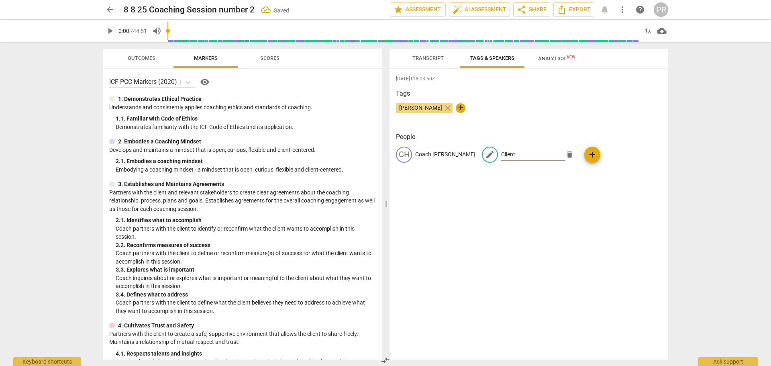
click at [532, 105] on div "Pam Reaves close +" at bounding box center [529, 111] width 266 height 16
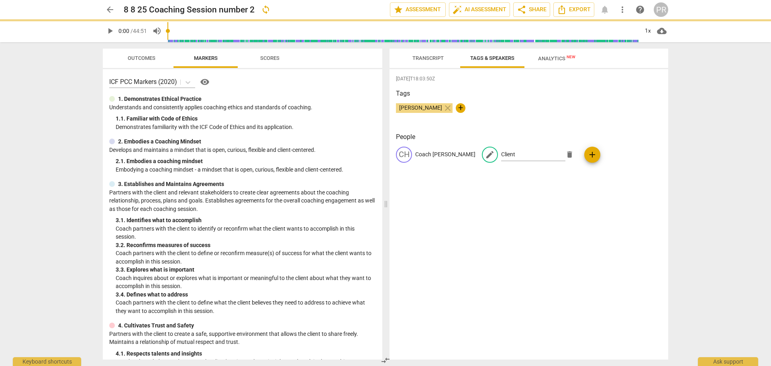
click at [430, 56] on span "Transcript" at bounding box center [427, 58] width 31 height 6
click at [438, 59] on span "Transcript" at bounding box center [427, 58] width 31 height 6
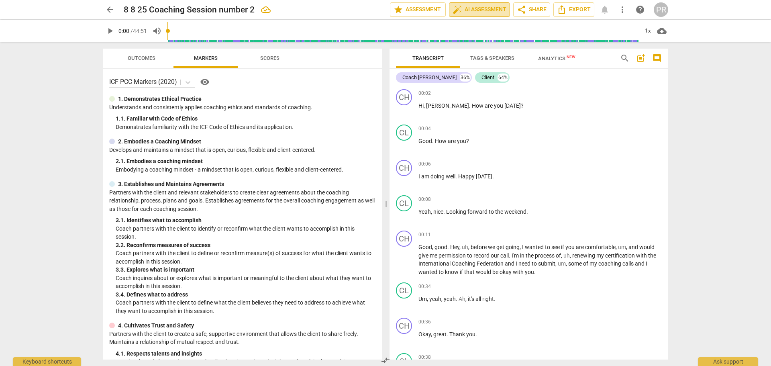
click at [491, 9] on span "auto_fix_high AI Assessment" at bounding box center [479, 10] width 54 height 10
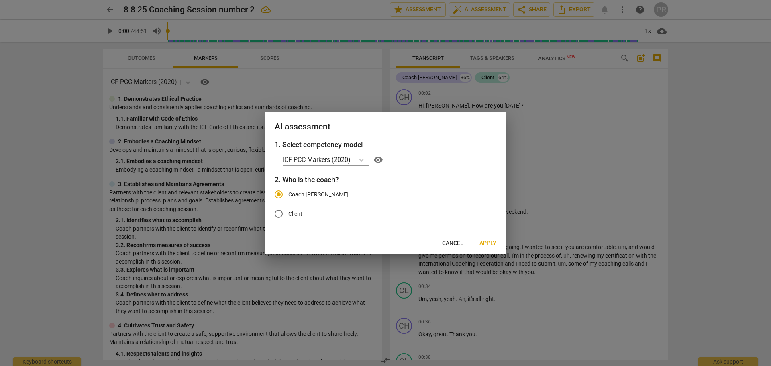
click at [484, 243] on span "Apply" at bounding box center [487, 243] width 17 height 8
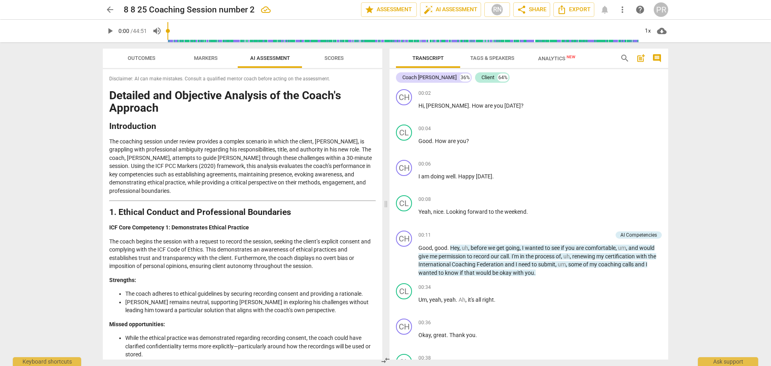
click at [119, 12] on div "arrow_back 8 8 25 Coaching Session number 2 edit star Assessment auto_fix_high …" at bounding box center [385, 9] width 565 height 14
click at [108, 5] on span "arrow_back" at bounding box center [110, 10] width 10 height 10
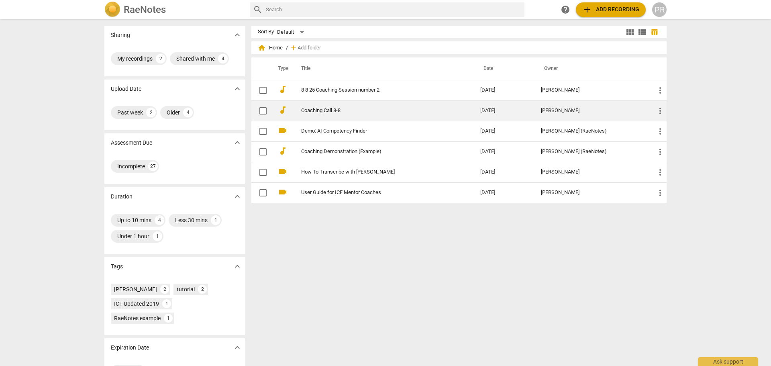
click at [390, 111] on link "Coaching Call 8-8" at bounding box center [376, 111] width 150 height 6
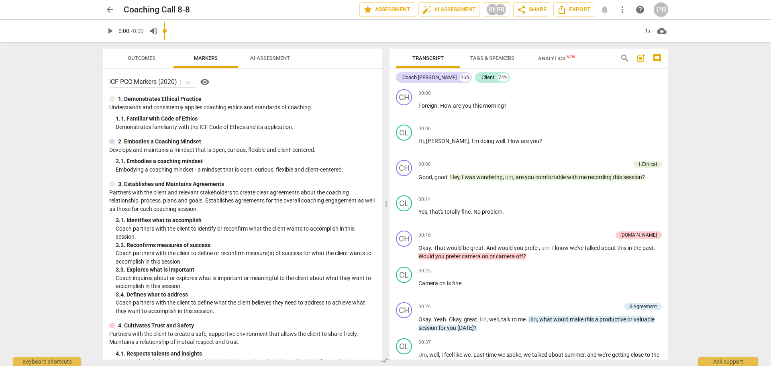
click at [546, 34] on input "range" at bounding box center [401, 31] width 474 height 26
click at [552, 57] on span "Analytics New" at bounding box center [556, 58] width 37 height 6
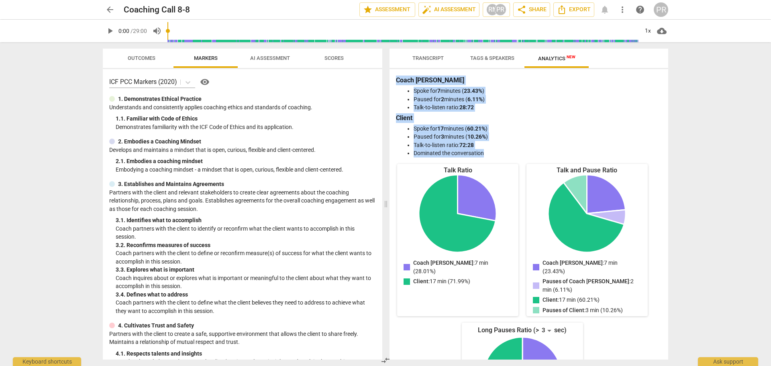
drag, startPoint x: 397, startPoint y: 78, endPoint x: 495, endPoint y: 151, distance: 122.2
click at [495, 151] on div "Coach Heidi Spoke for 7 minutes ( 23.43% ) Paused for 2 minutes ( 6.11% ) Talk-…" at bounding box center [529, 116] width 266 height 82
copy div "Coach Heidi Spoke for 7 minutes ( 23.43% ) Paused for 2 minutes ( 6.11% ) Talk-…"
click at [585, 104] on li "Talk-to-listen ratio: 28:72" at bounding box center [536, 107] width 246 height 8
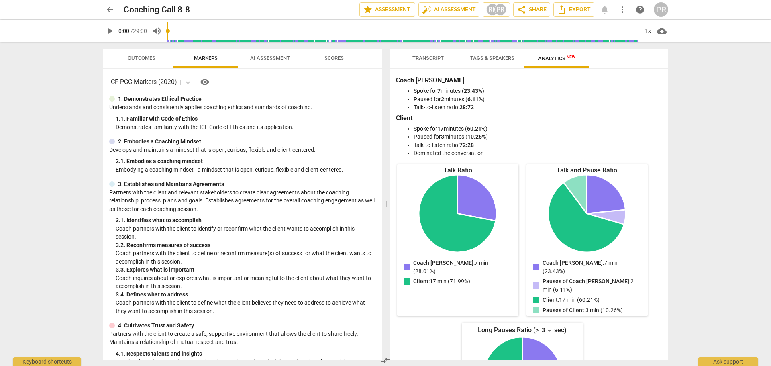
click at [692, 107] on div "arrow_back Coaching Call 8-8 edit star Assessment auto_fix_high AI Assessment R…" at bounding box center [385, 183] width 771 height 366
click at [574, 14] on span "Export" at bounding box center [574, 10] width 34 height 10
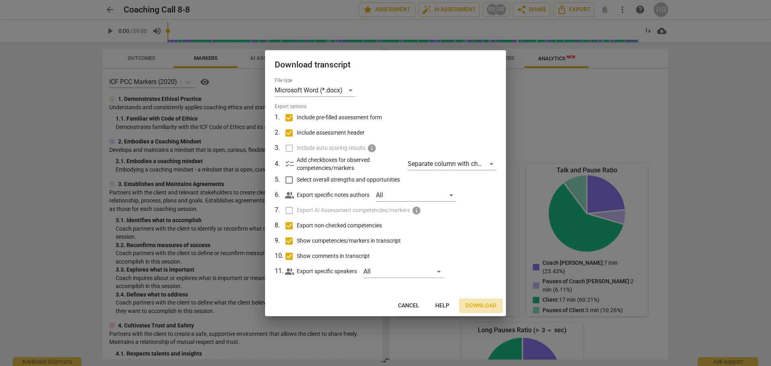
click at [478, 304] on span "Download" at bounding box center [480, 305] width 31 height 8
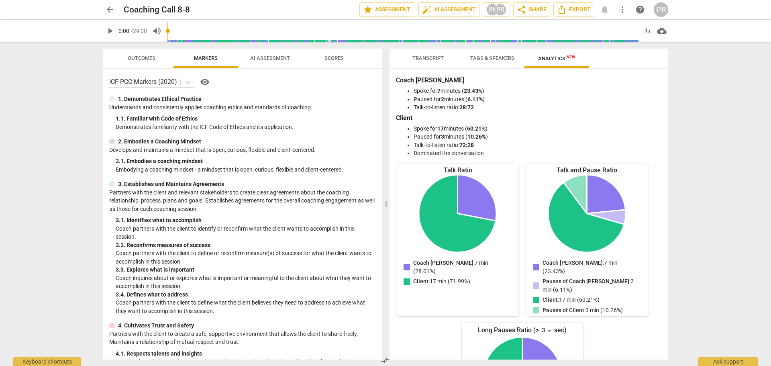
click at [479, 143] on li "Talk-to-listen ratio: 72:28" at bounding box center [536, 145] width 246 height 8
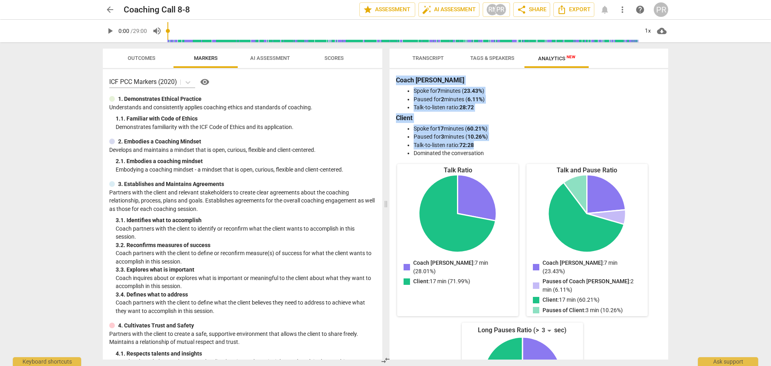
drag, startPoint x: 475, startPoint y: 144, endPoint x: 389, endPoint y: 79, distance: 107.5
click at [389, 79] on div "Coach Heidi Spoke for 7 minutes ( 23.43% ) Paused for 2 minutes ( 6.11% ) Talk-…" at bounding box center [528, 214] width 279 height 290
copy div "Coach Heidi Spoke for 7 minutes ( 23.43% ) Paused for 2 minutes ( 6.11% ) Talk-…"
